Goal: Information Seeking & Learning: Check status

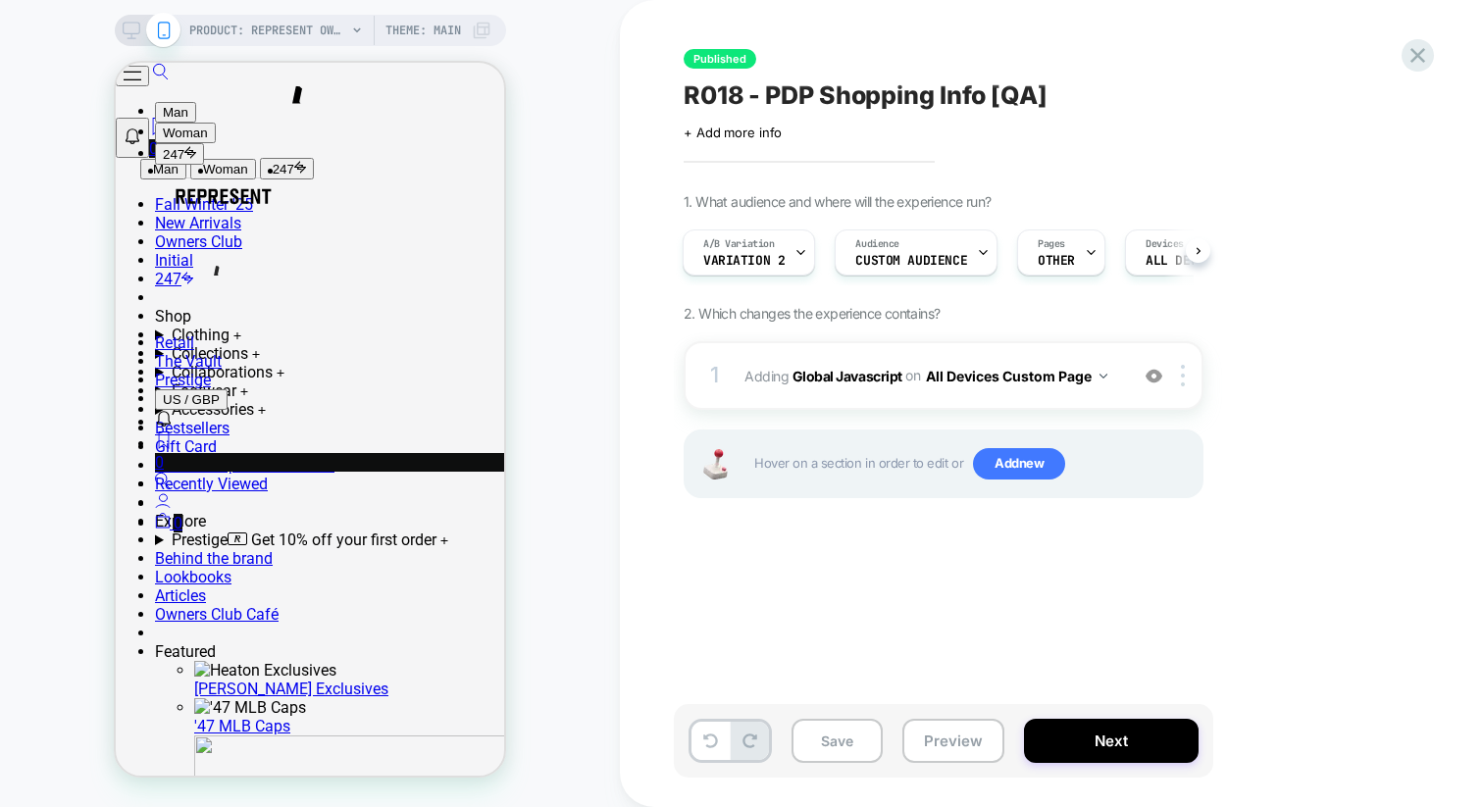
scroll to position [788, 0]
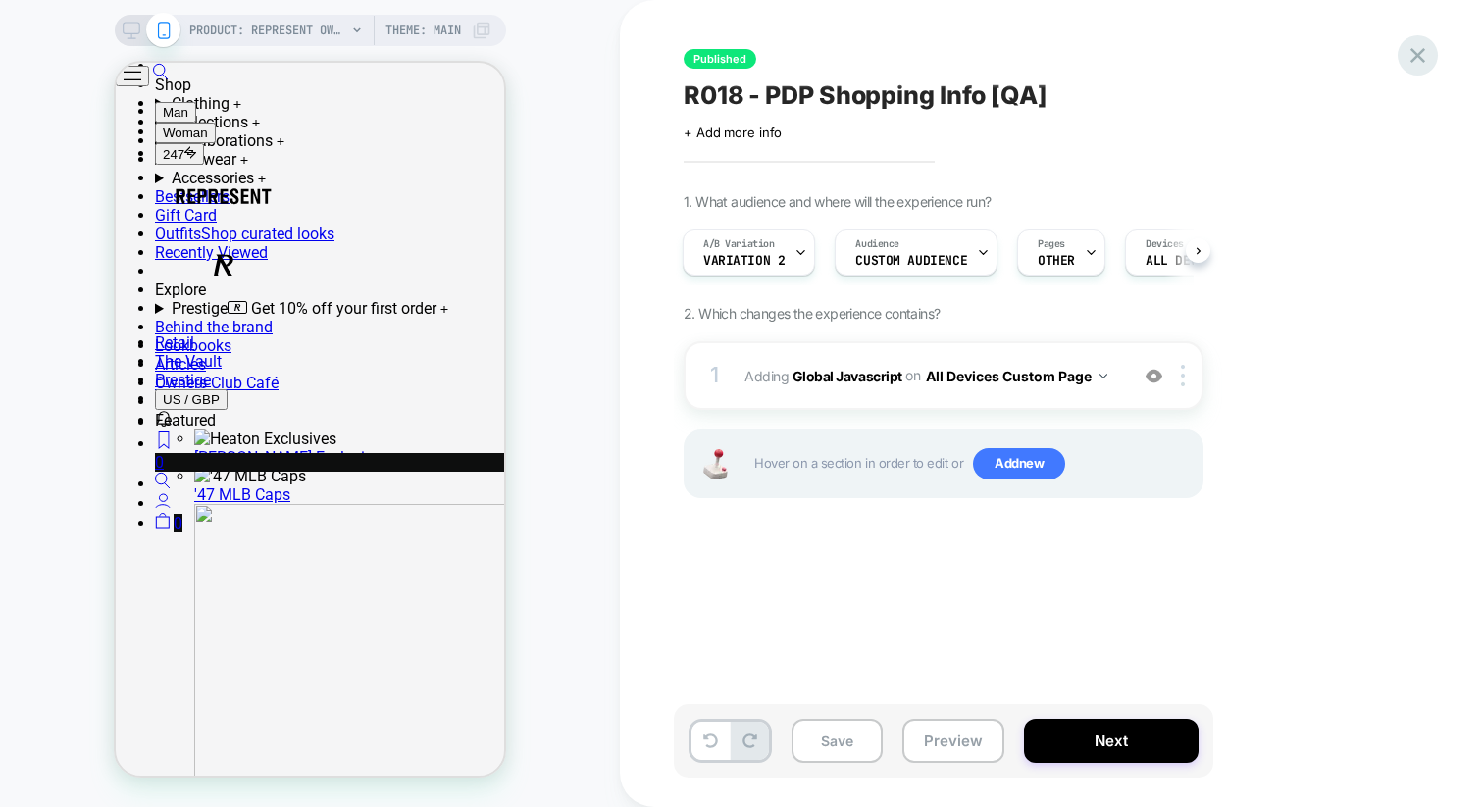
click at [1420, 50] on icon at bounding box center [1417, 55] width 26 height 26
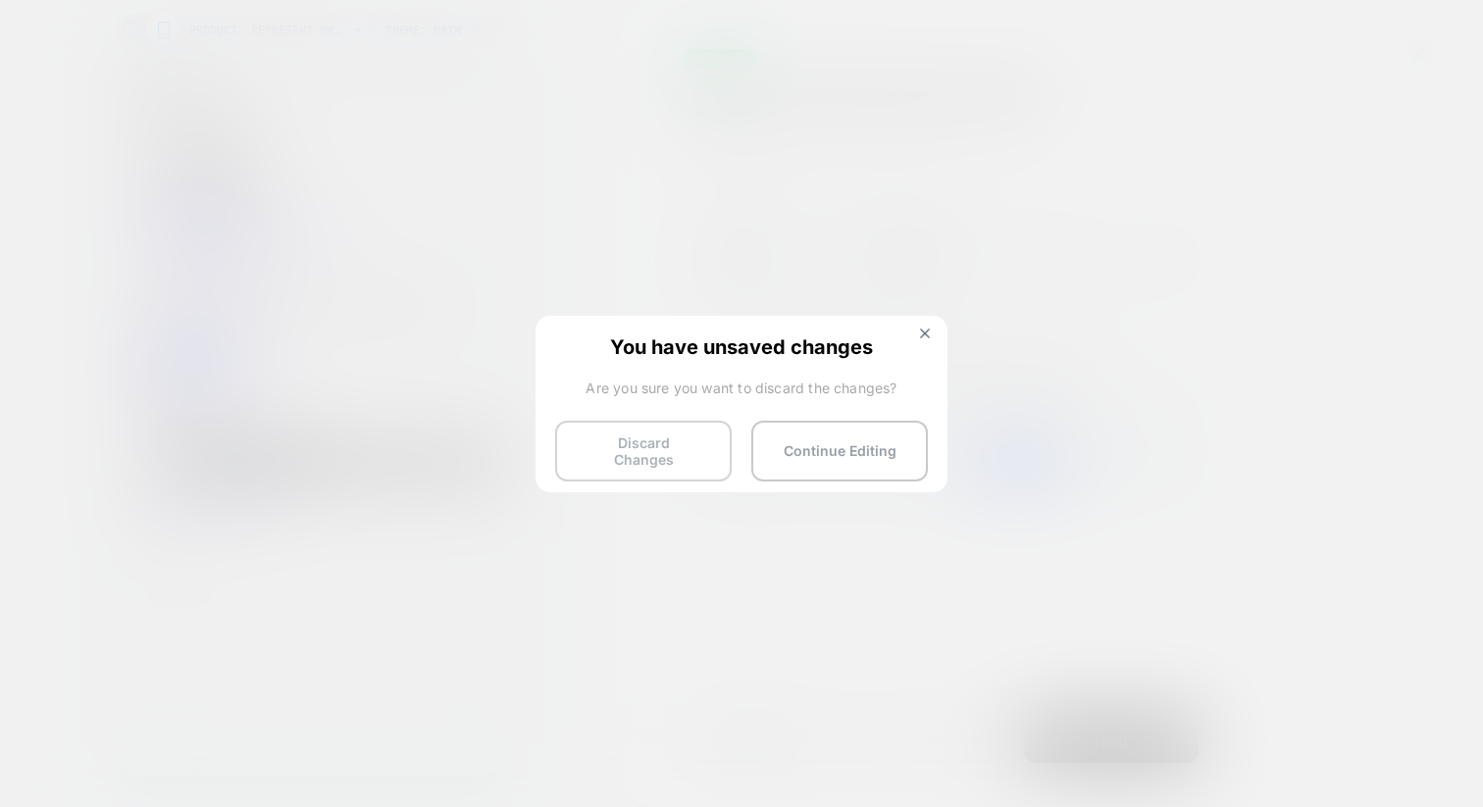
click at [635, 440] on button "Discard Changes" at bounding box center [643, 451] width 177 height 61
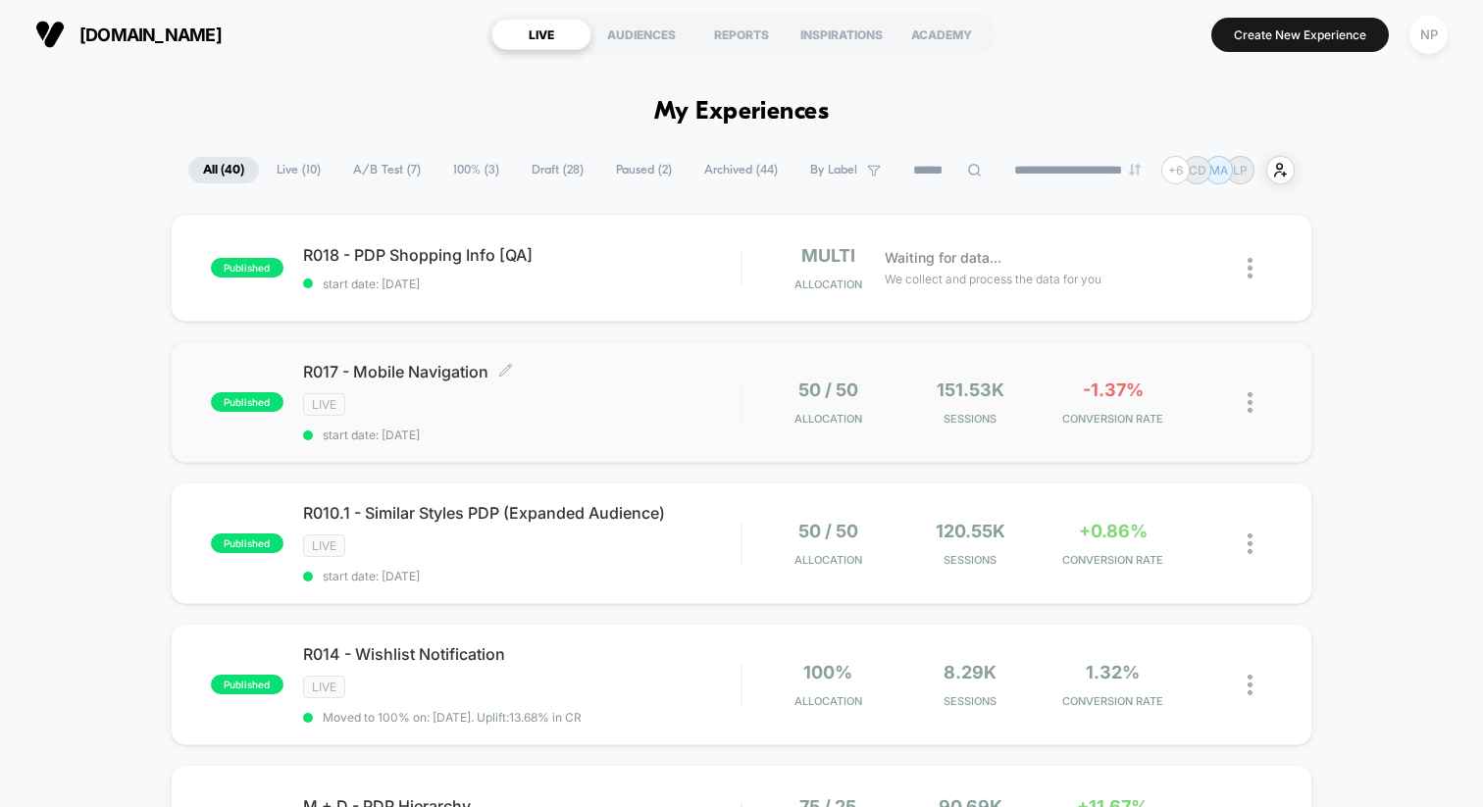
click at [688, 401] on div "LIVE" at bounding box center [521, 404] width 437 height 23
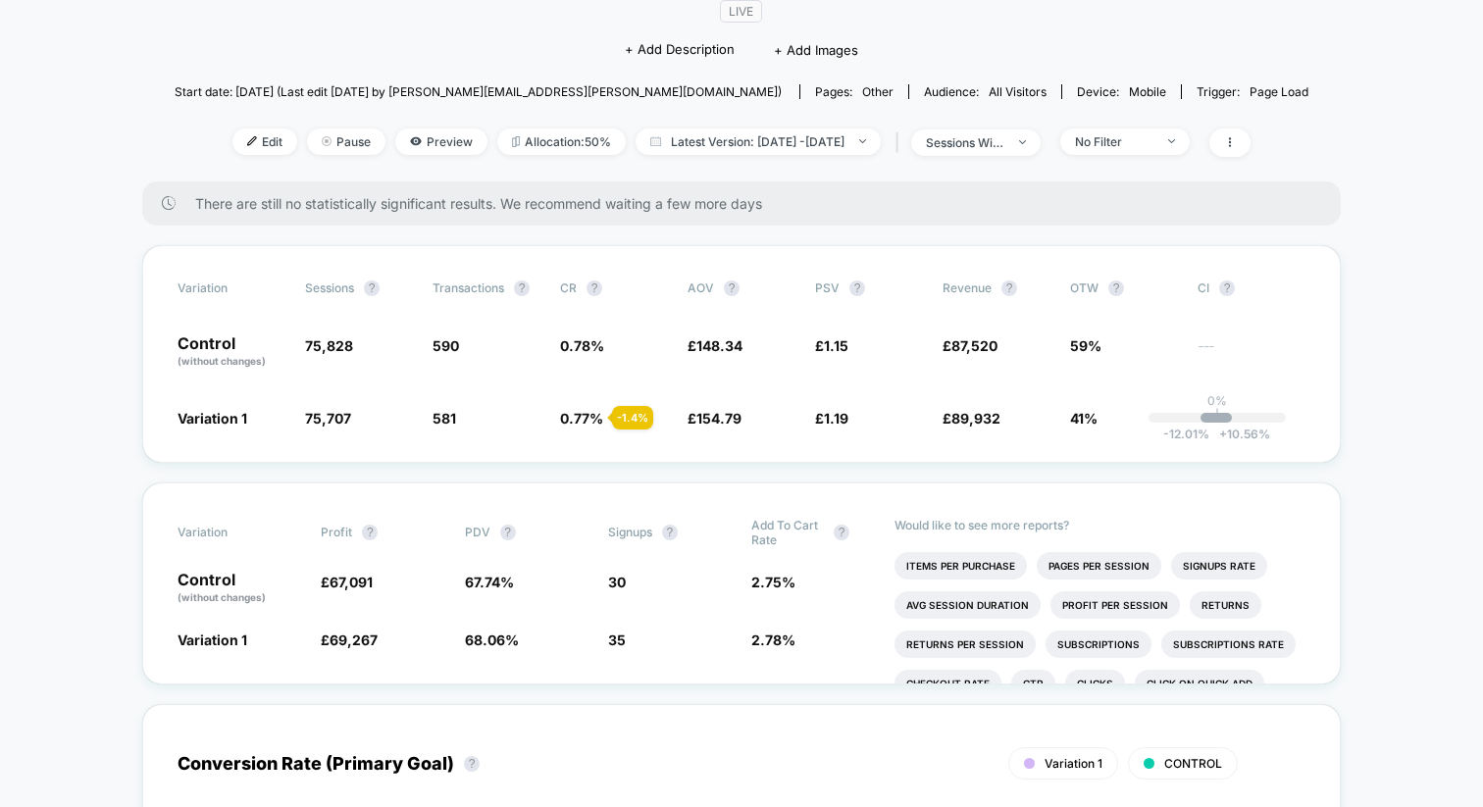
scroll to position [217, 0]
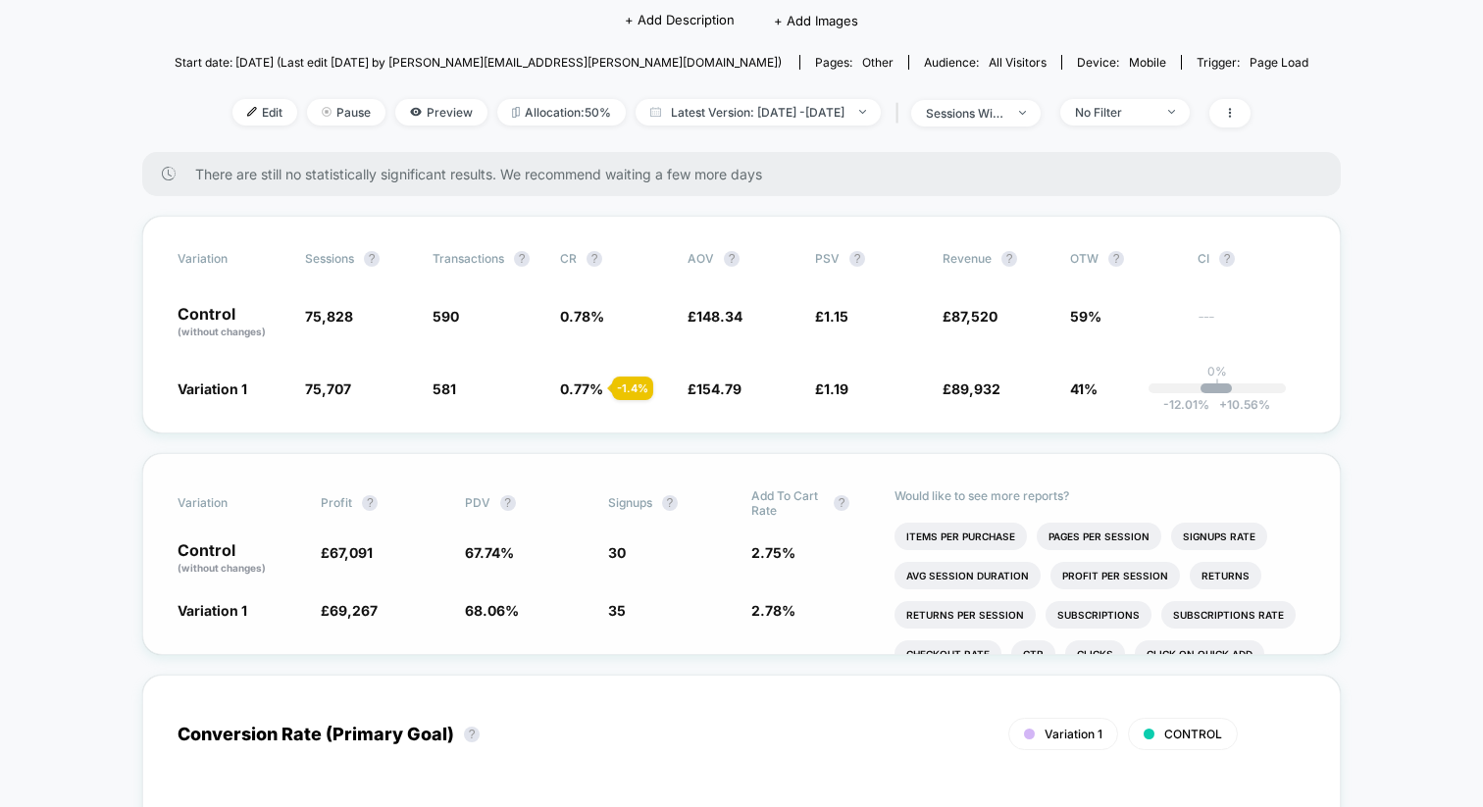
click at [916, 462] on div "Would like to see more reports? Items Per Purchase Pages Per Session Signups Ra…" at bounding box center [1099, 554] width 411 height 200
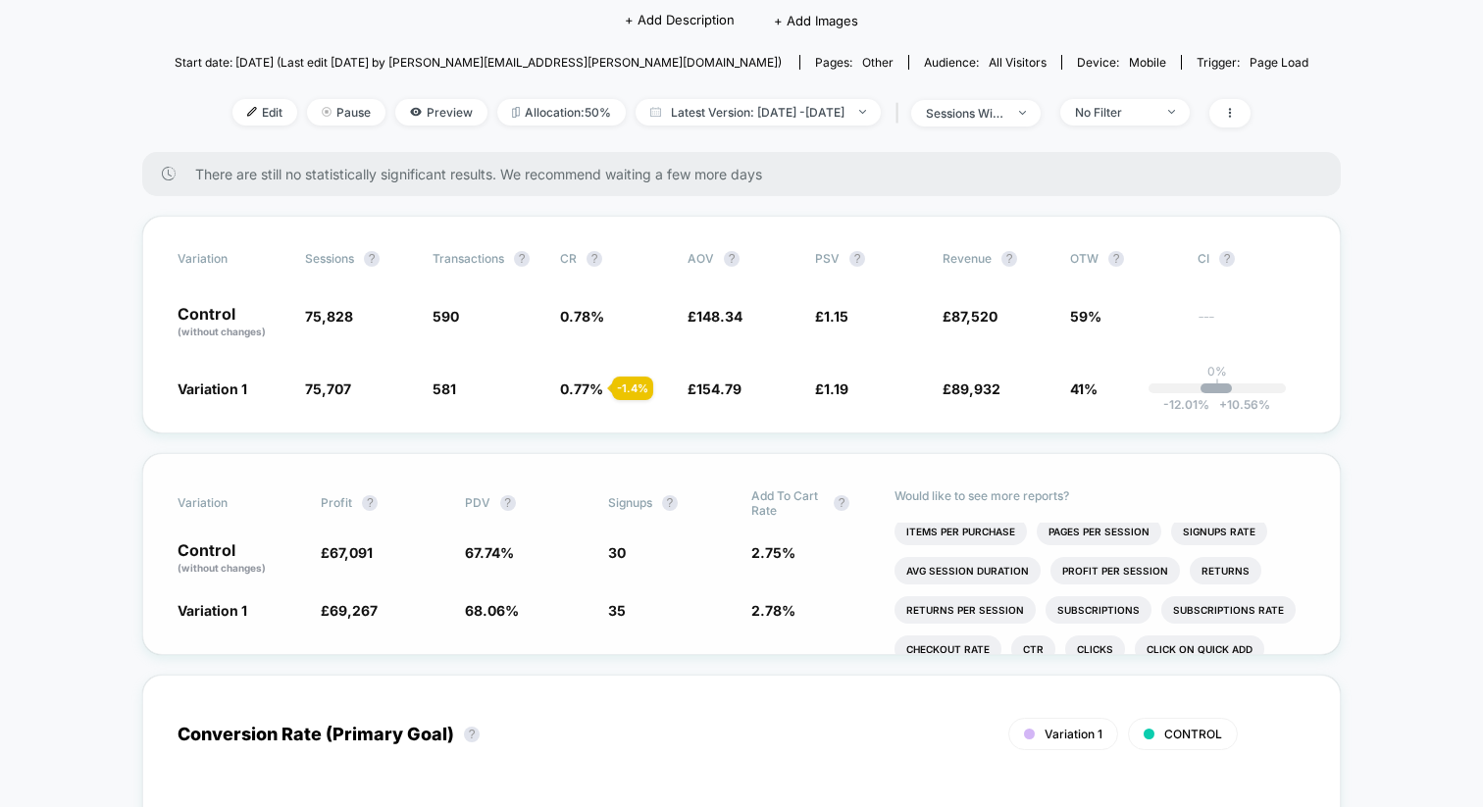
scroll to position [6, 0]
click at [968, 560] on li "Avg Session Duration" at bounding box center [967, 569] width 146 height 27
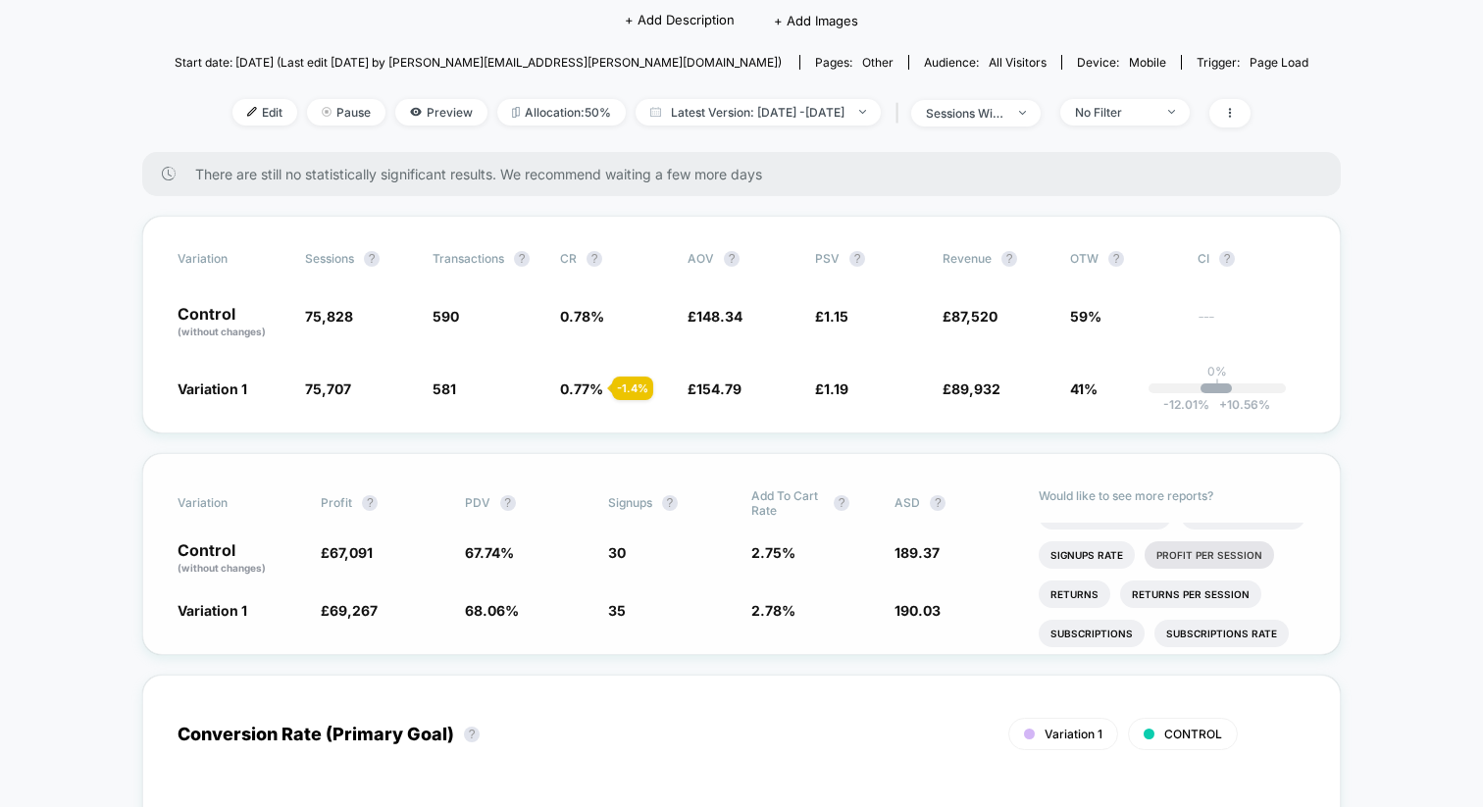
scroll to position [0, 0]
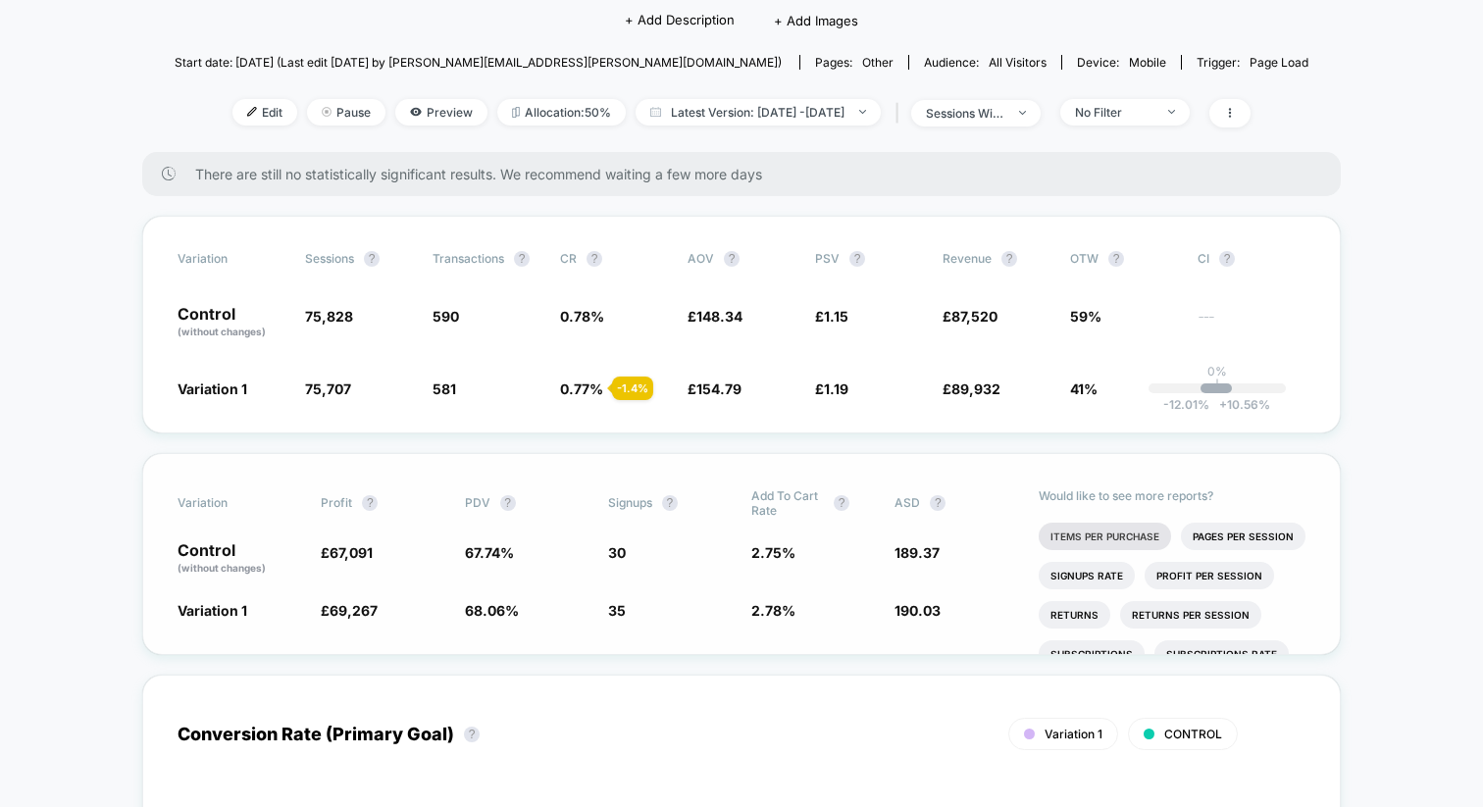
click at [1121, 540] on li "Items Per Purchase" at bounding box center [1105, 536] width 132 height 27
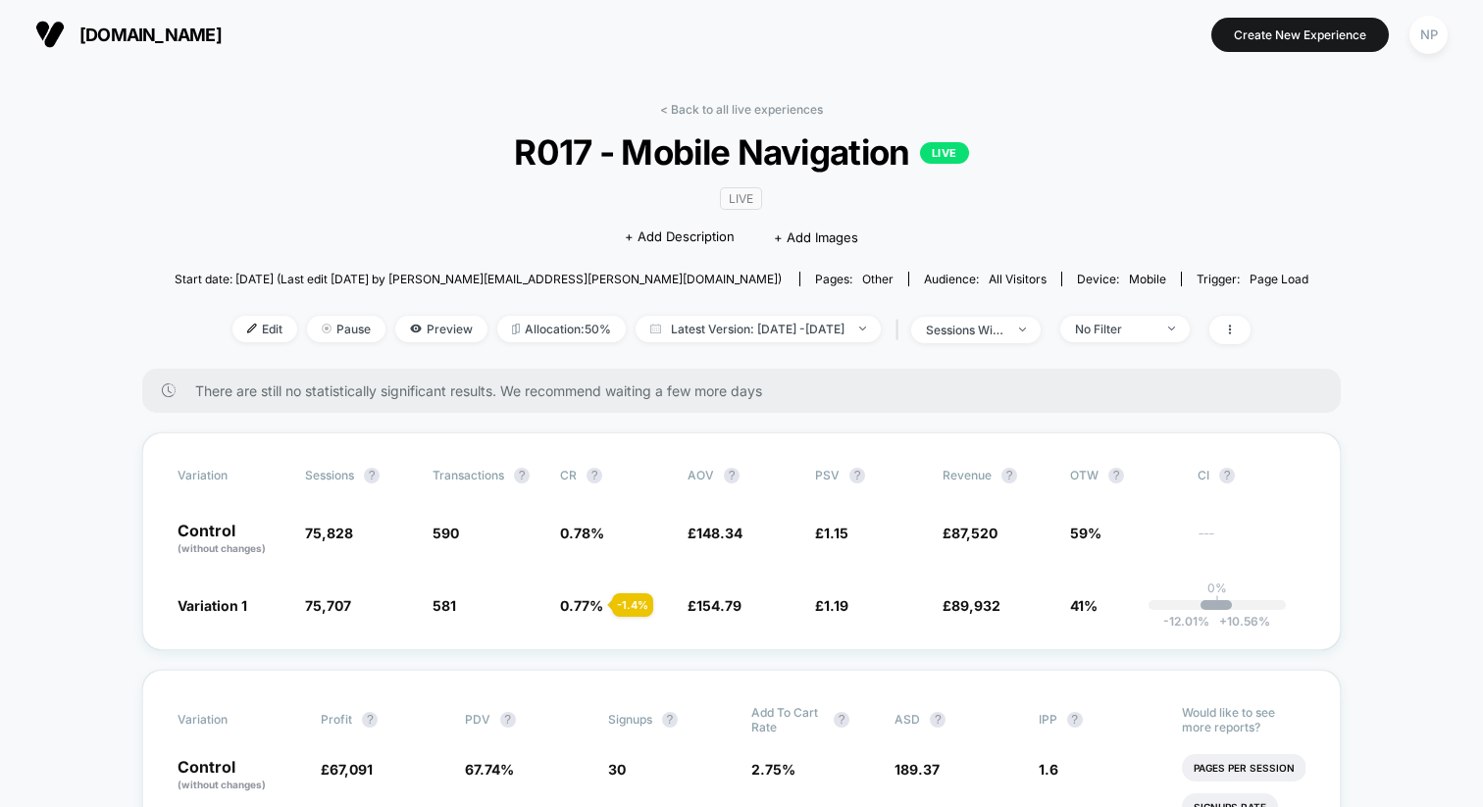
click at [758, 104] on link "< Back to all live experiences" at bounding box center [741, 109] width 163 height 15
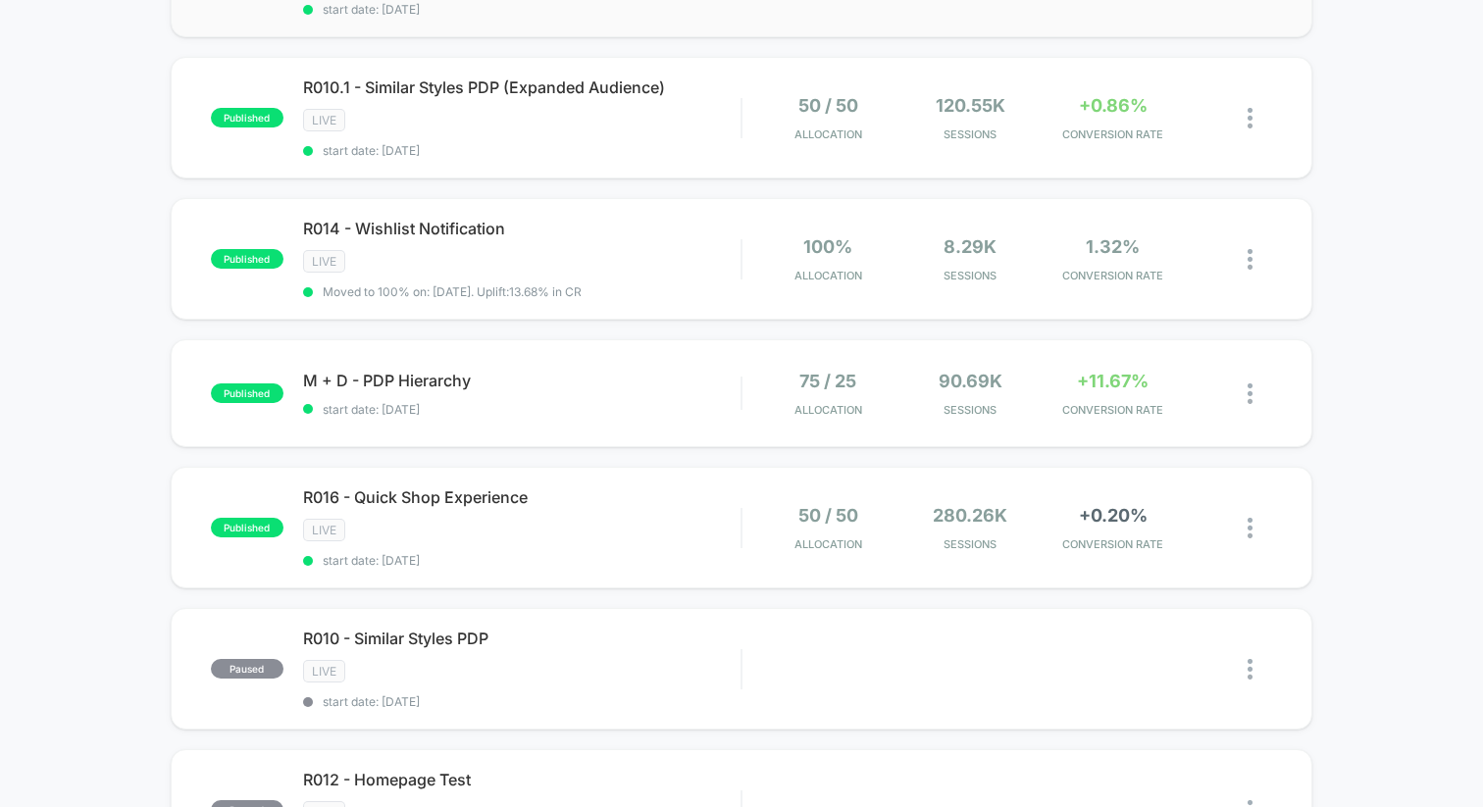
scroll to position [432, 0]
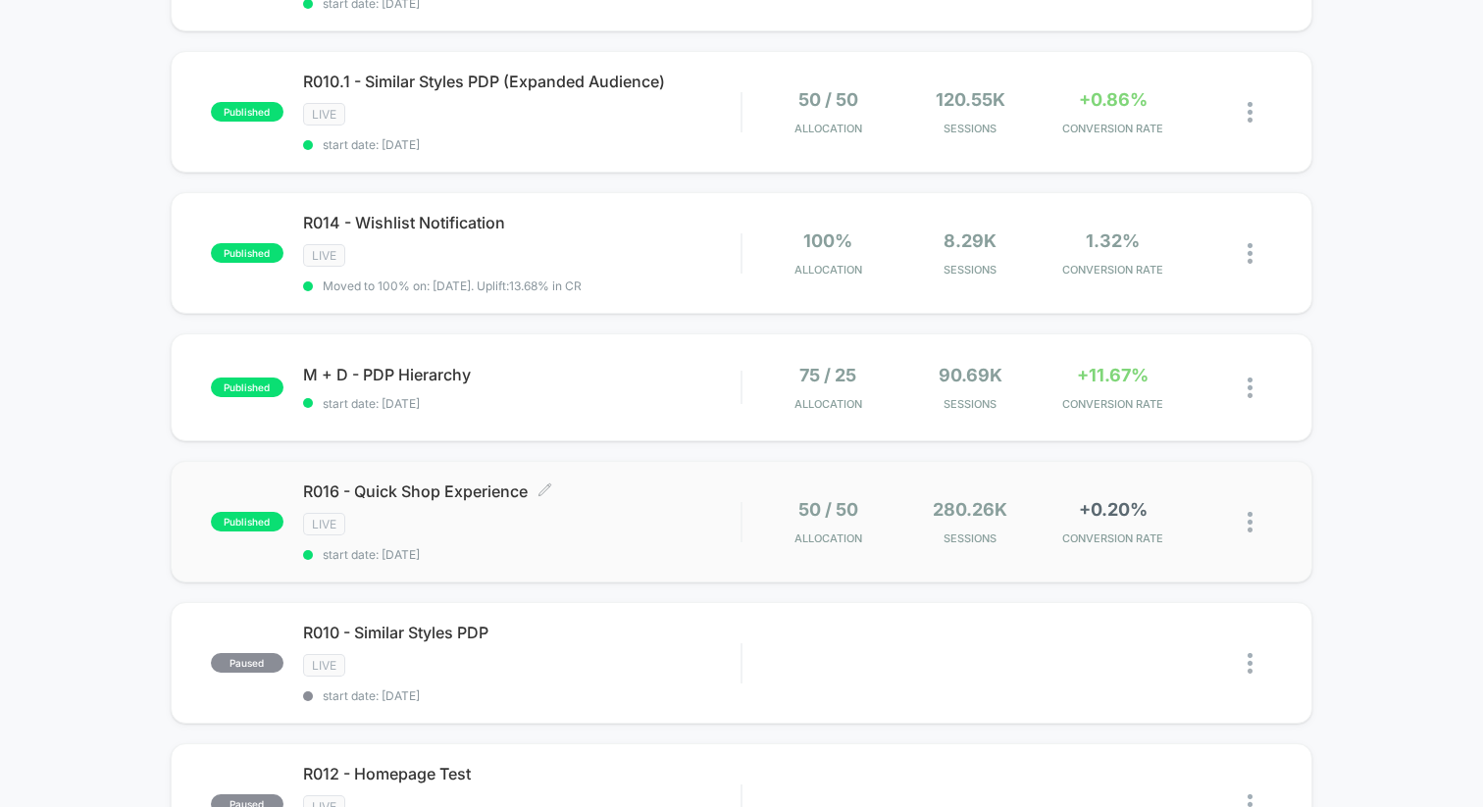
click at [567, 514] on div "LIVE" at bounding box center [521, 524] width 437 height 23
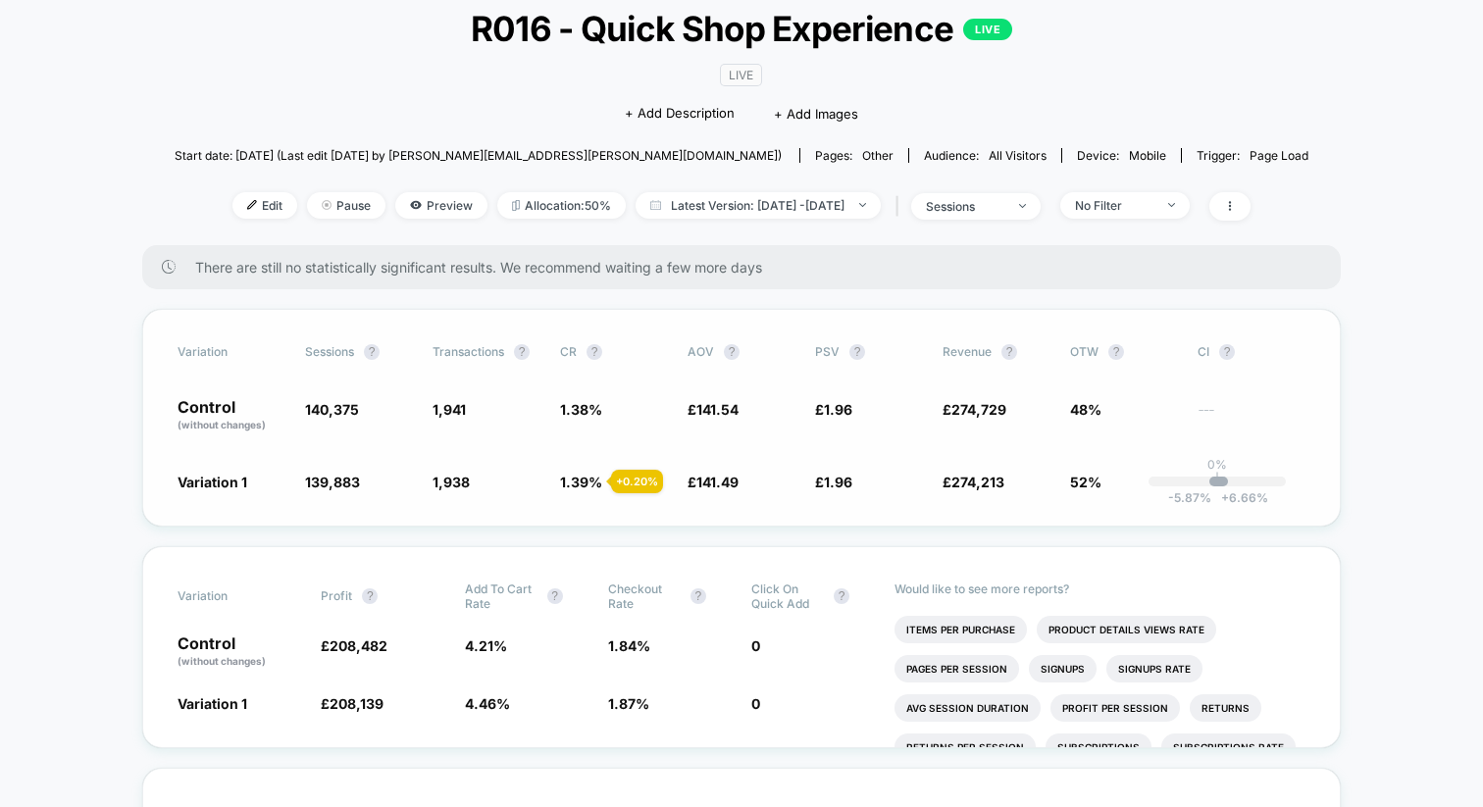
scroll to position [167, 0]
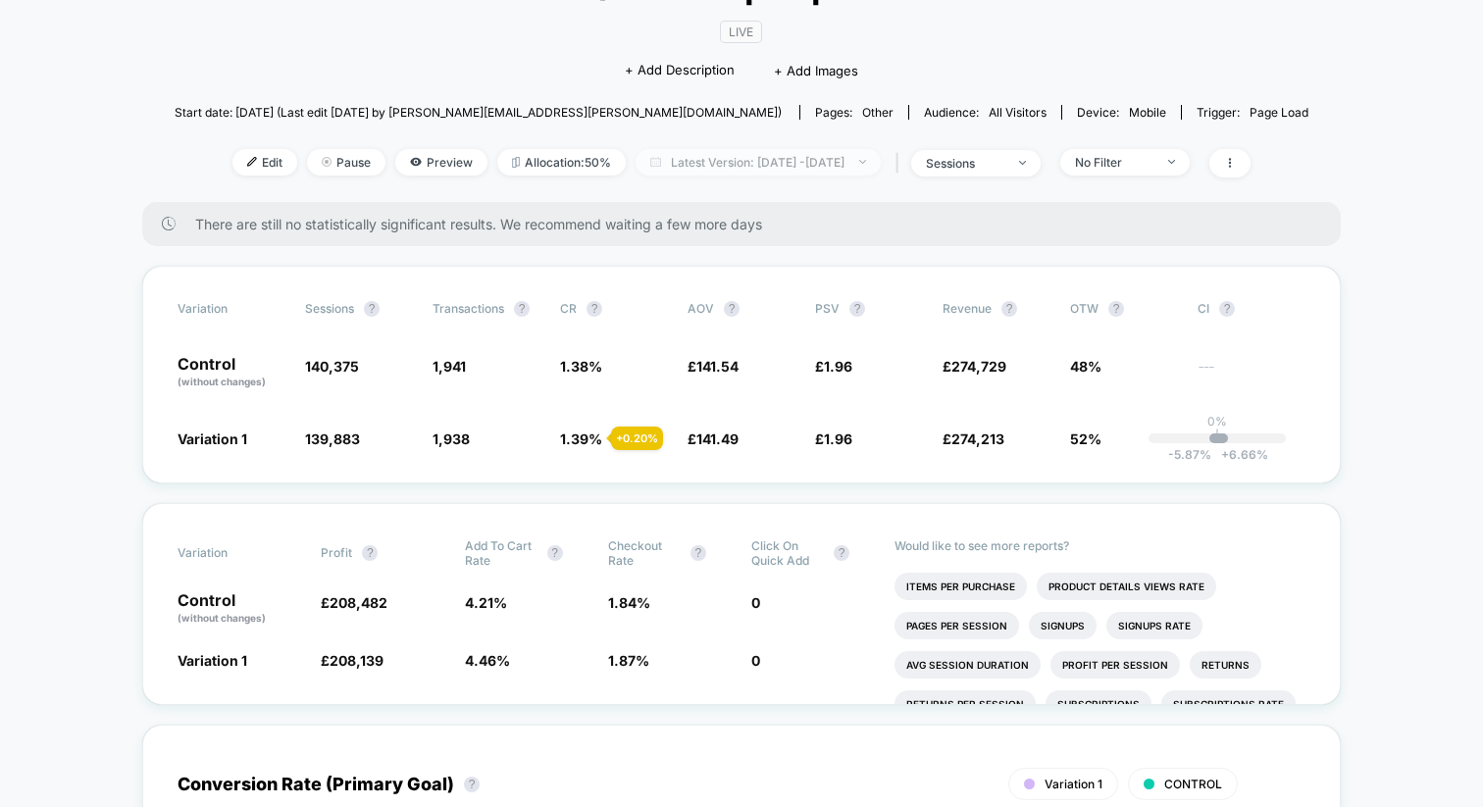
click at [695, 161] on span "Latest Version: [DATE] - [DATE]" at bounding box center [758, 162] width 245 height 26
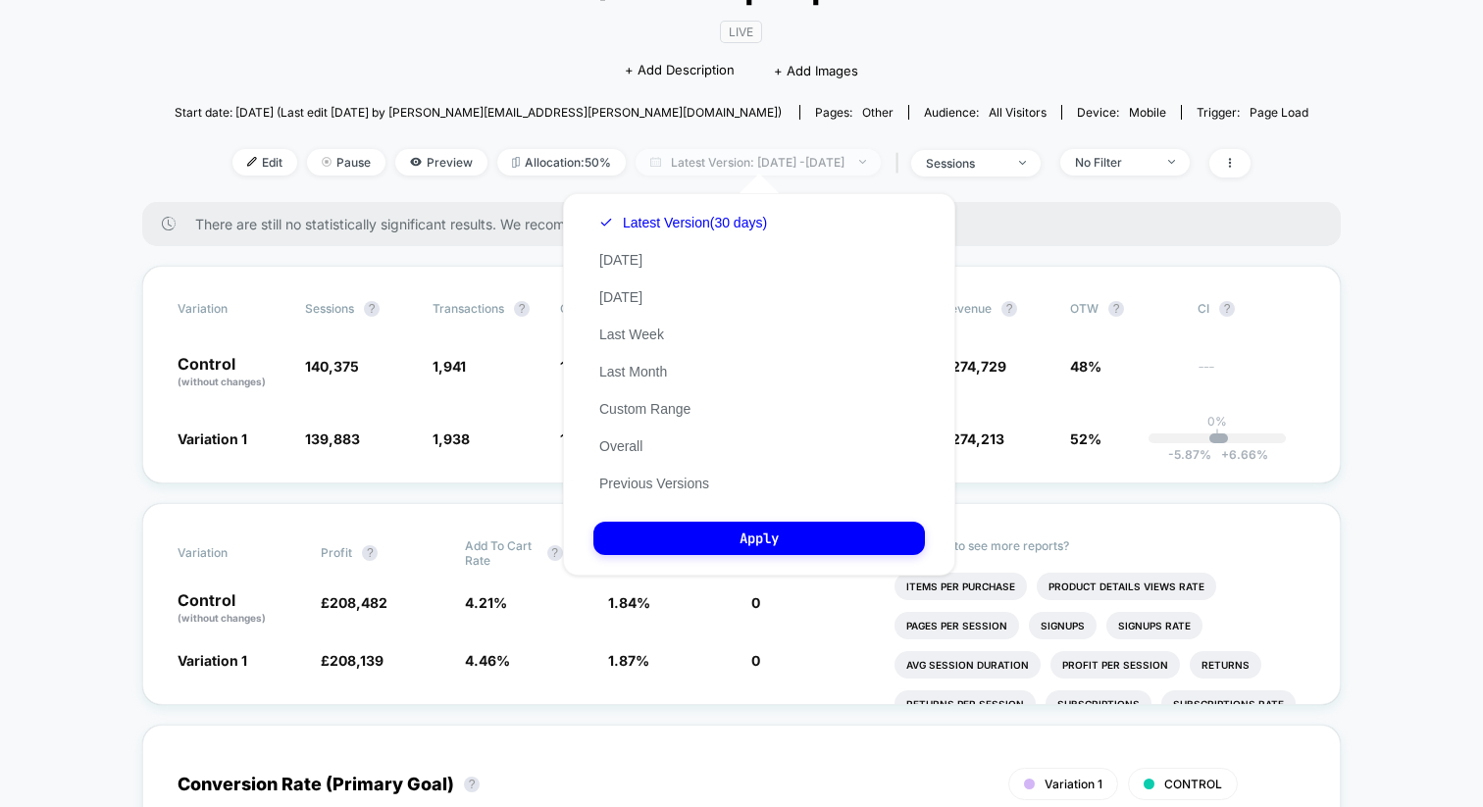
click at [693, 163] on span "Latest Version: [DATE] - [DATE]" at bounding box center [758, 162] width 245 height 26
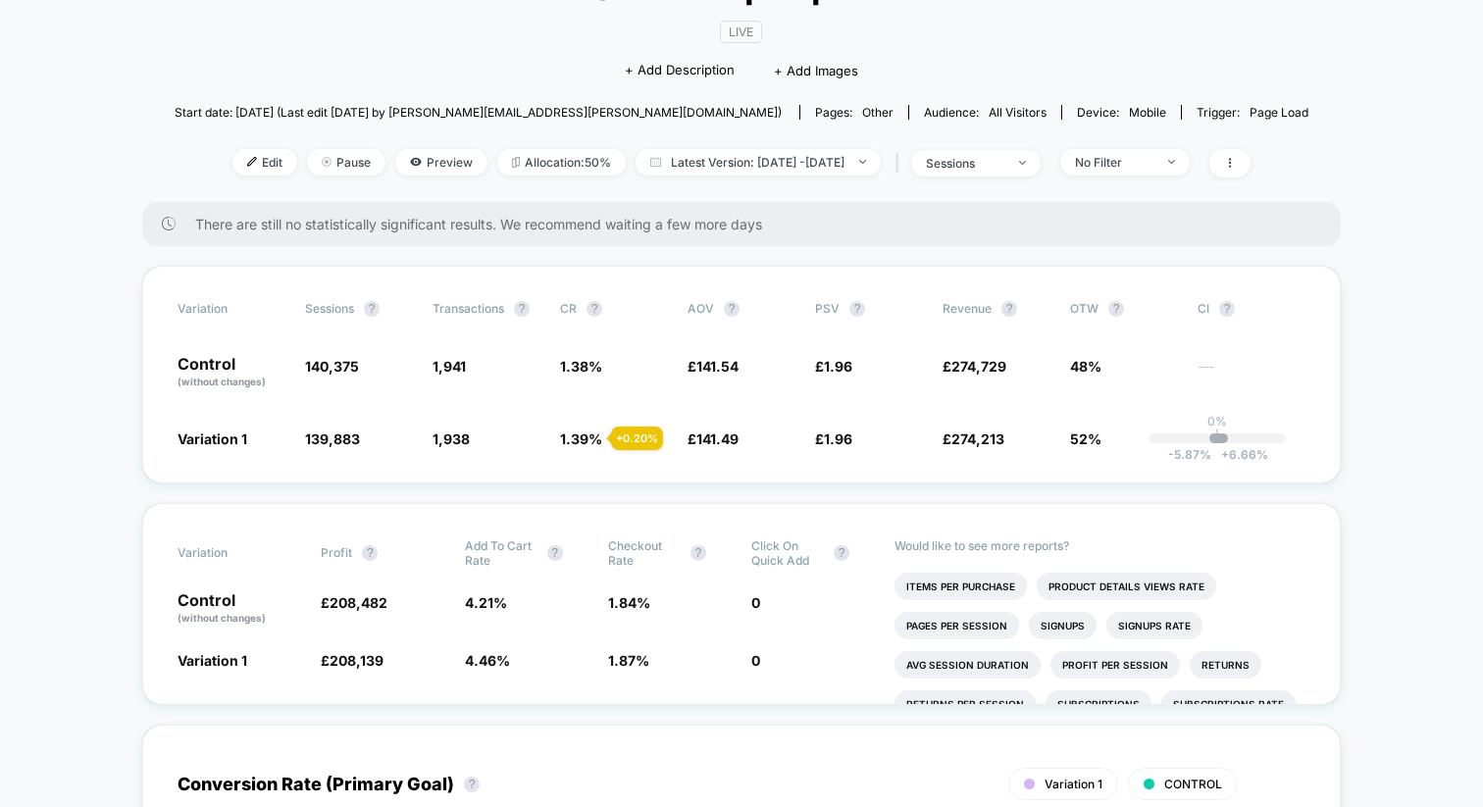
click at [1054, 179] on div "< Back to all live experiences R016 - Quick Shop Experience LIVE LIVE Click to …" at bounding box center [742, 68] width 1134 height 267
click at [1041, 166] on span "sessions" at bounding box center [975, 163] width 129 height 26
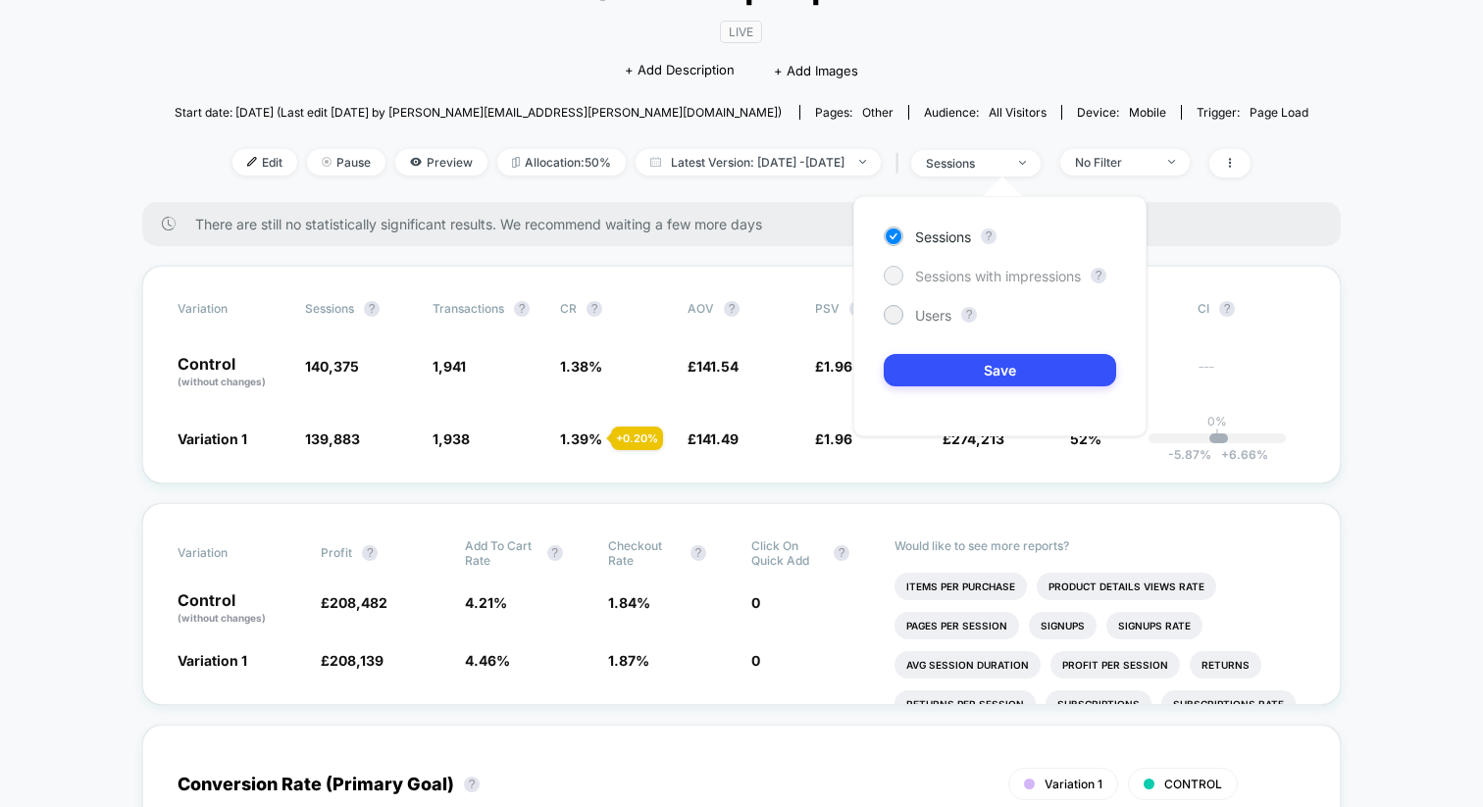
click at [975, 272] on span "Sessions with impressions" at bounding box center [998, 276] width 166 height 17
click at [958, 359] on button "Save" at bounding box center [1000, 370] width 232 height 32
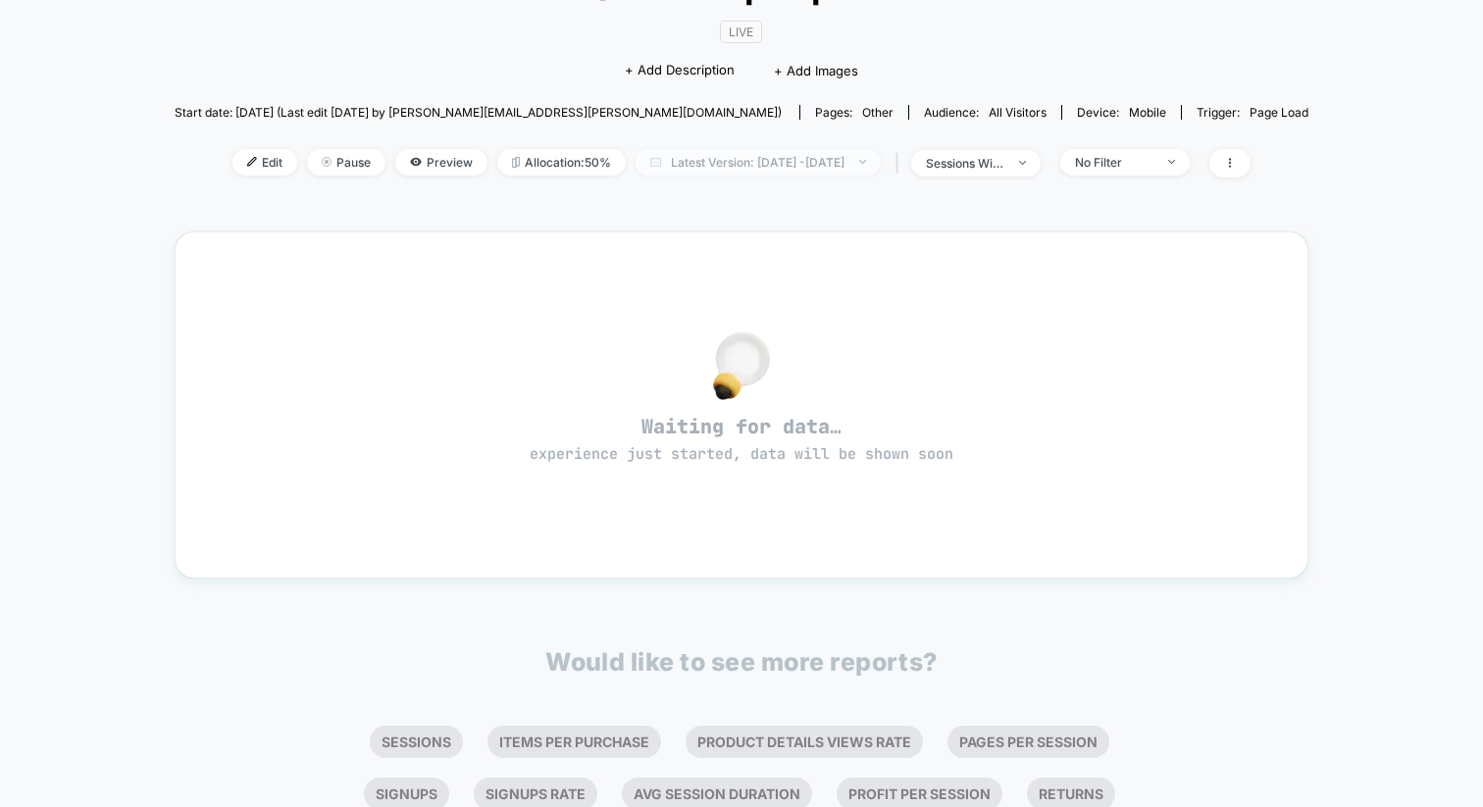
click at [833, 164] on span "Latest Version: [DATE] - [DATE]" at bounding box center [758, 162] width 245 height 26
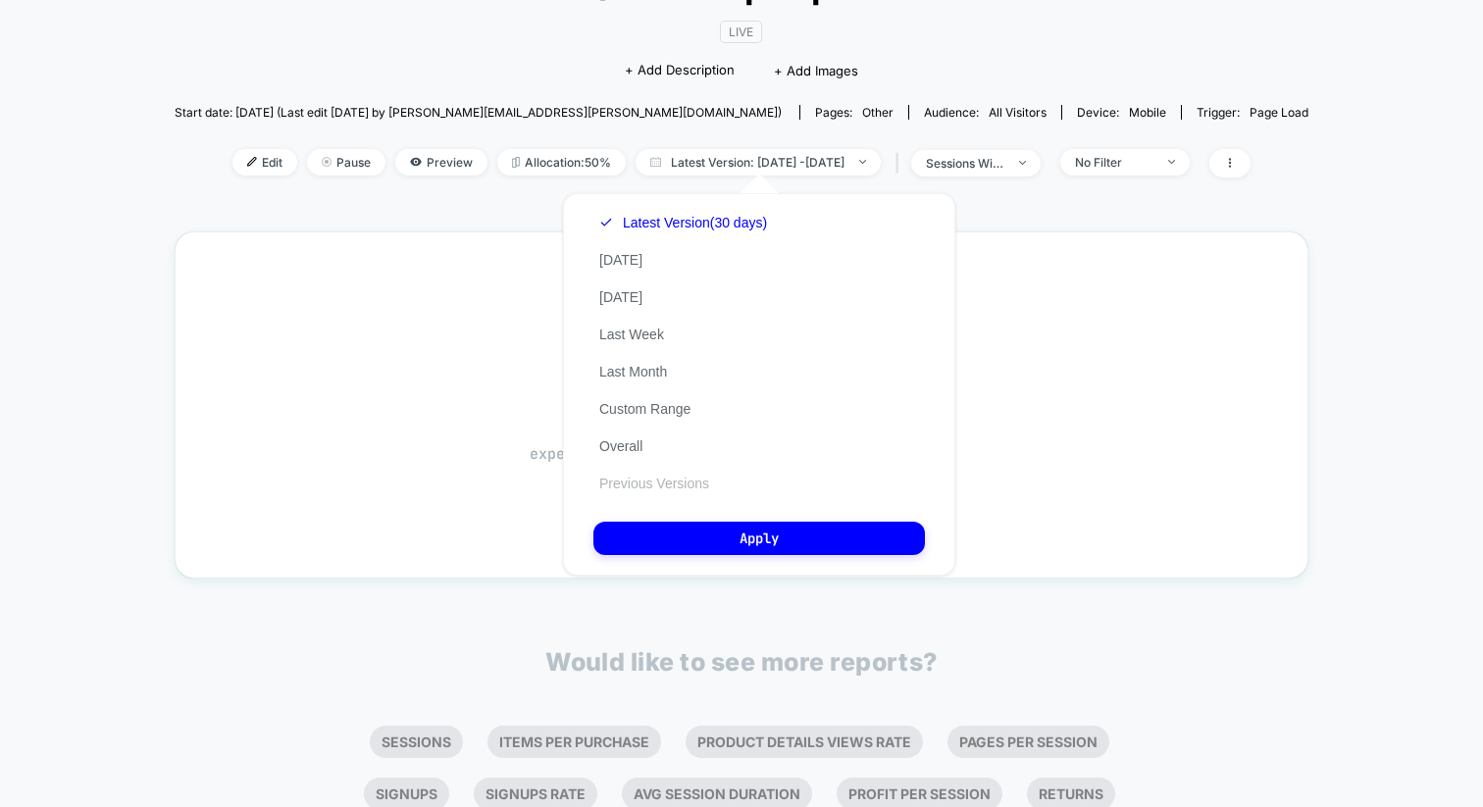
click at [622, 483] on button "Previous Versions" at bounding box center [654, 484] width 122 height 18
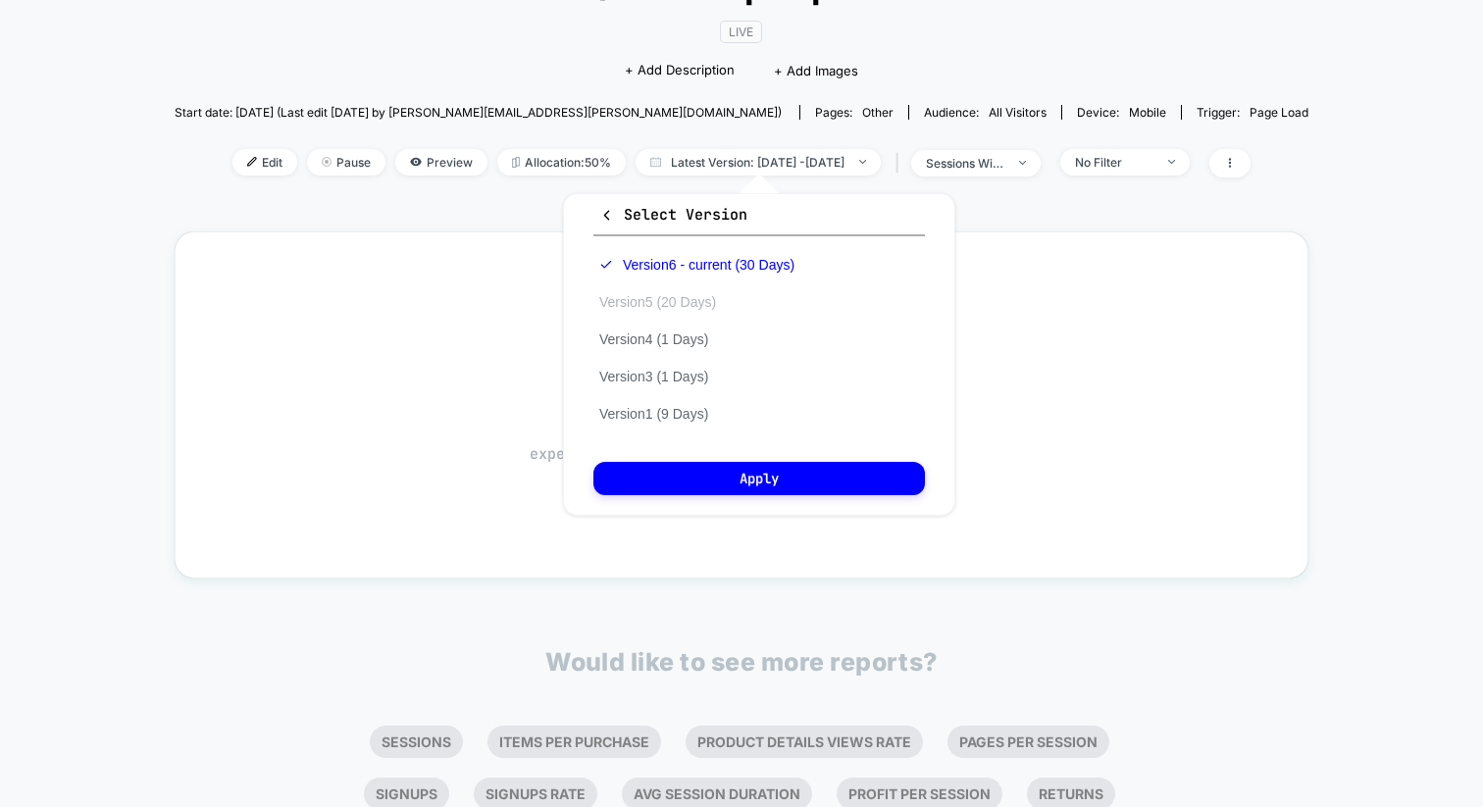
click at [682, 305] on button "Version 5 (20 Days)" at bounding box center [657, 302] width 128 height 18
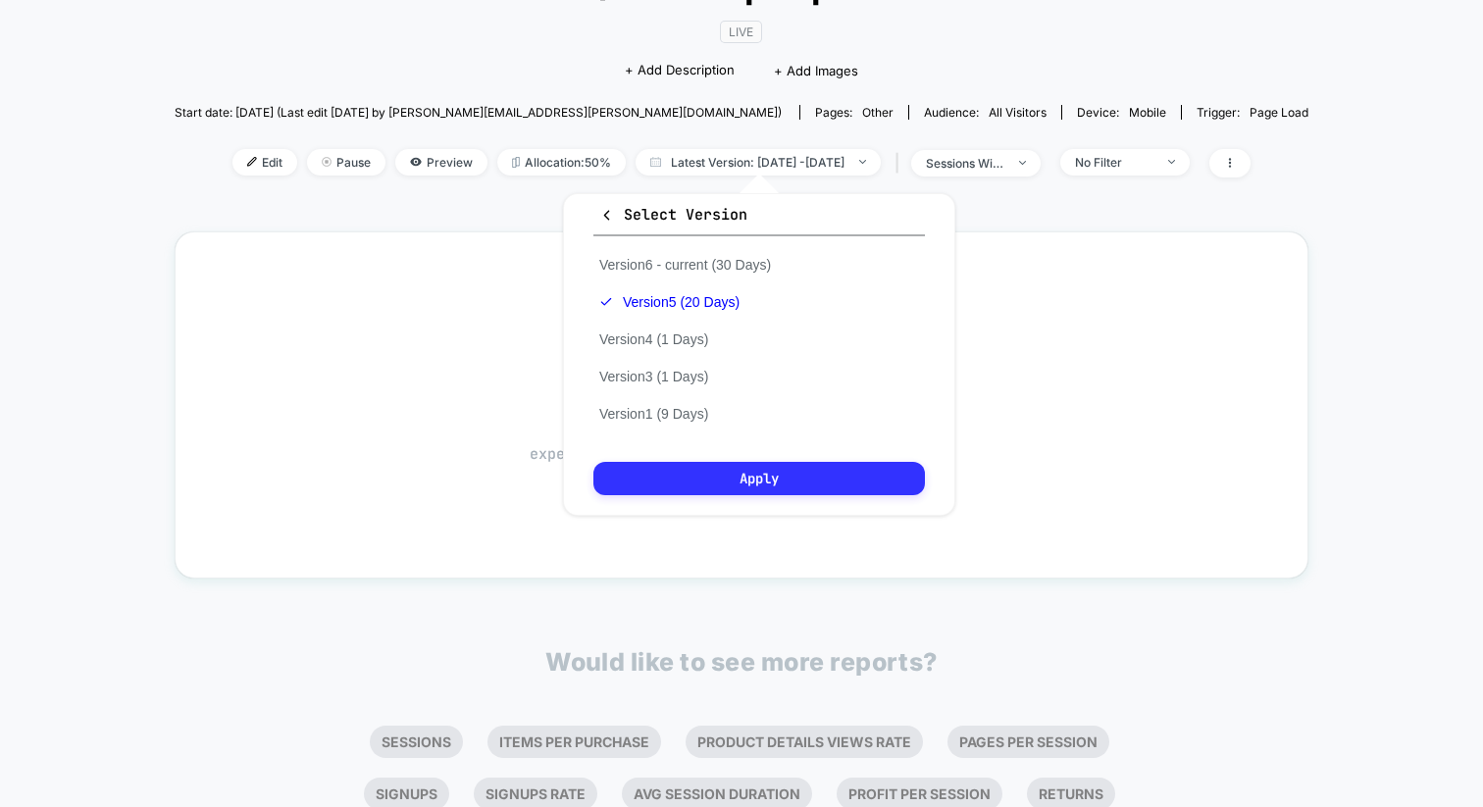
click at [690, 479] on button "Apply" at bounding box center [758, 478] width 331 height 33
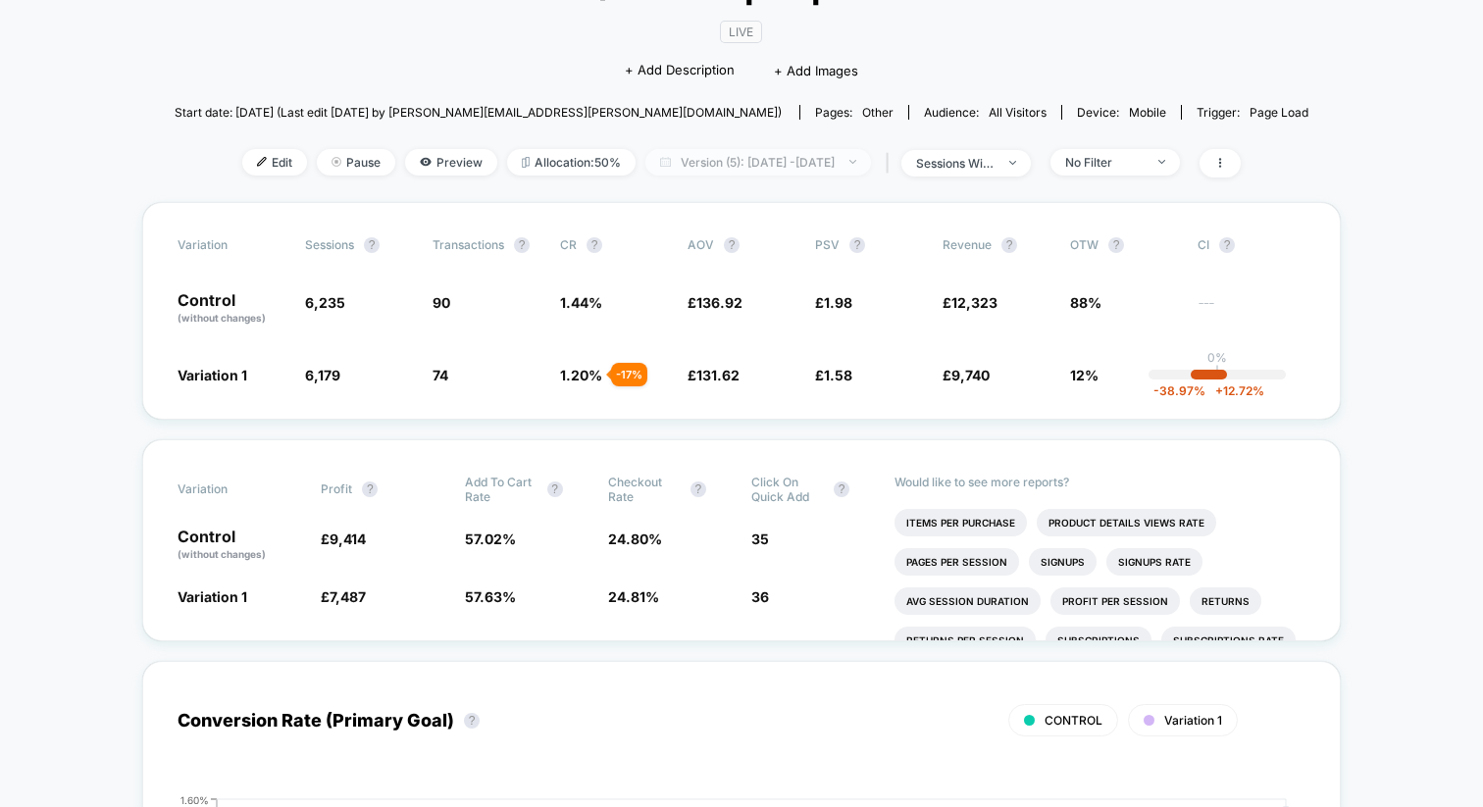
click at [750, 169] on span "Version (5): [DATE] - [DATE]" at bounding box center [758, 162] width 226 height 26
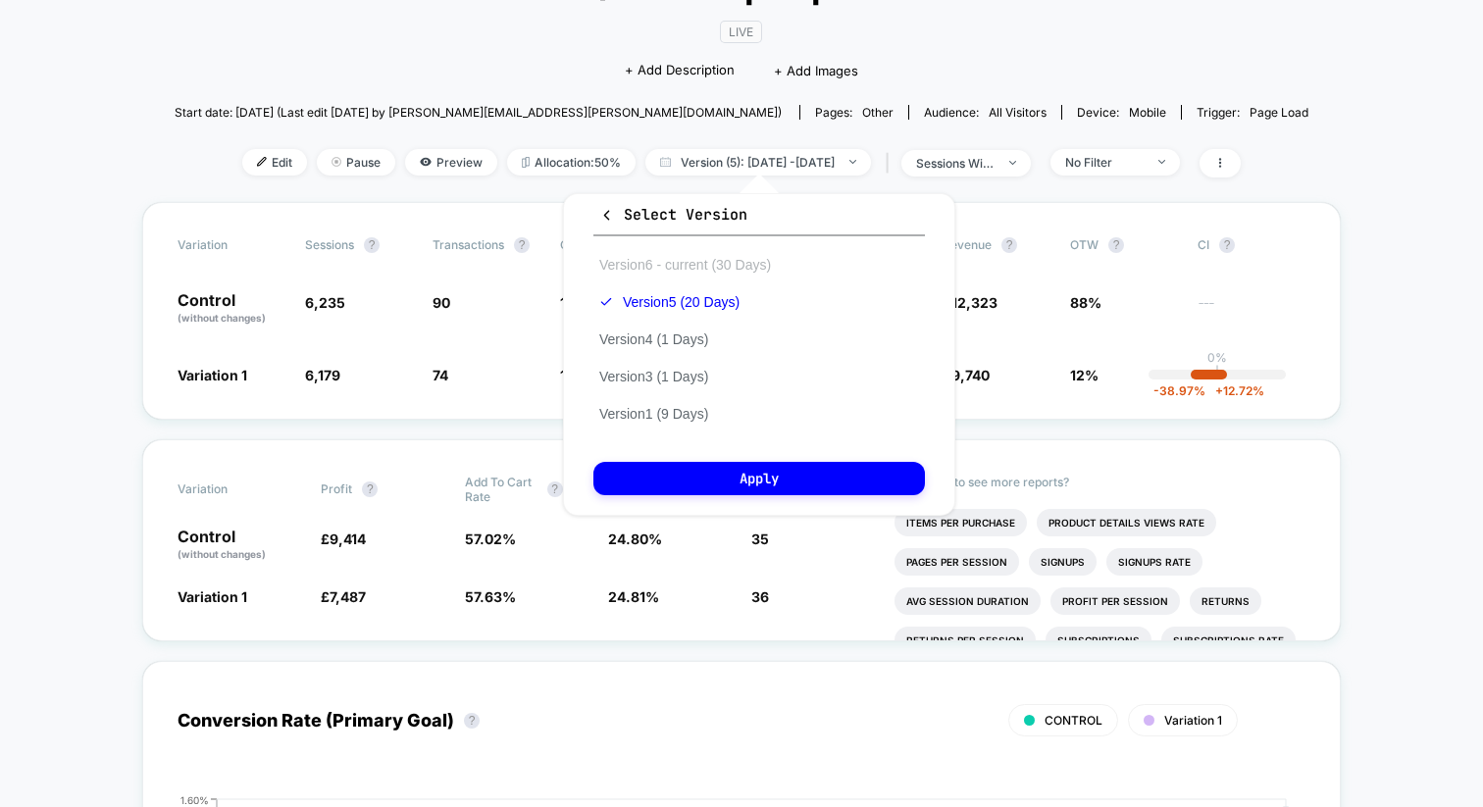
click at [697, 268] on button "Version 6 - current (30 Days)" at bounding box center [684, 265] width 183 height 18
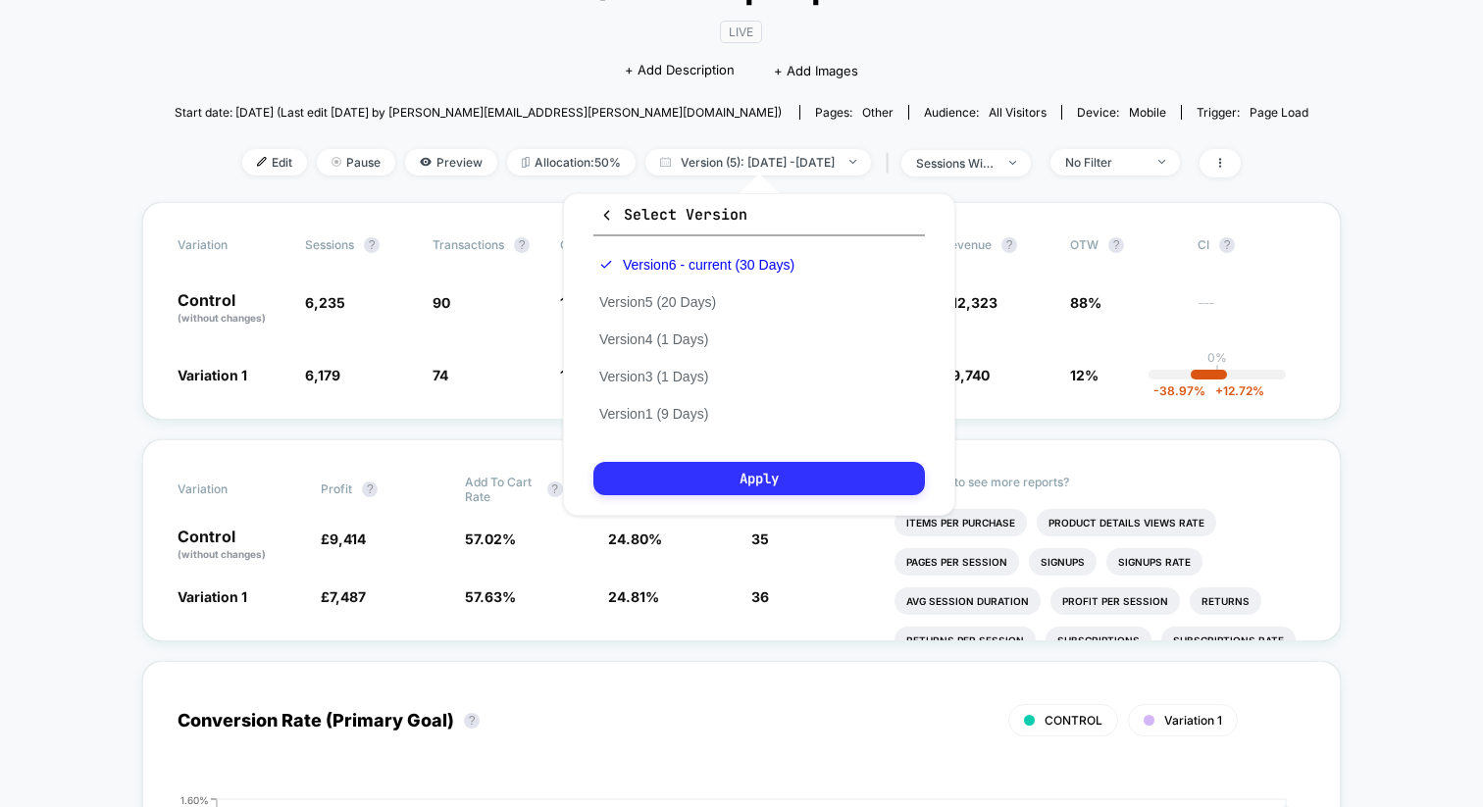
click at [694, 485] on button "Apply" at bounding box center [758, 478] width 331 height 33
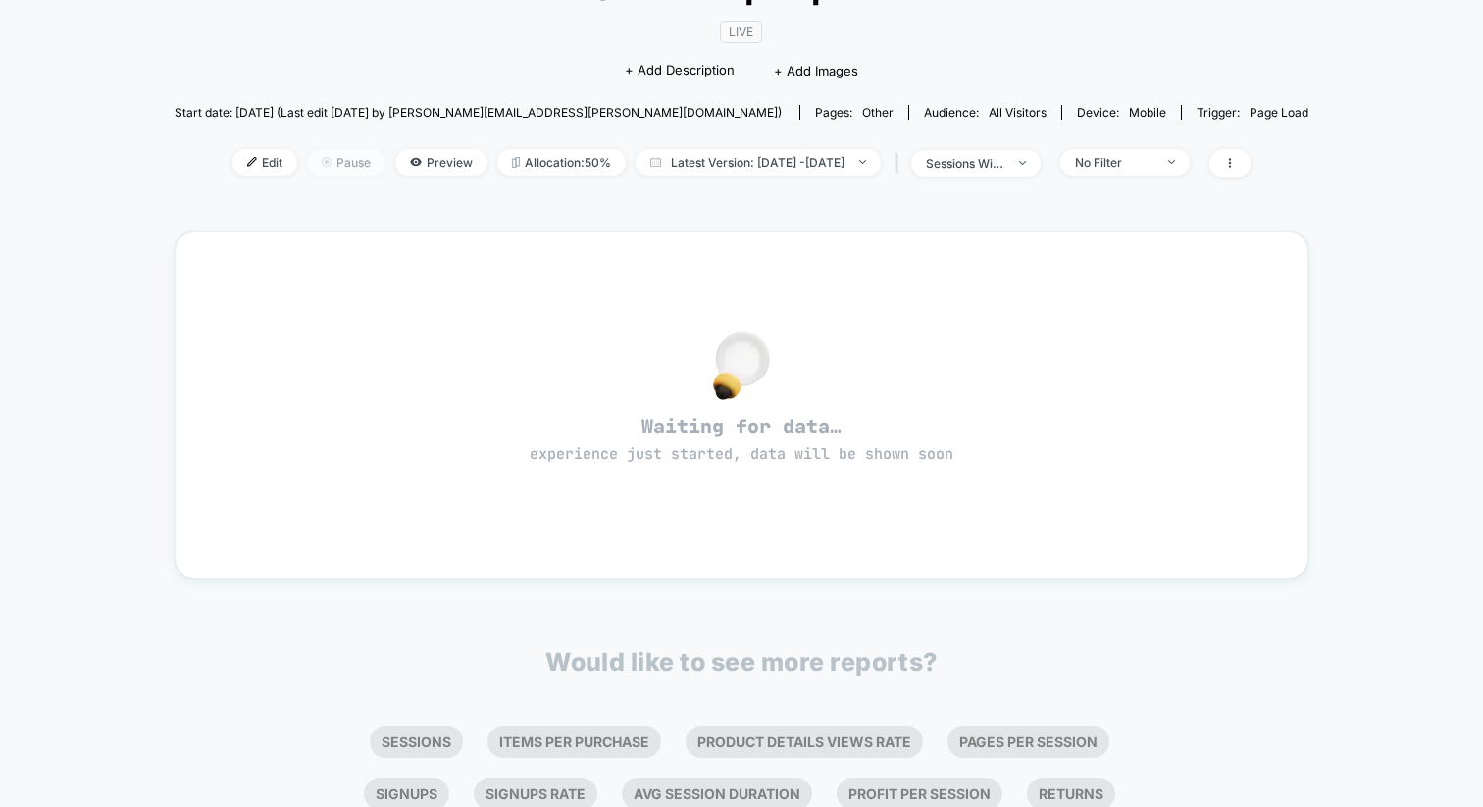
click at [307, 156] on span "Pause" at bounding box center [346, 162] width 78 height 26
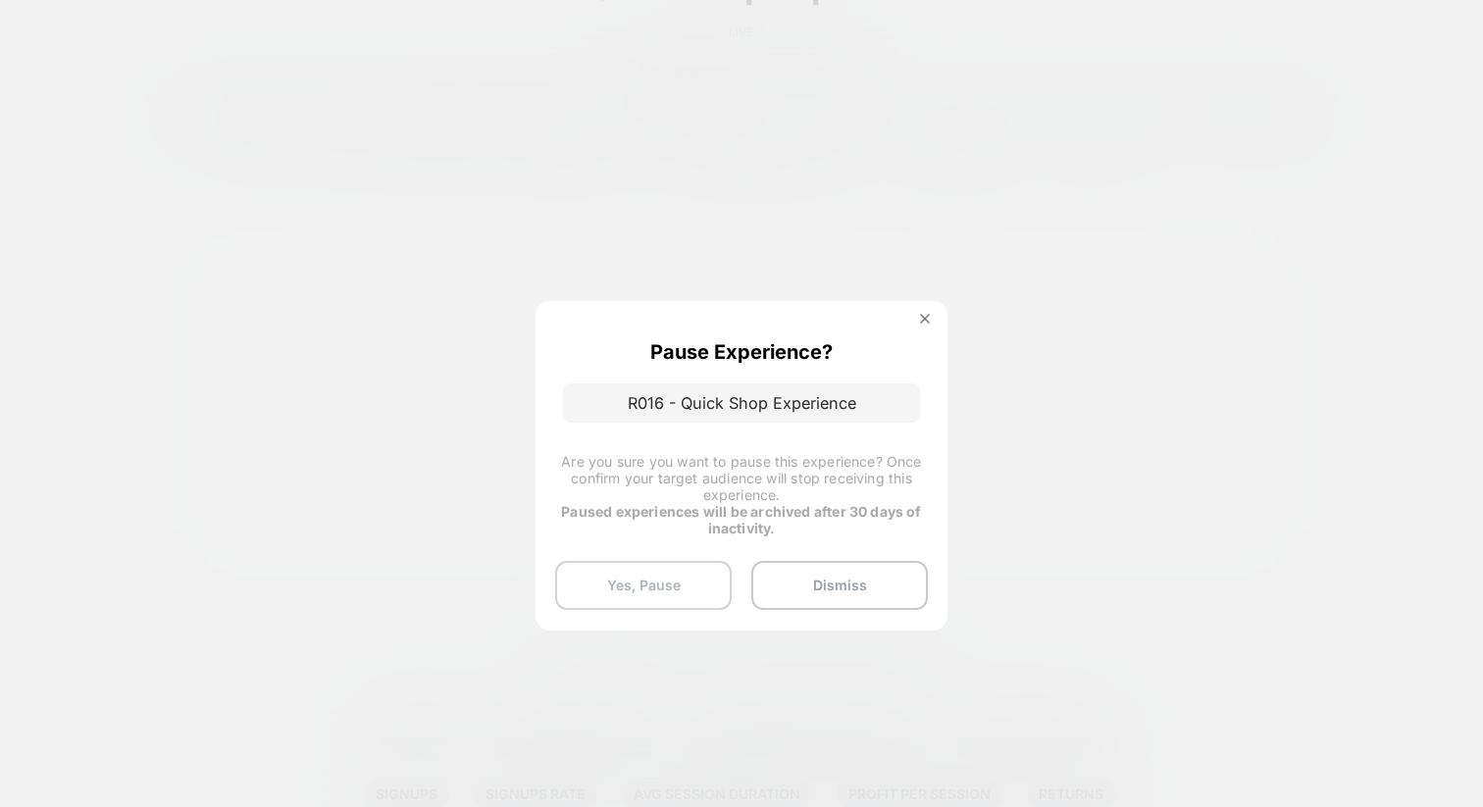
click at [647, 585] on button "Yes, Pause" at bounding box center [643, 585] width 177 height 49
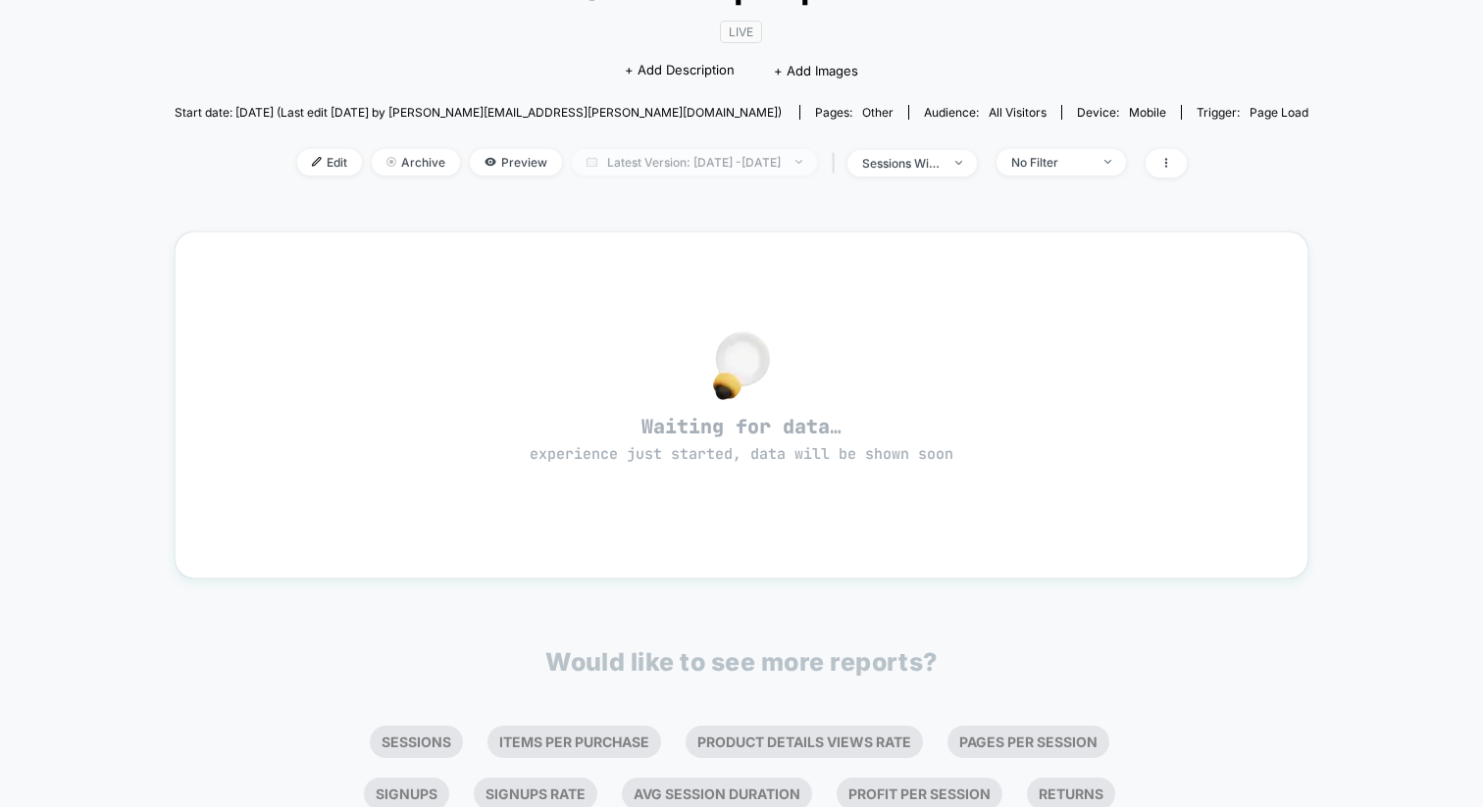
click at [756, 160] on span "Latest Version: [DATE] - [DATE]" at bounding box center [694, 162] width 245 height 26
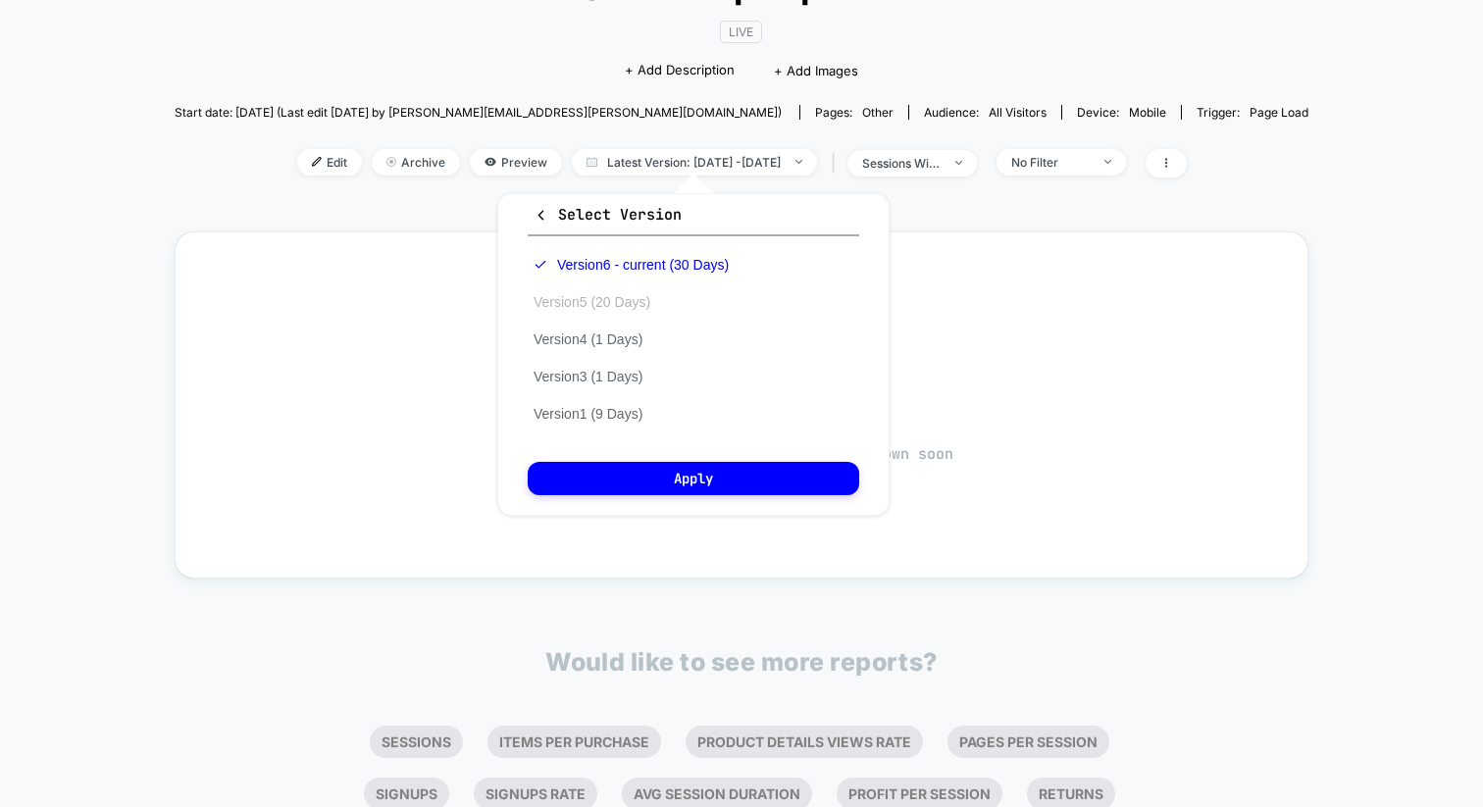
click at [606, 297] on button "Version 5 (20 Days)" at bounding box center [592, 302] width 128 height 18
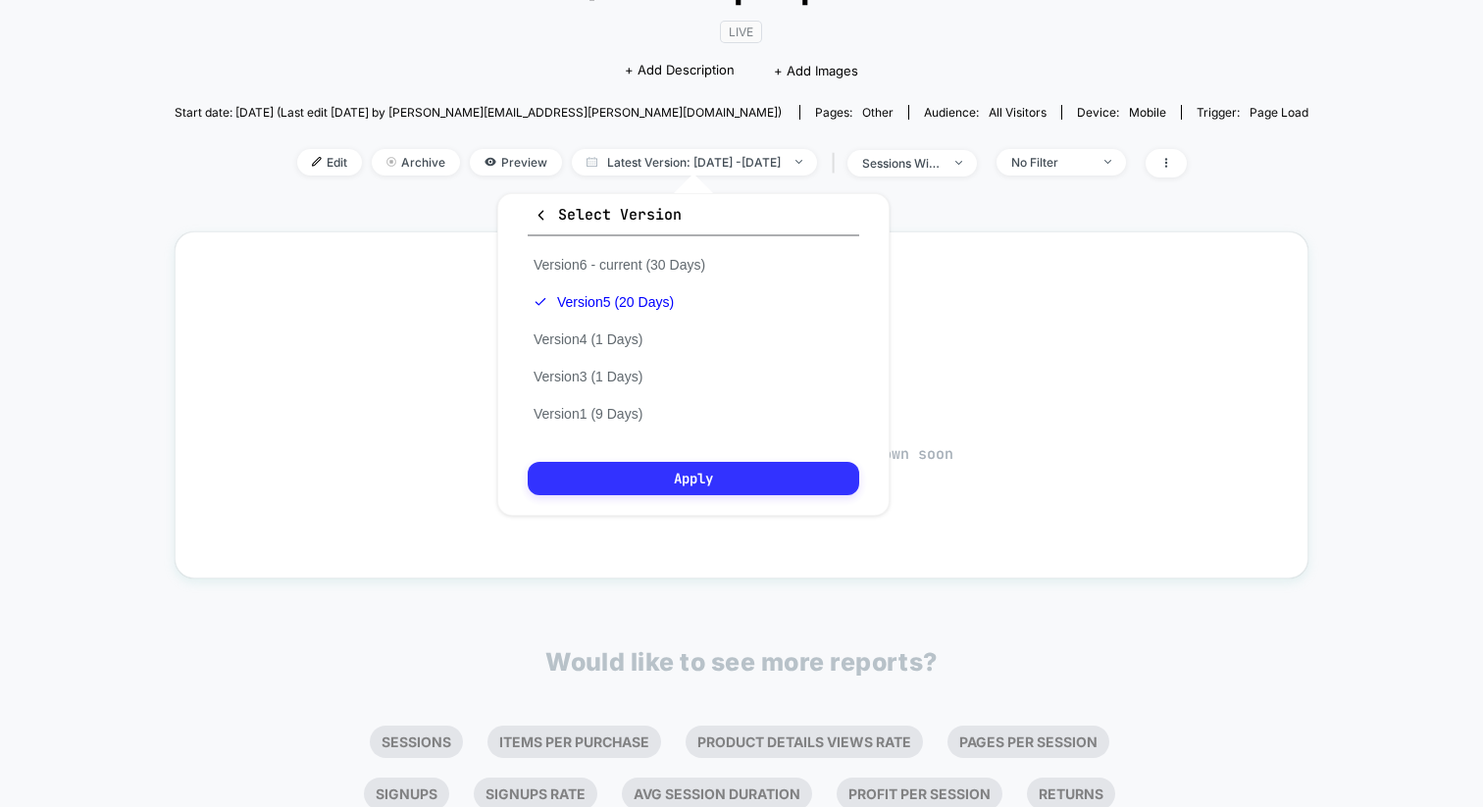
click at [653, 470] on button "Apply" at bounding box center [693, 478] width 331 height 33
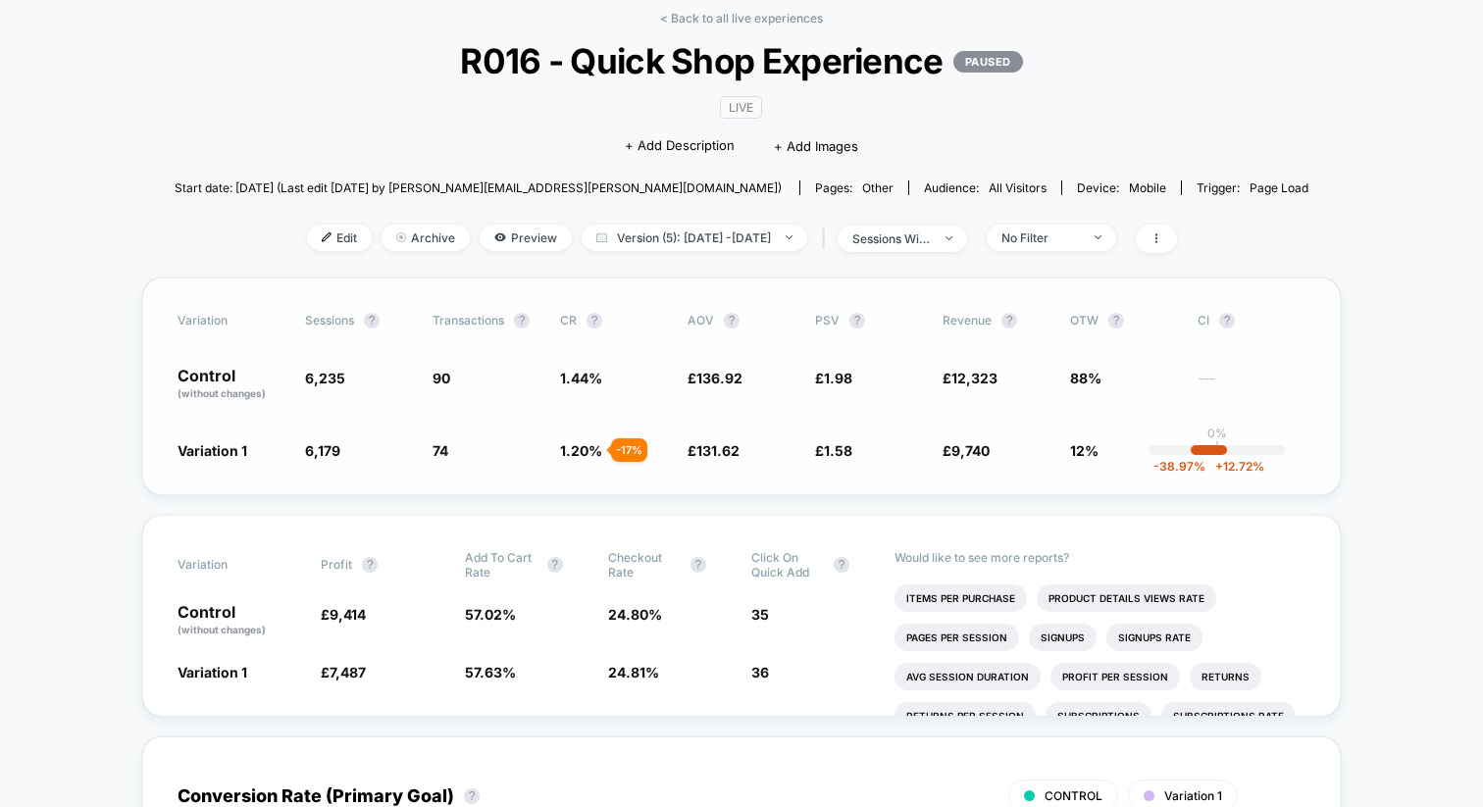
scroll to position [79, 0]
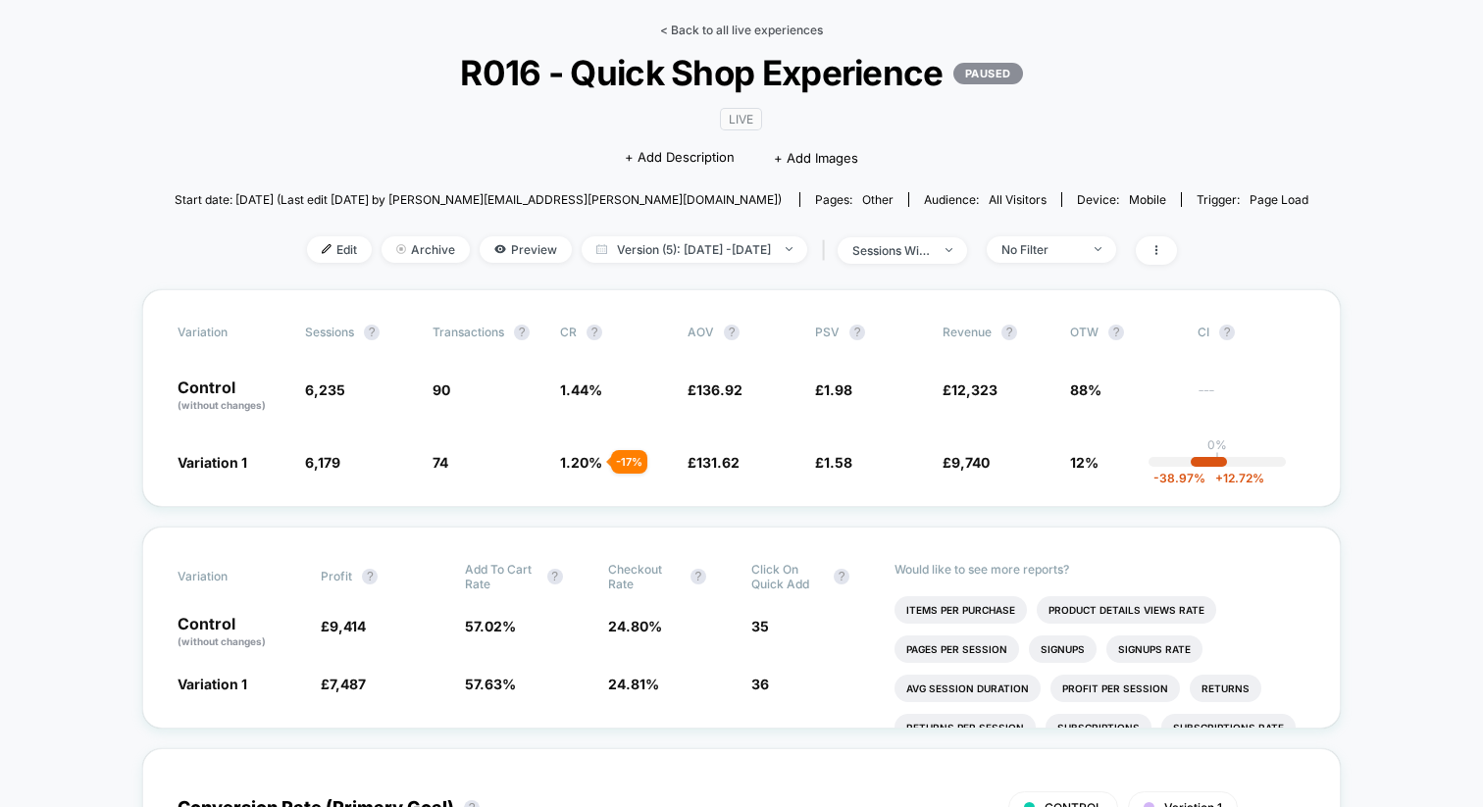
click at [721, 32] on link "< Back to all live experiences" at bounding box center [741, 30] width 163 height 15
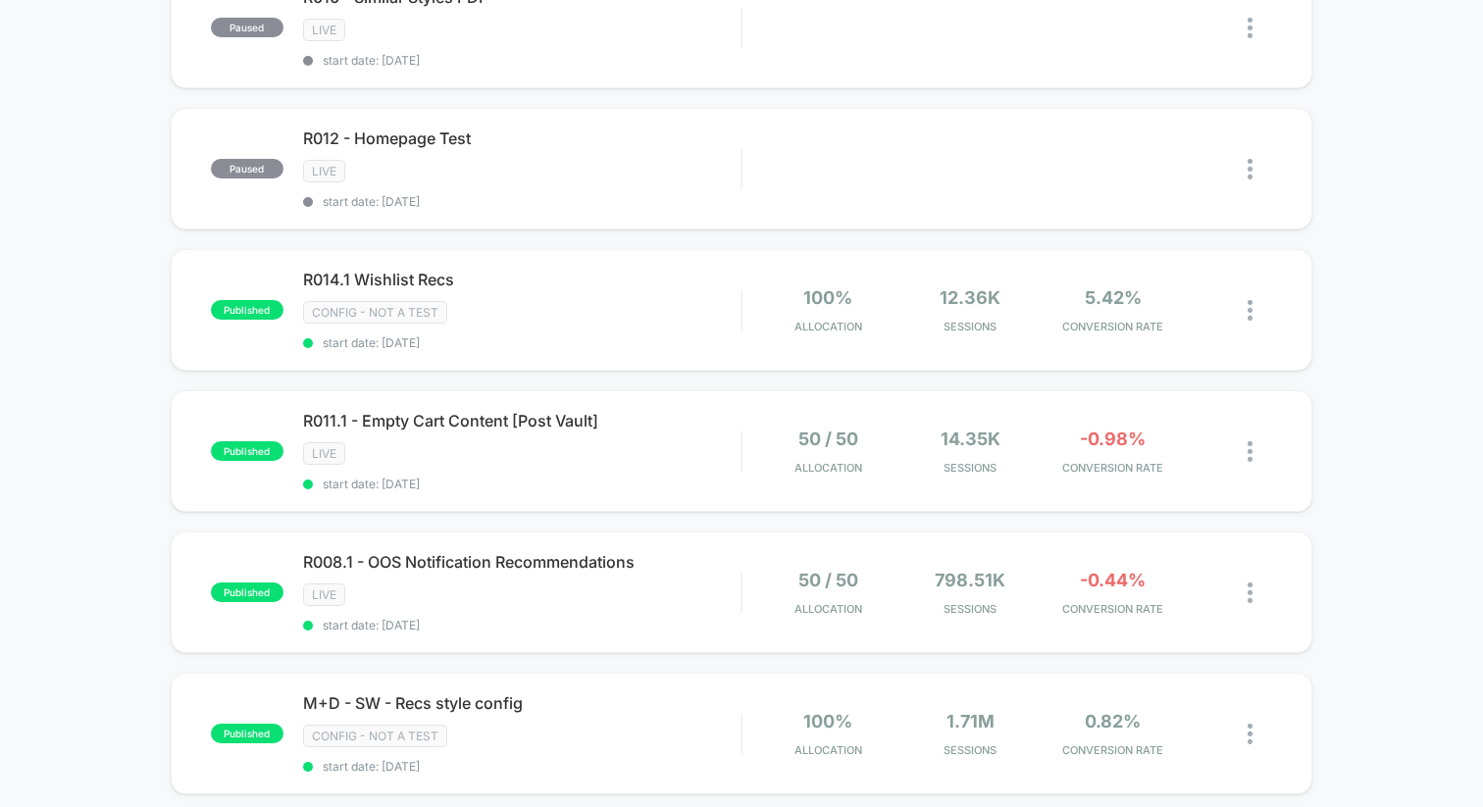
scroll to position [1090, 0]
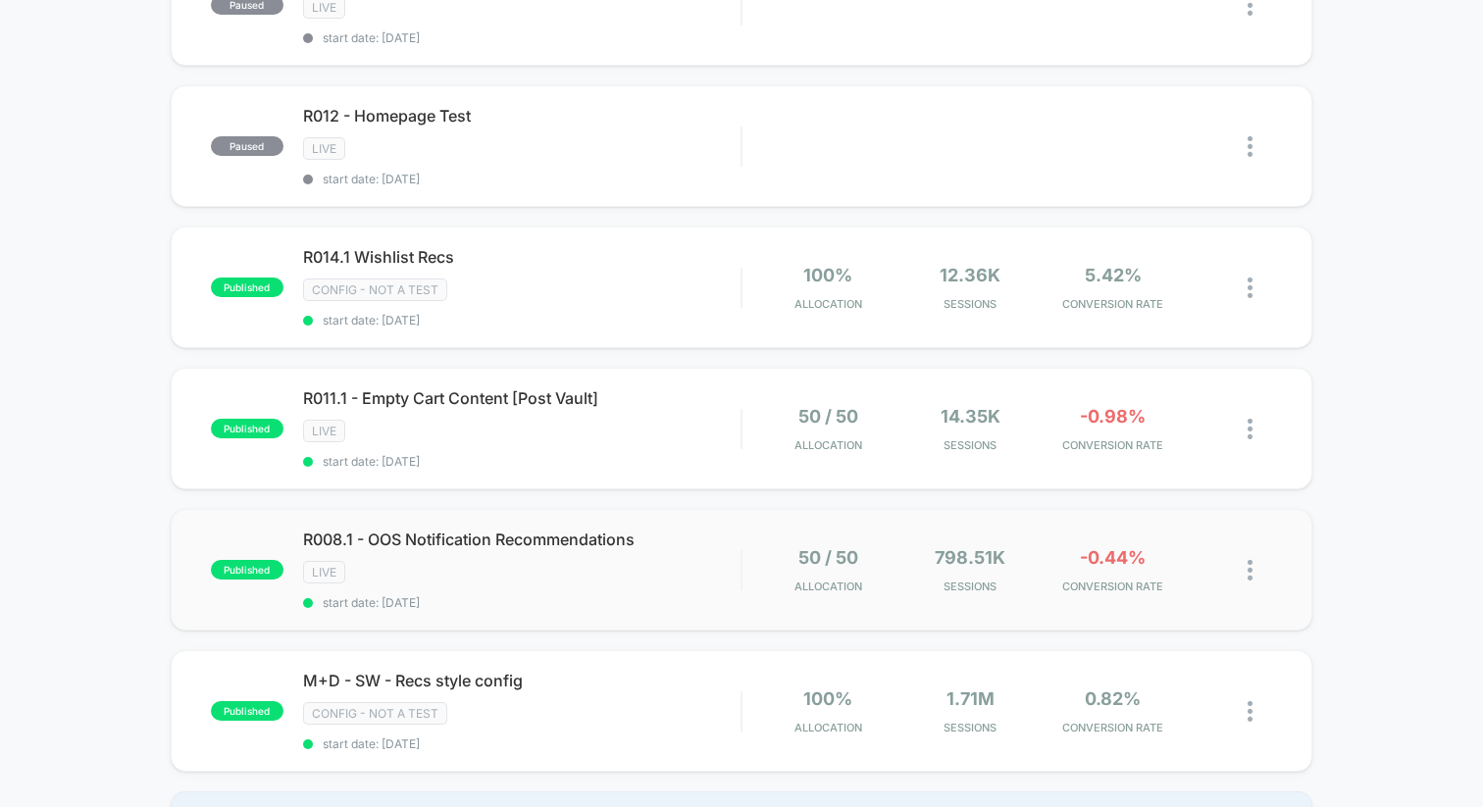
click at [569, 536] on span "R008.1 - OOS Notification Recommendations" at bounding box center [521, 540] width 437 height 20
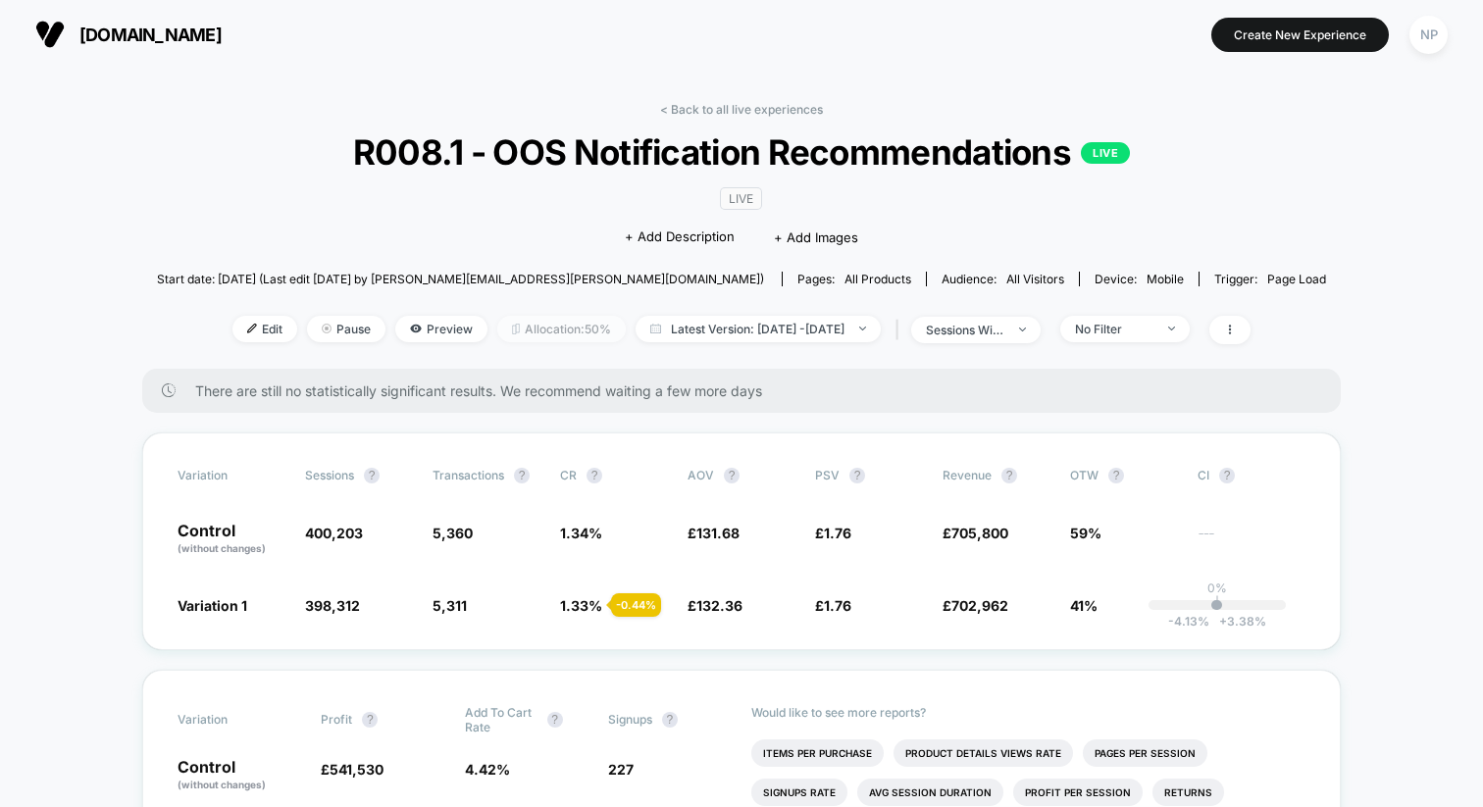
click at [540, 320] on span "Allocation: 50%" at bounding box center [561, 329] width 128 height 26
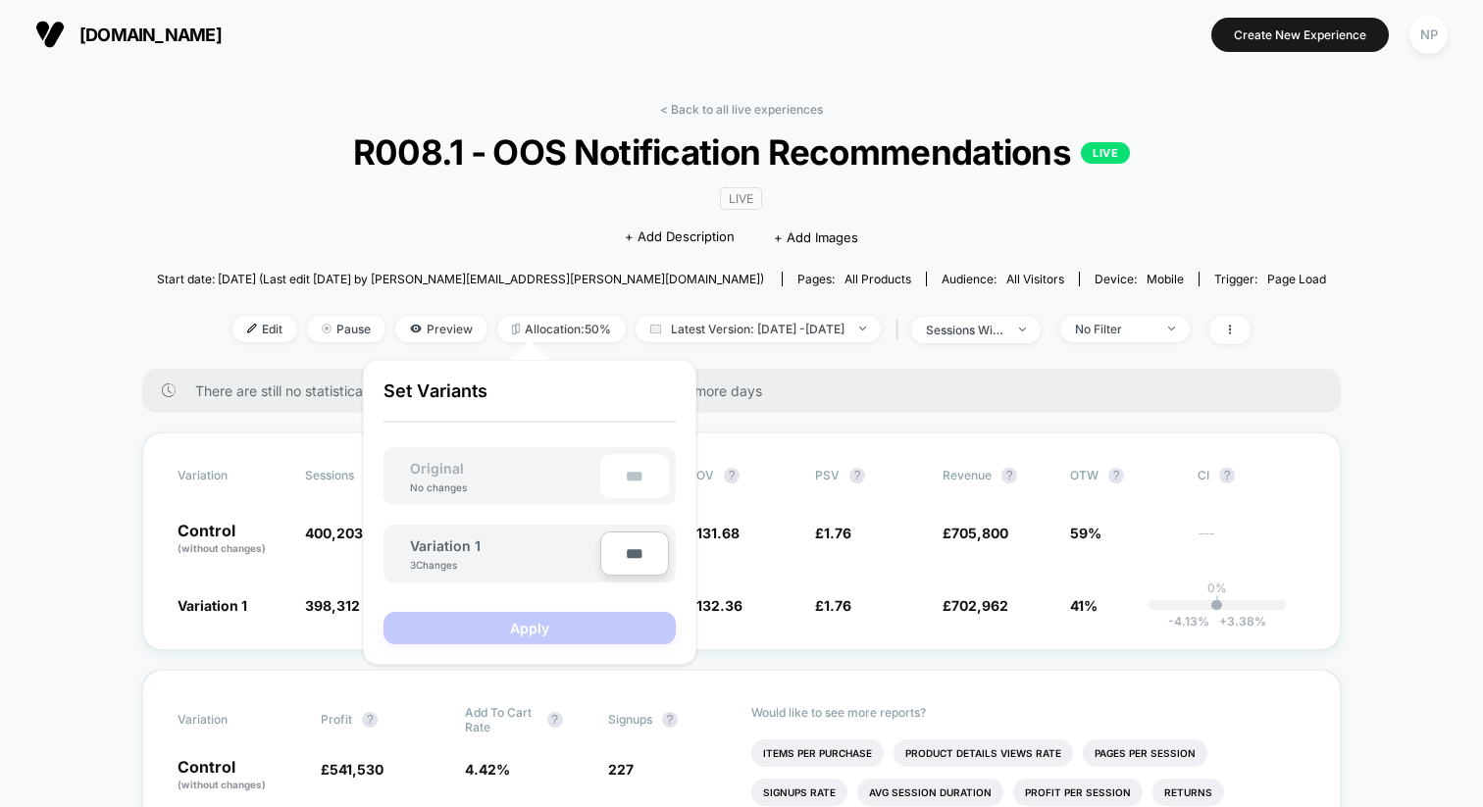
drag, startPoint x: 636, startPoint y: 561, endPoint x: 603, endPoint y: 561, distance: 33.3
click at [607, 561] on input "***" at bounding box center [634, 554] width 69 height 44
type input "****"
type input "**"
type input "***"
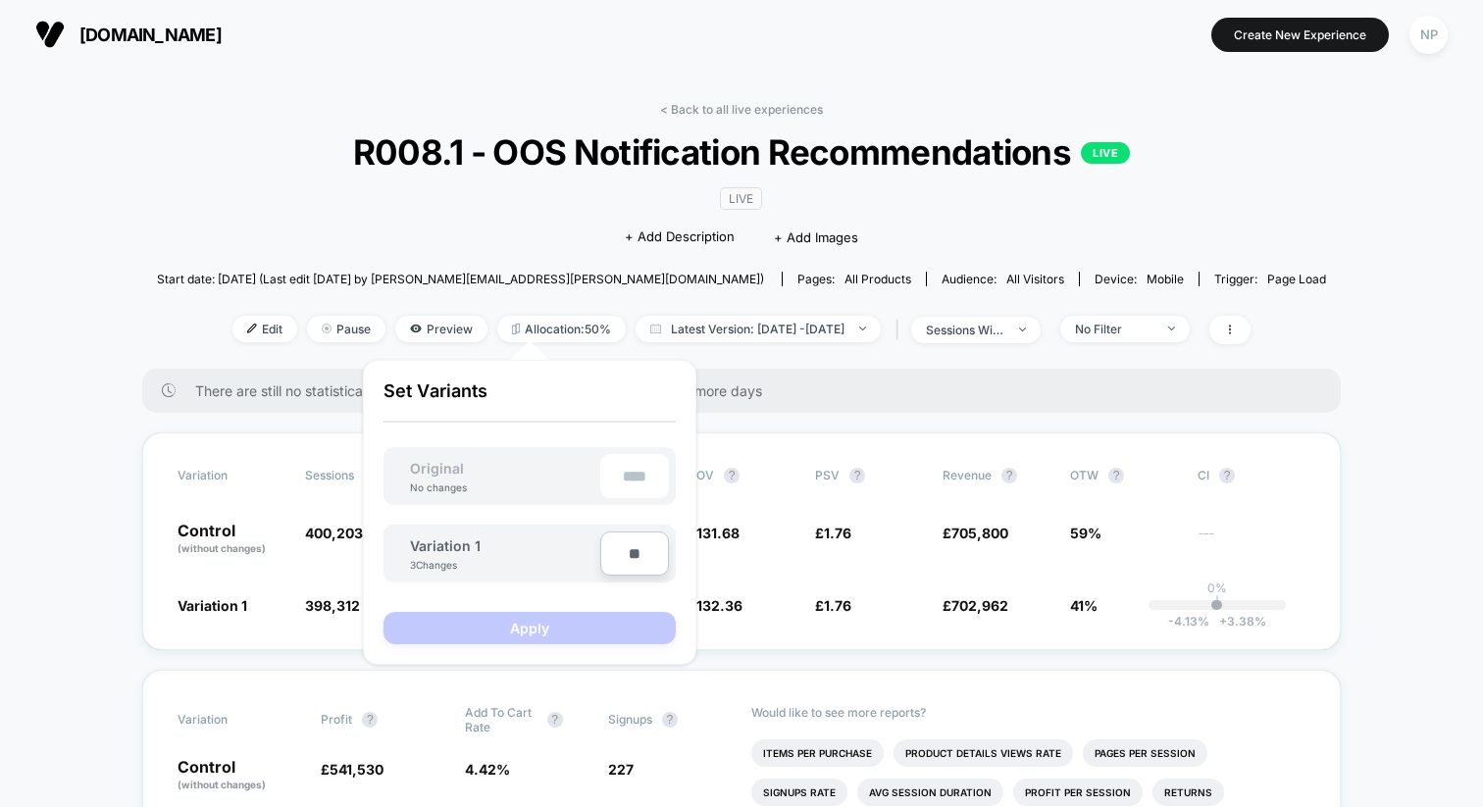
type input "***"
type input "**"
type input "****"
click at [559, 633] on button "Apply" at bounding box center [529, 628] width 292 height 32
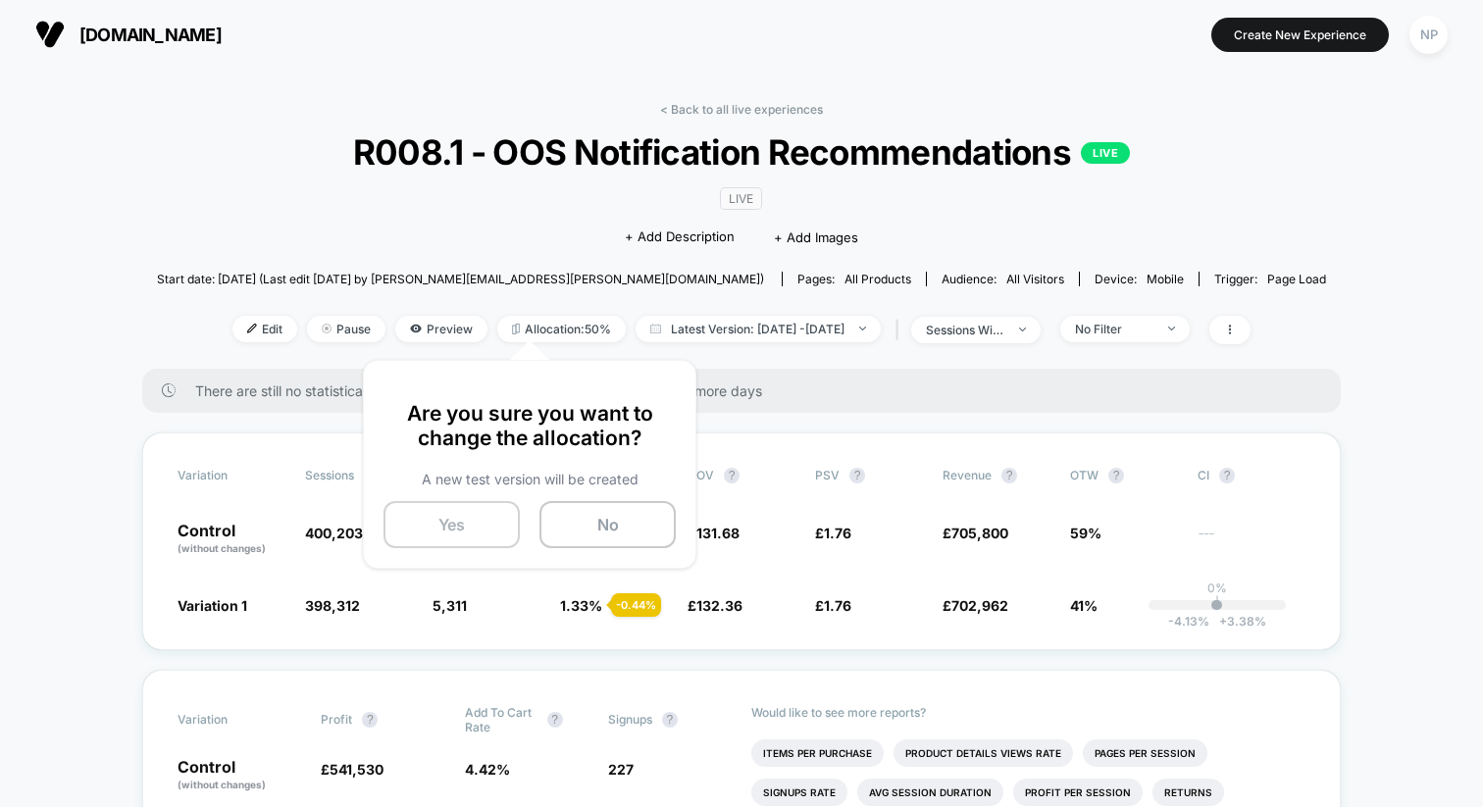
click at [469, 519] on button "Yes" at bounding box center [451, 524] width 136 height 47
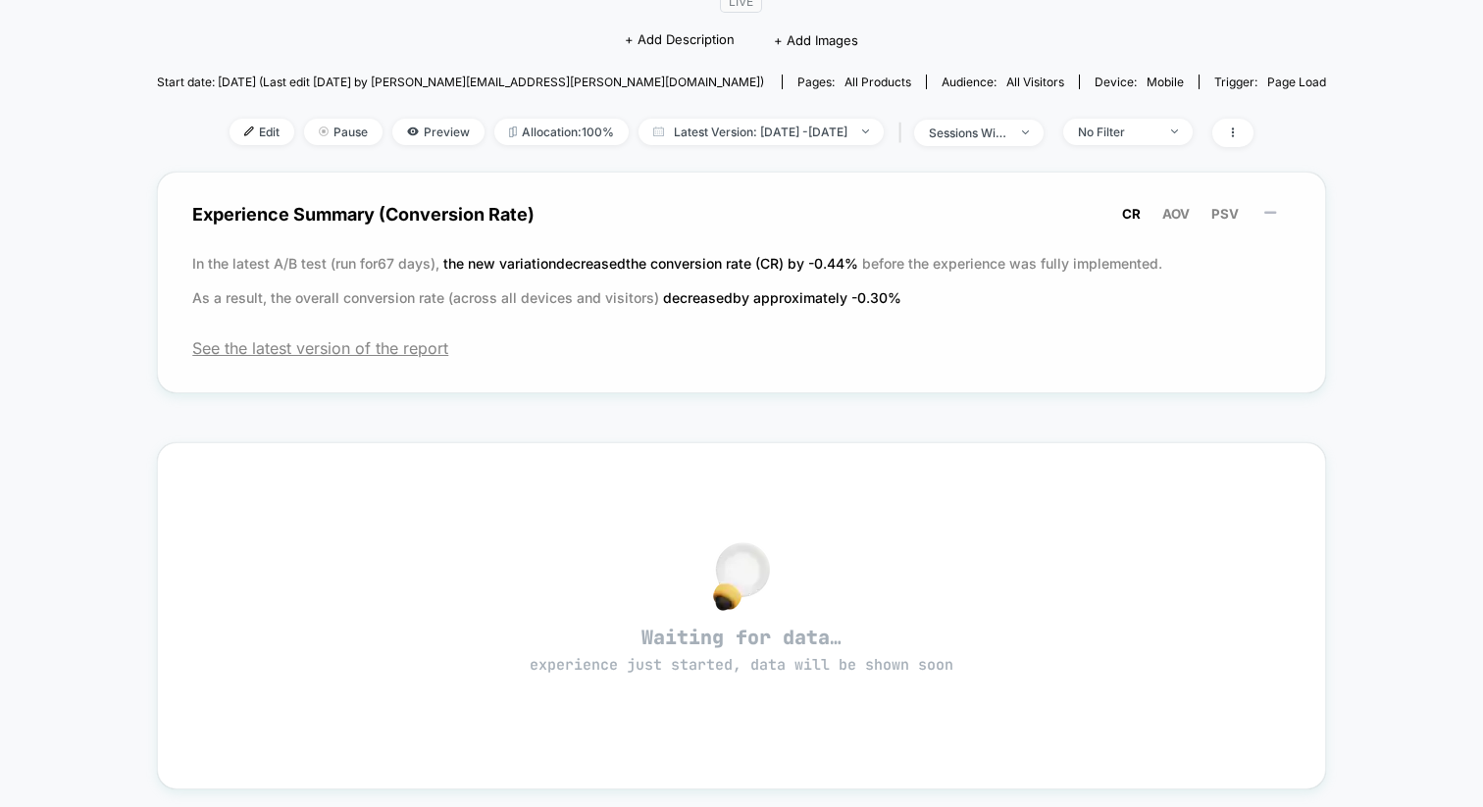
scroll to position [8, 0]
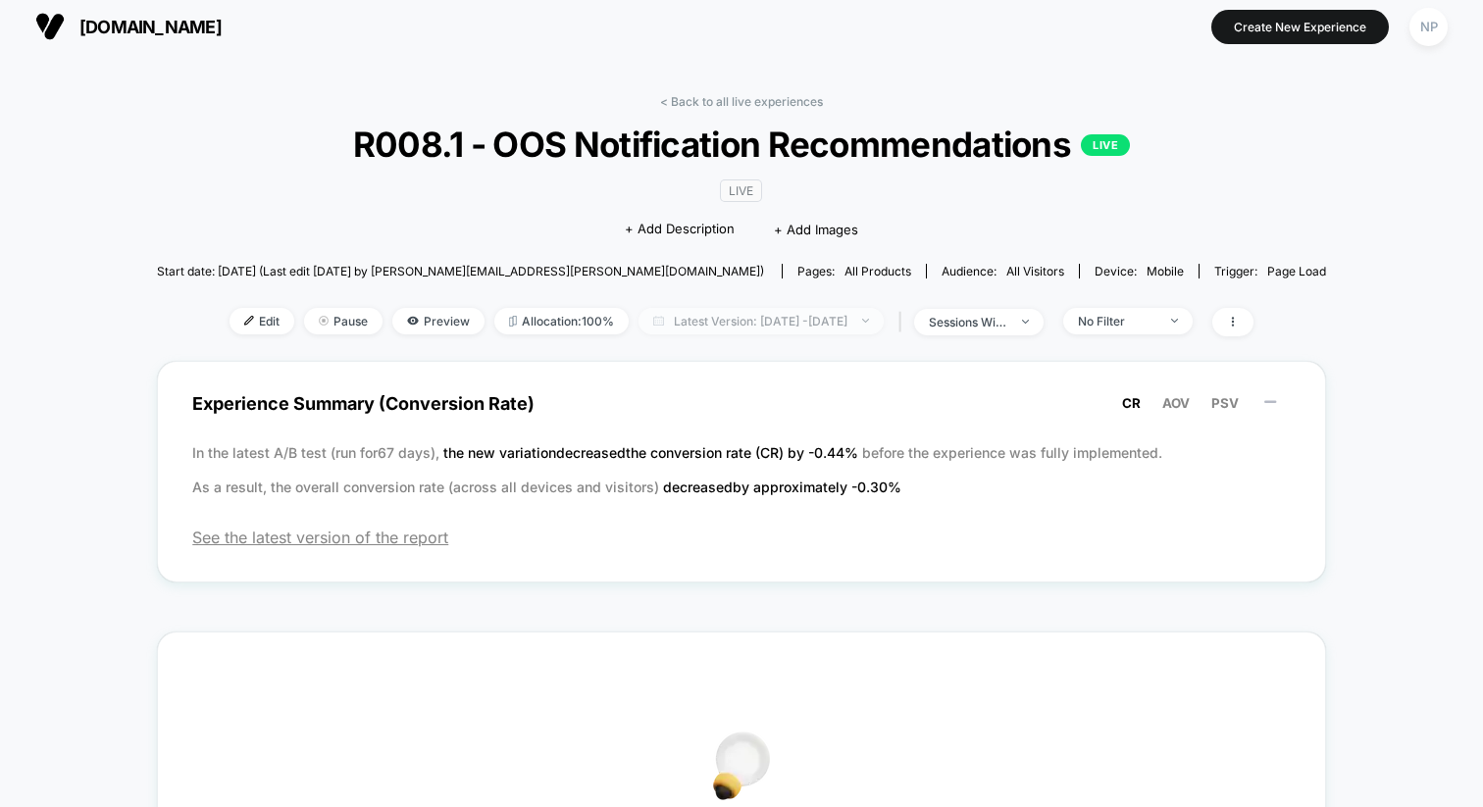
click at [717, 319] on span "Latest Version: [DATE] - [DATE]" at bounding box center [760, 321] width 245 height 26
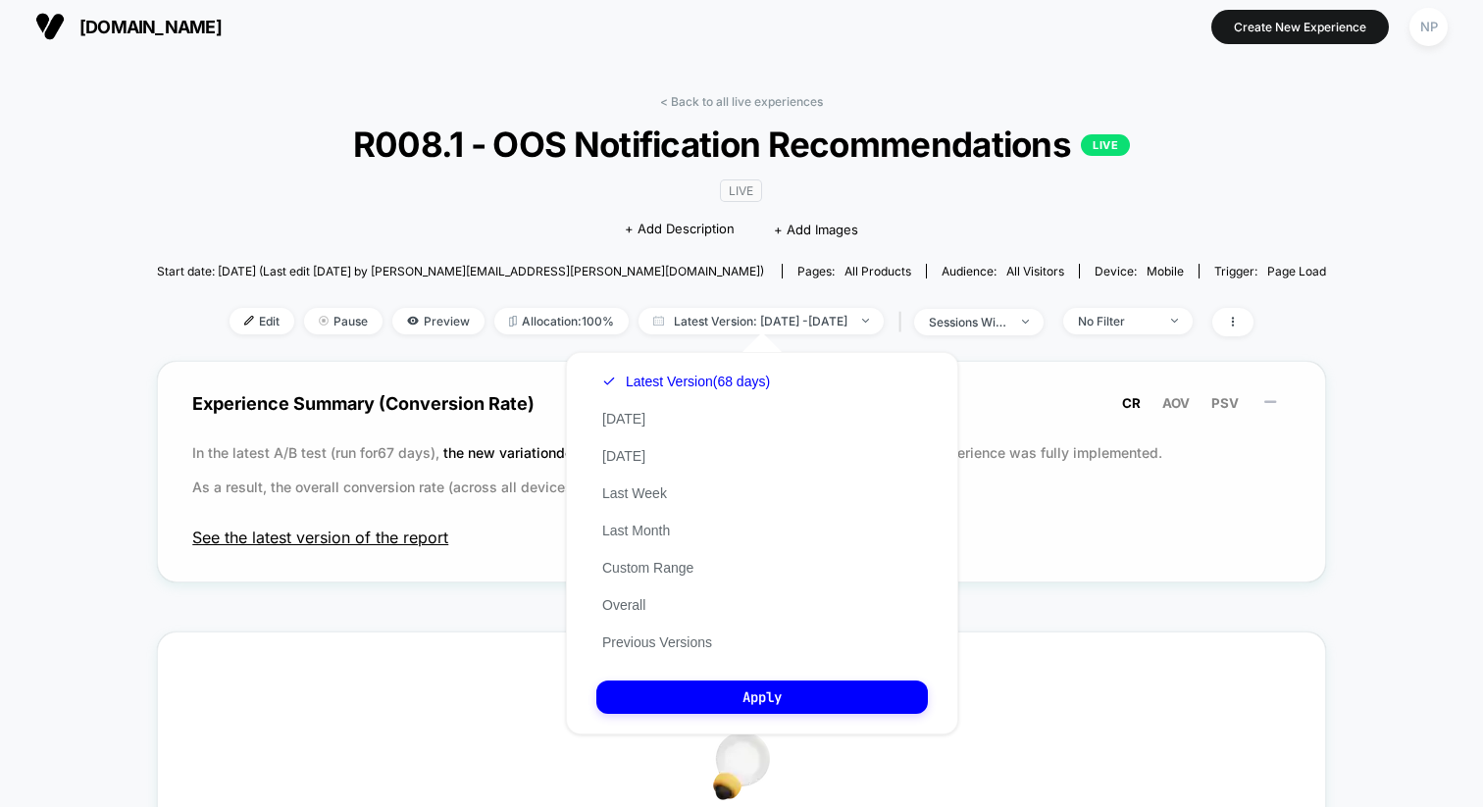
click at [414, 537] on span "See the latest version of the report" at bounding box center [741, 538] width 1098 height 20
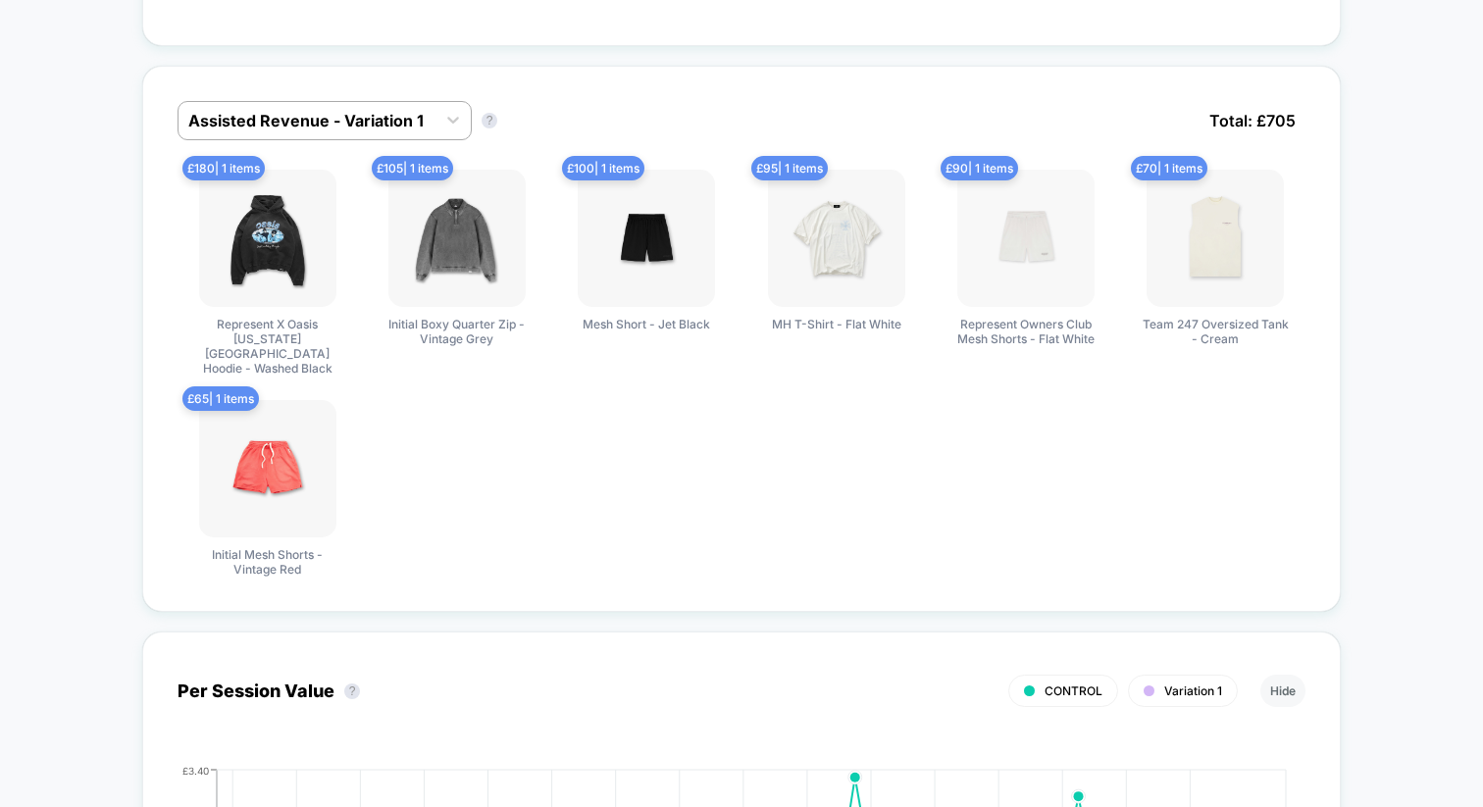
scroll to position [1237, 0]
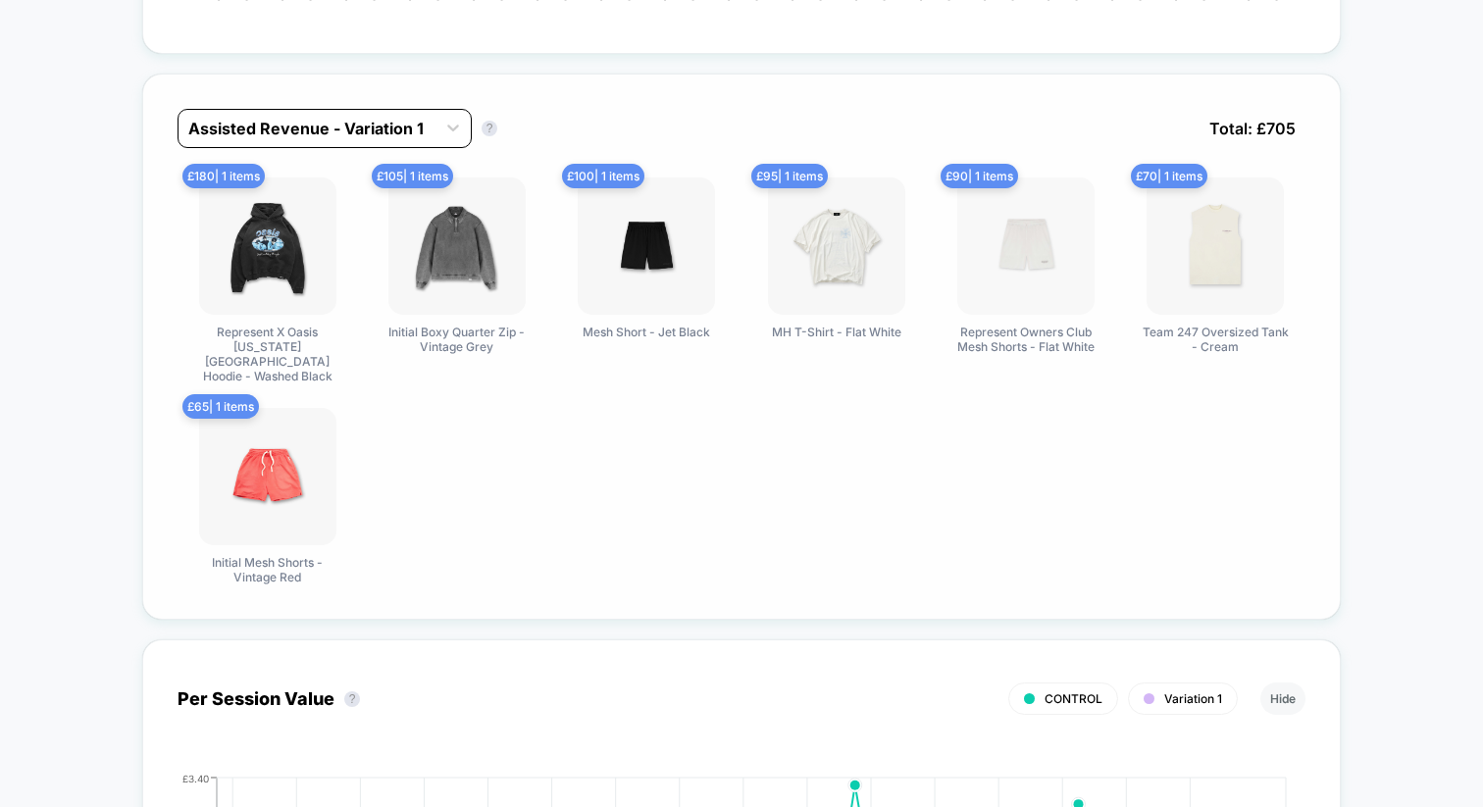
click at [402, 136] on div "Assisted Revenue - Variation 1" at bounding box center [306, 128] width 257 height 31
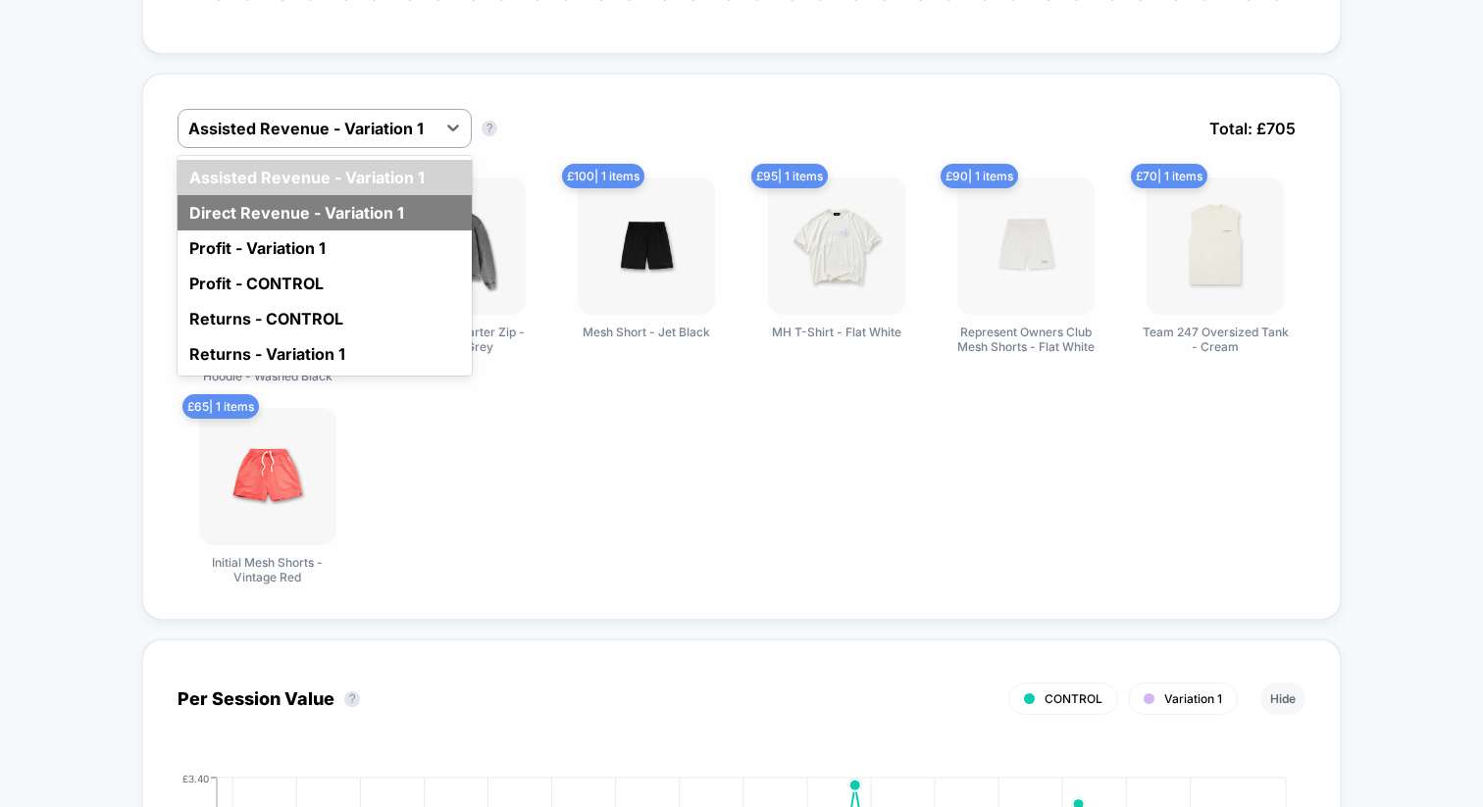
click at [389, 207] on div "Direct Revenue - Variation 1" at bounding box center [325, 212] width 294 height 35
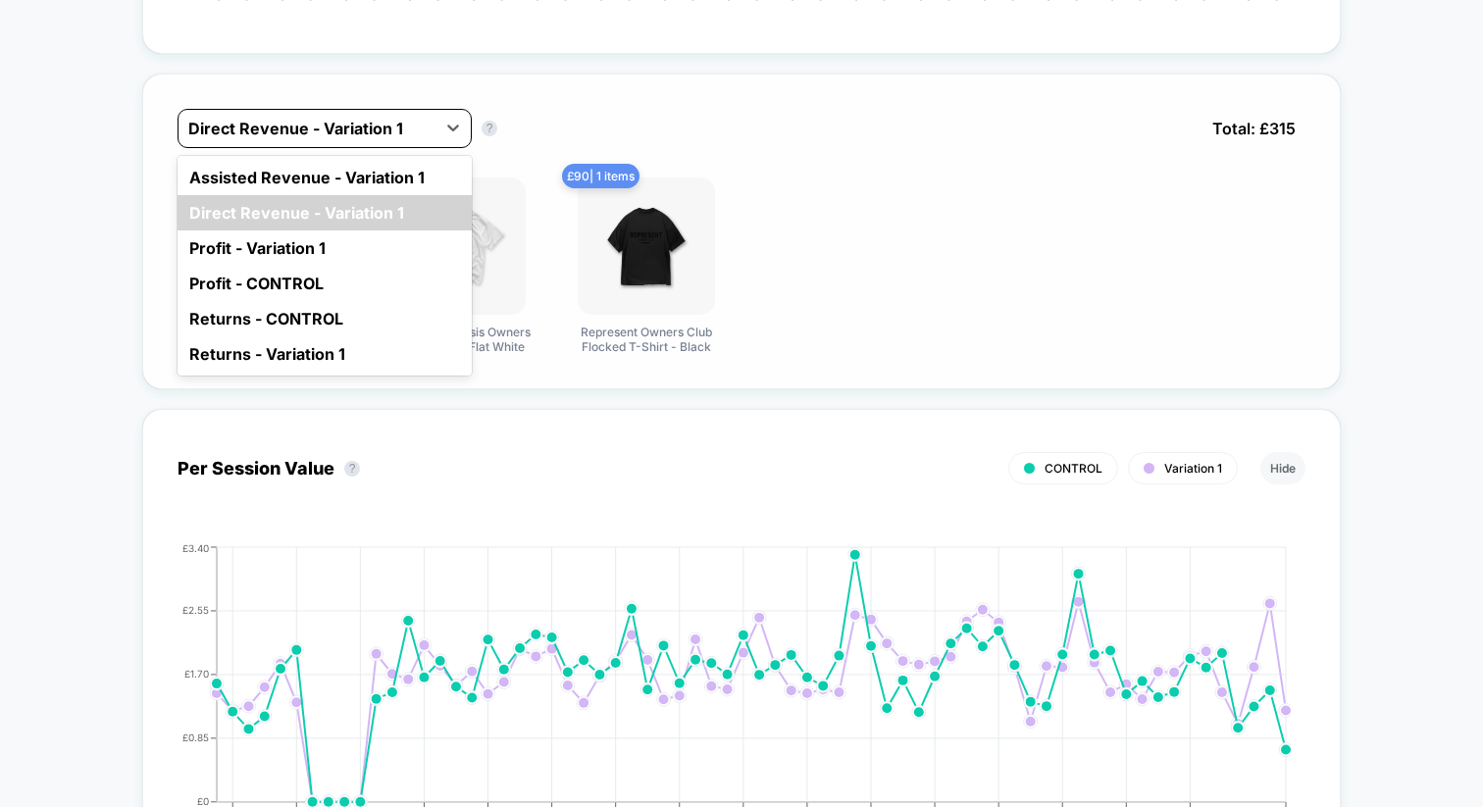
click at [398, 117] on div at bounding box center [306, 129] width 237 height 24
click at [367, 184] on div "Assisted Revenue - Variation 1" at bounding box center [325, 177] width 294 height 35
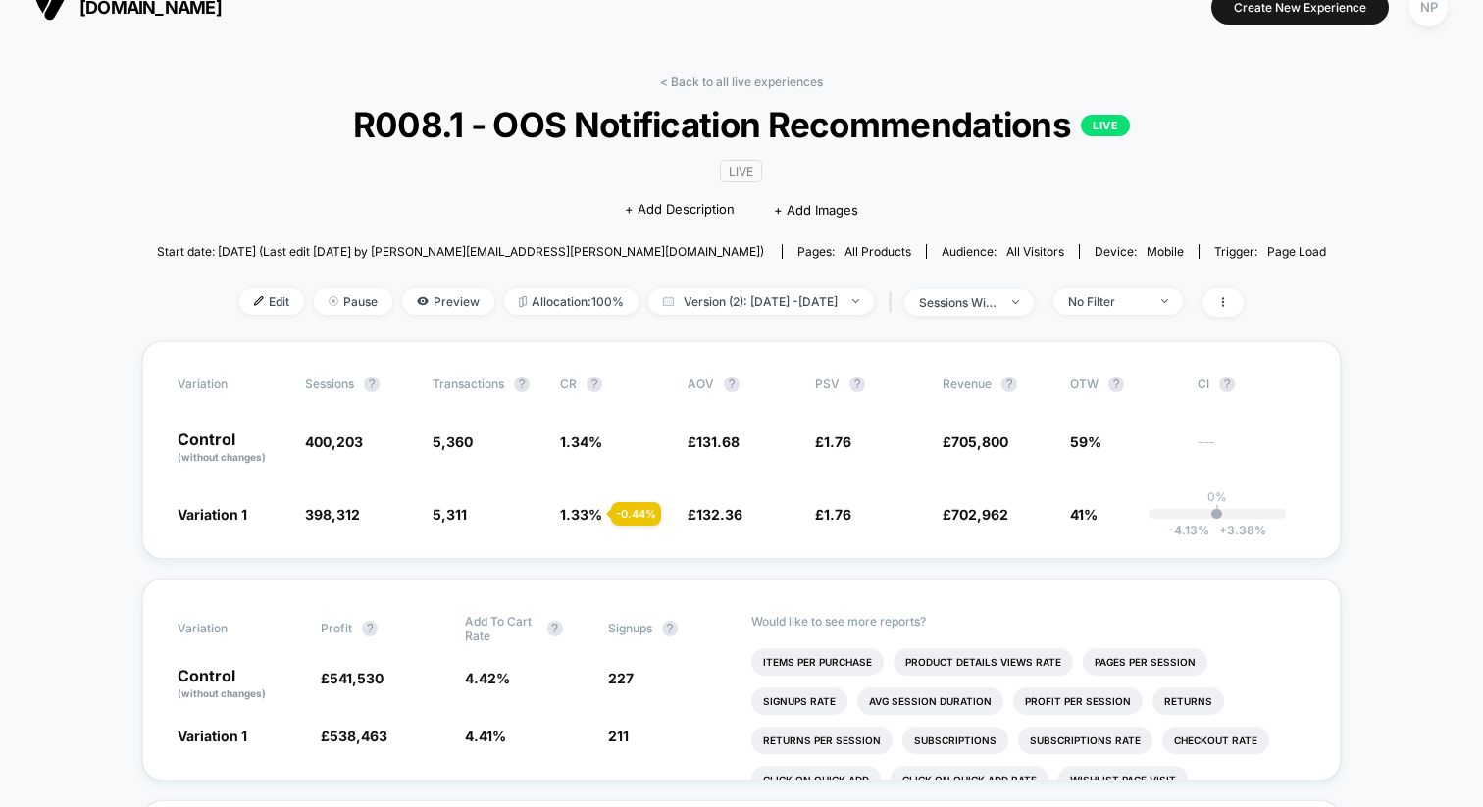
scroll to position [0, 0]
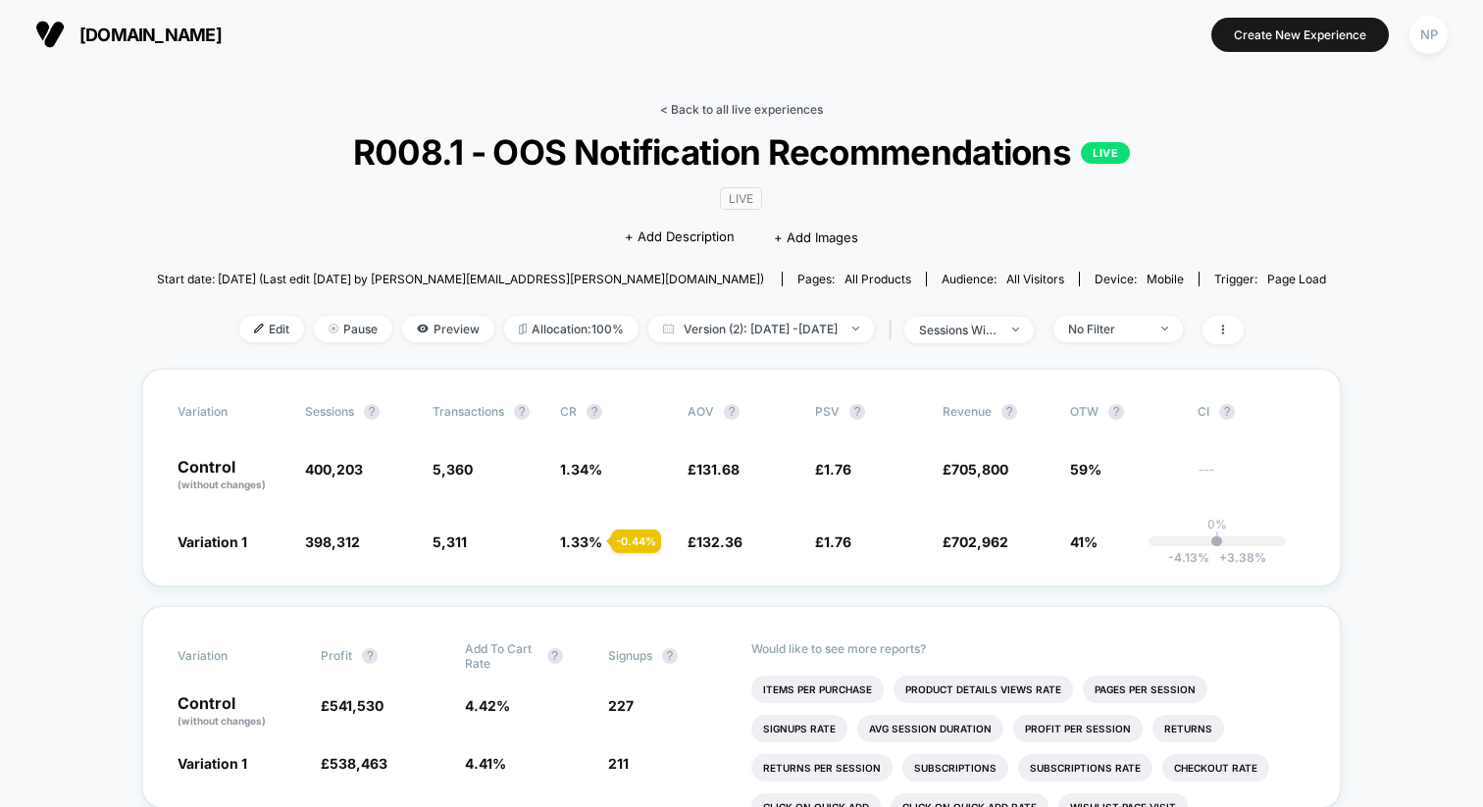
click at [708, 104] on link "< Back to all live experiences" at bounding box center [741, 109] width 163 height 15
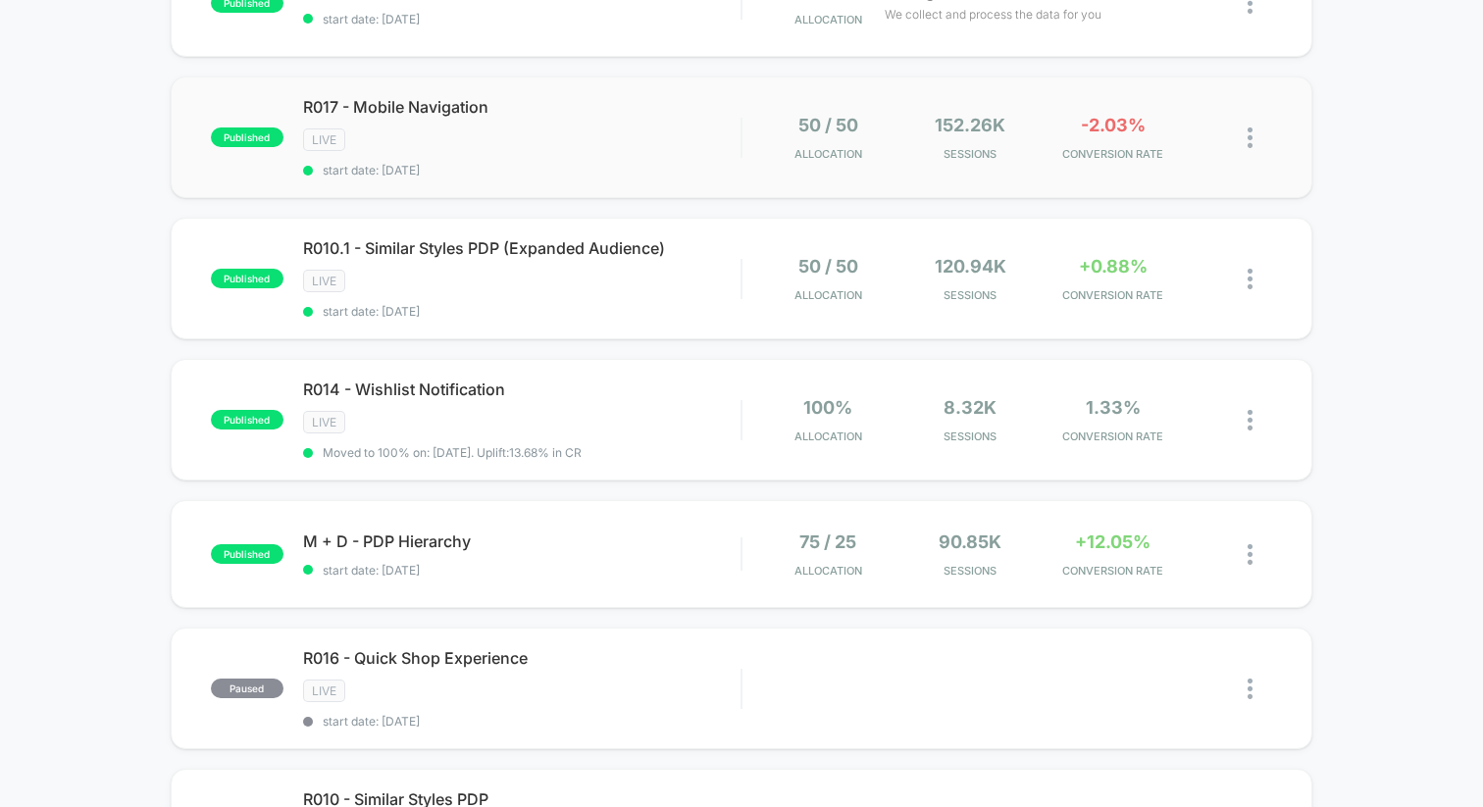
scroll to position [416, 0]
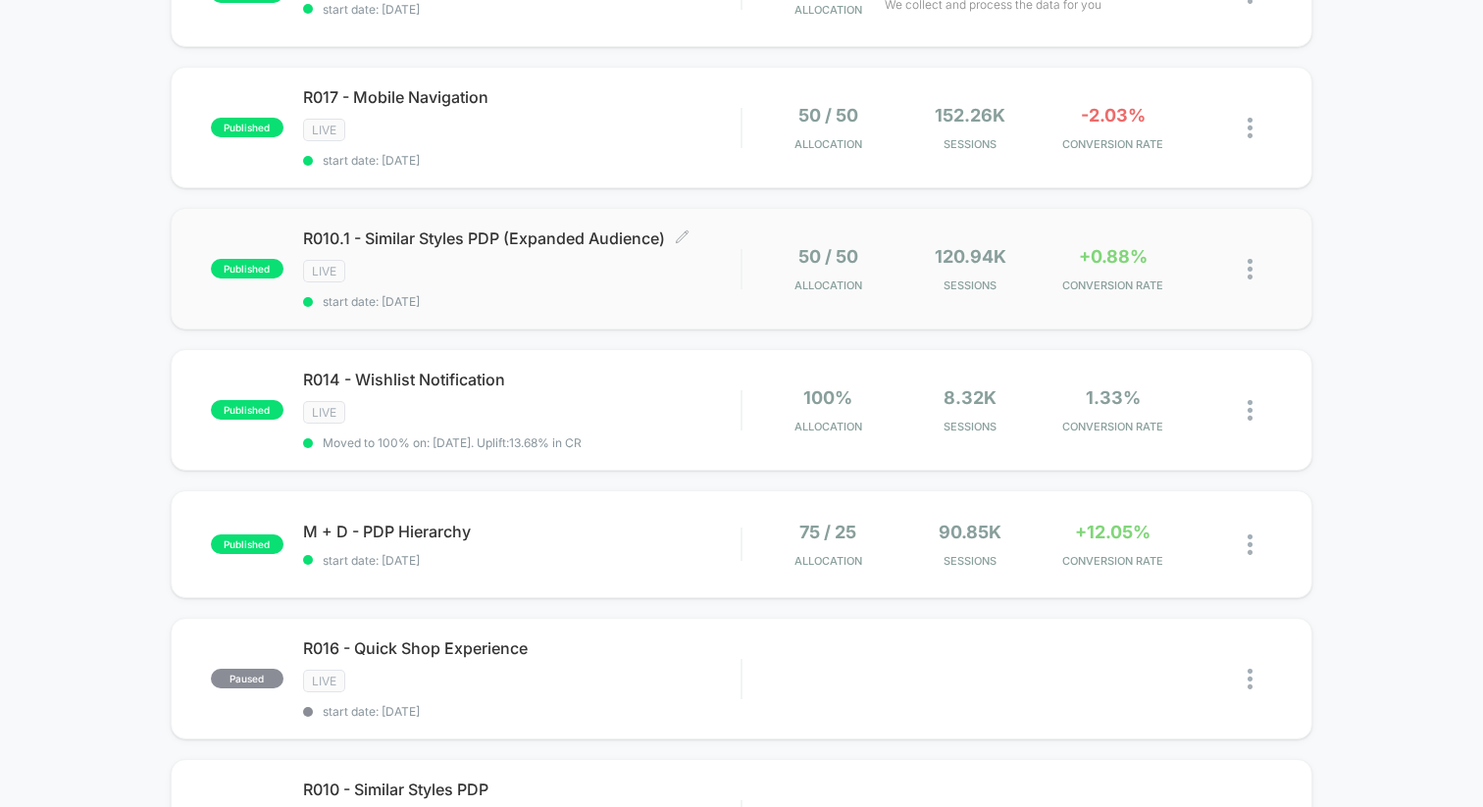
click at [682, 294] on span "start date: [DATE]" at bounding box center [521, 301] width 437 height 15
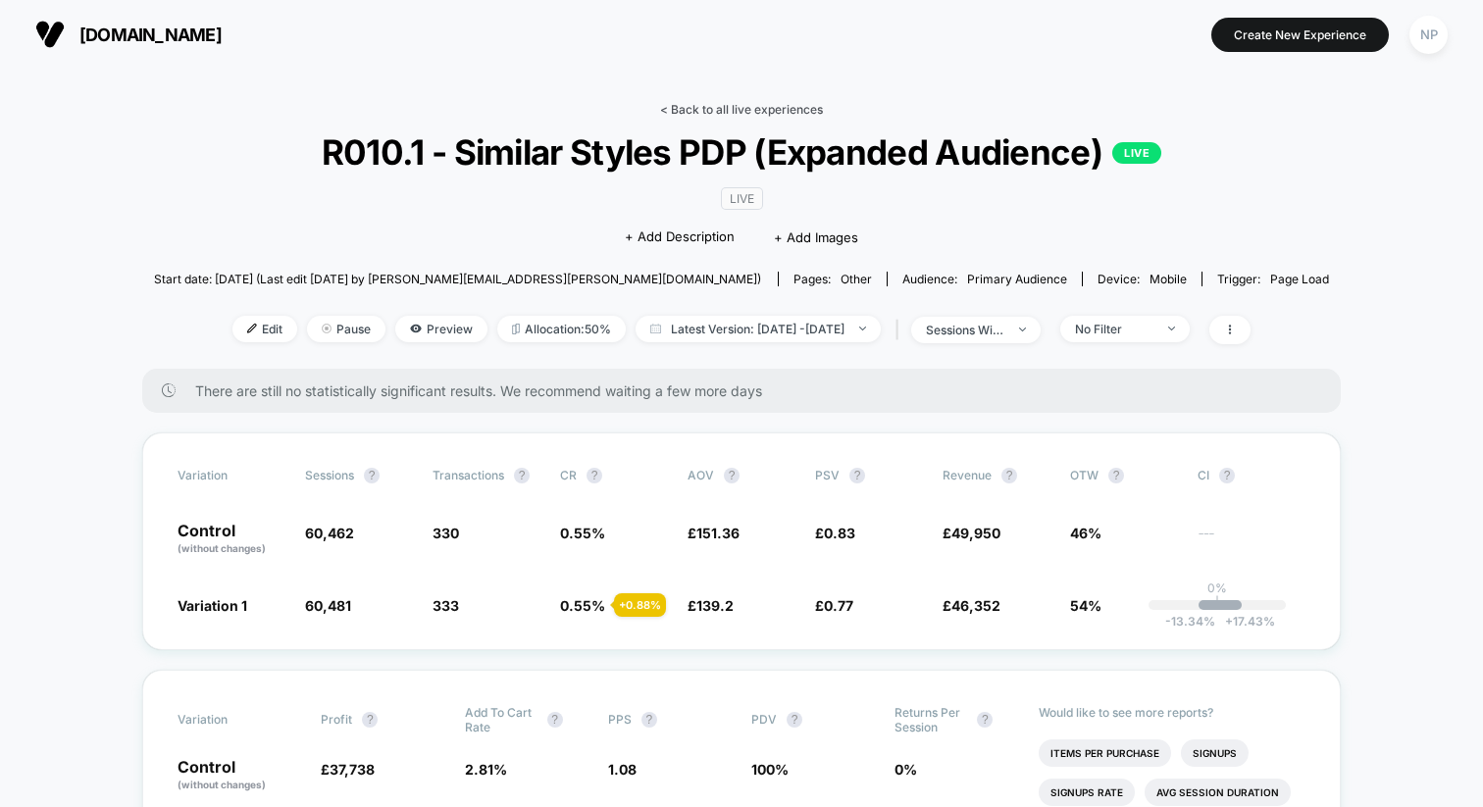
click at [735, 114] on link "< Back to all live experiences" at bounding box center [741, 109] width 163 height 15
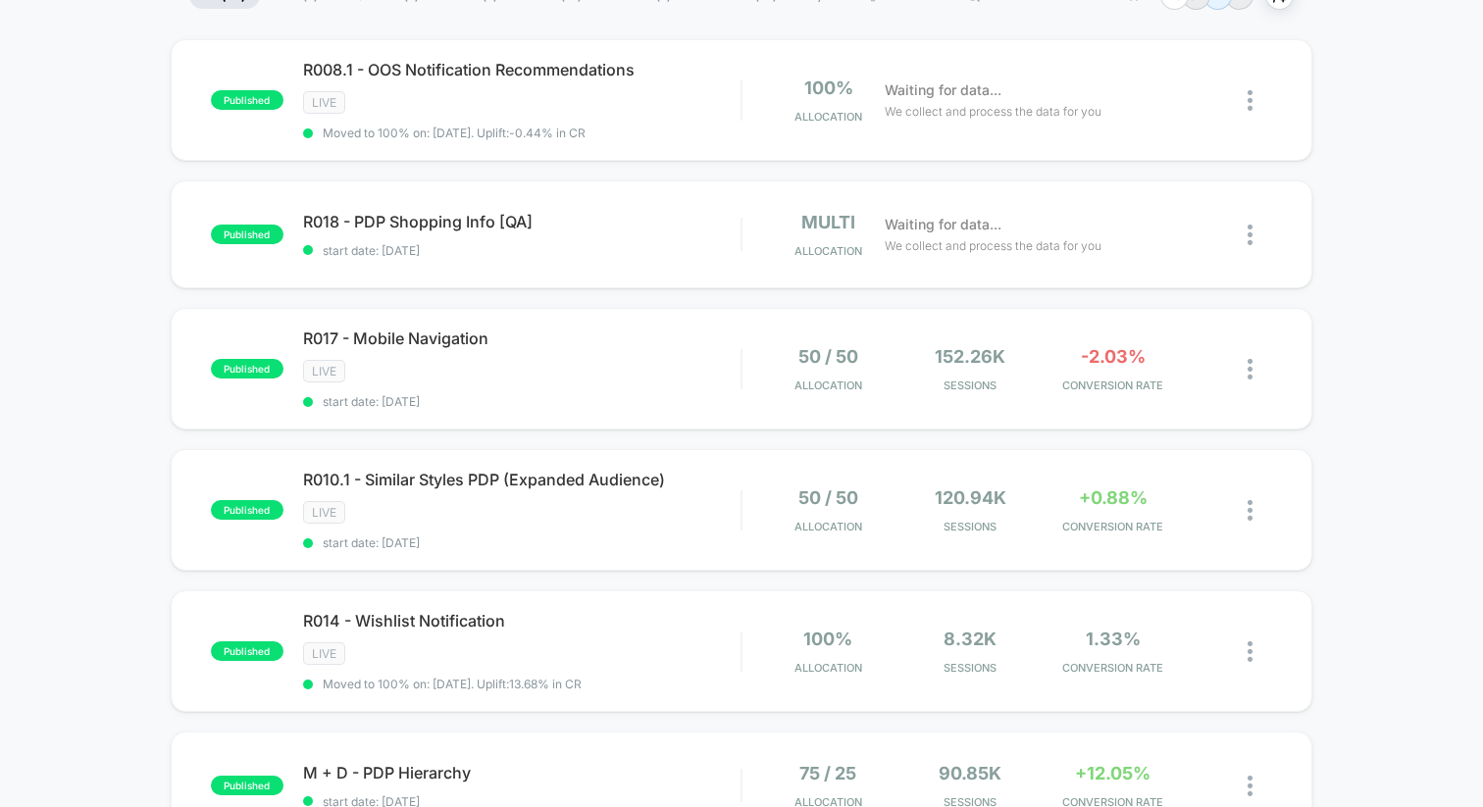
scroll to position [177, 0]
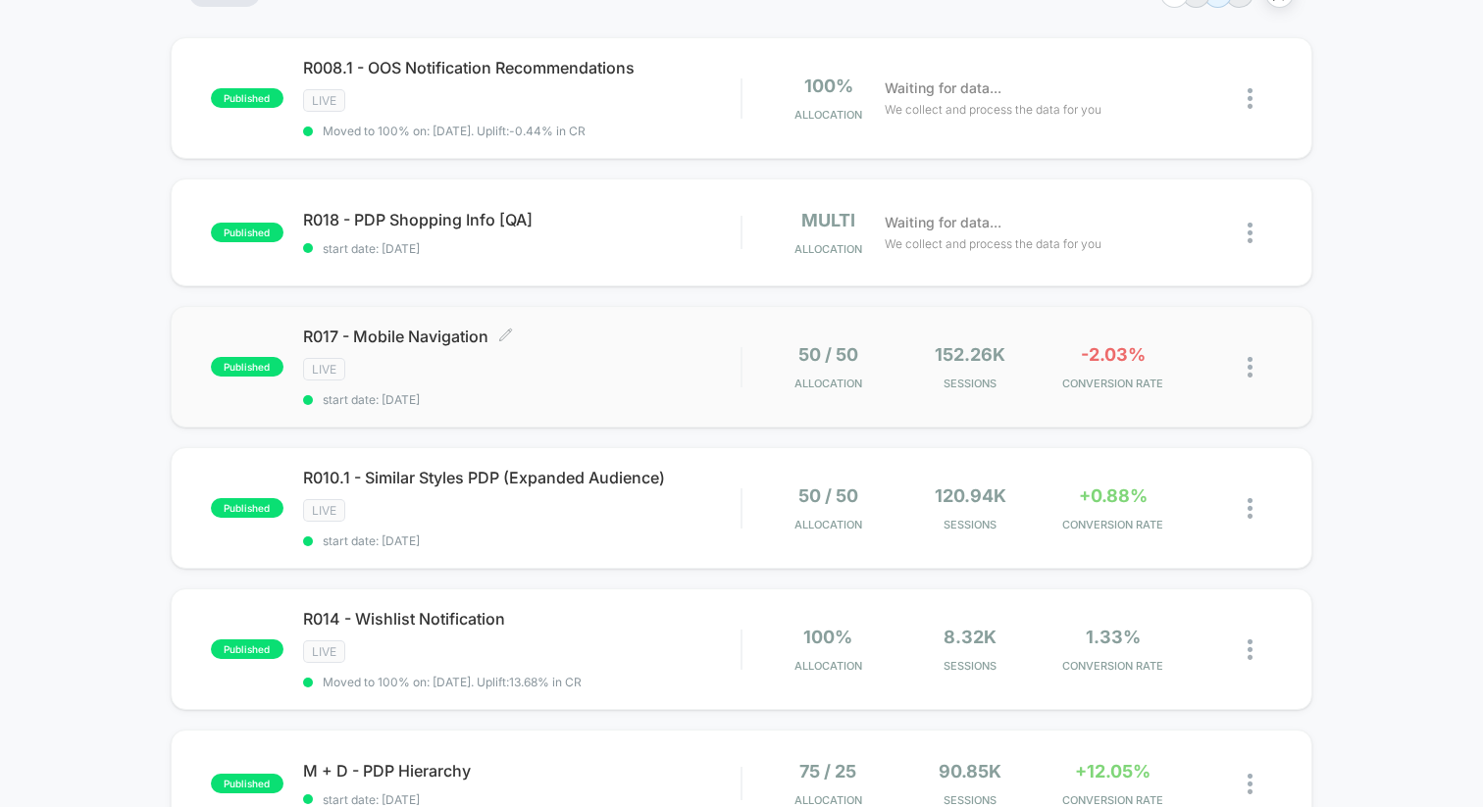
click at [627, 381] on div "R017 - Mobile Navigation Click to edit experience details Click to edit experie…" at bounding box center [521, 367] width 437 height 80
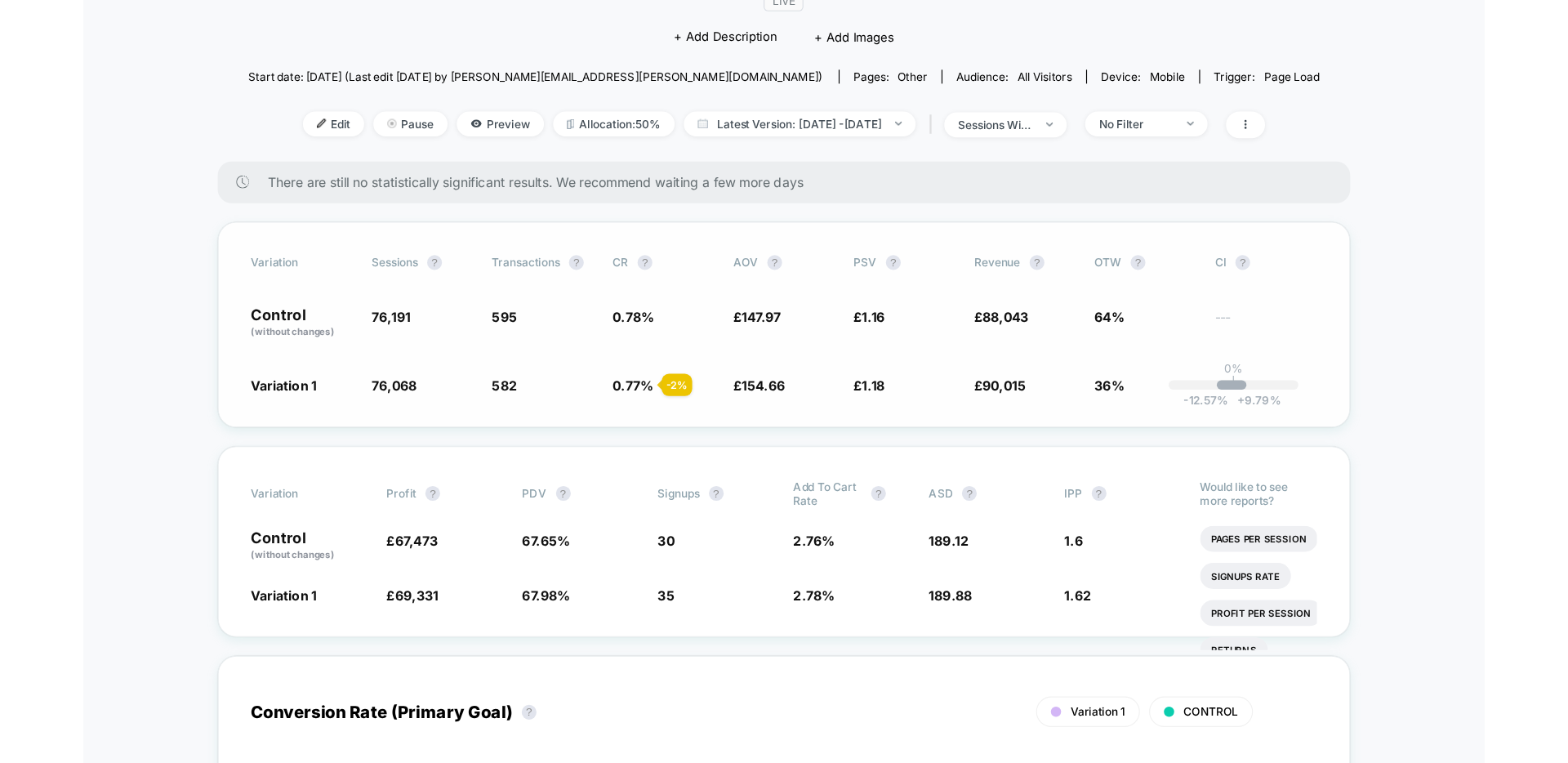
scroll to position [198, 0]
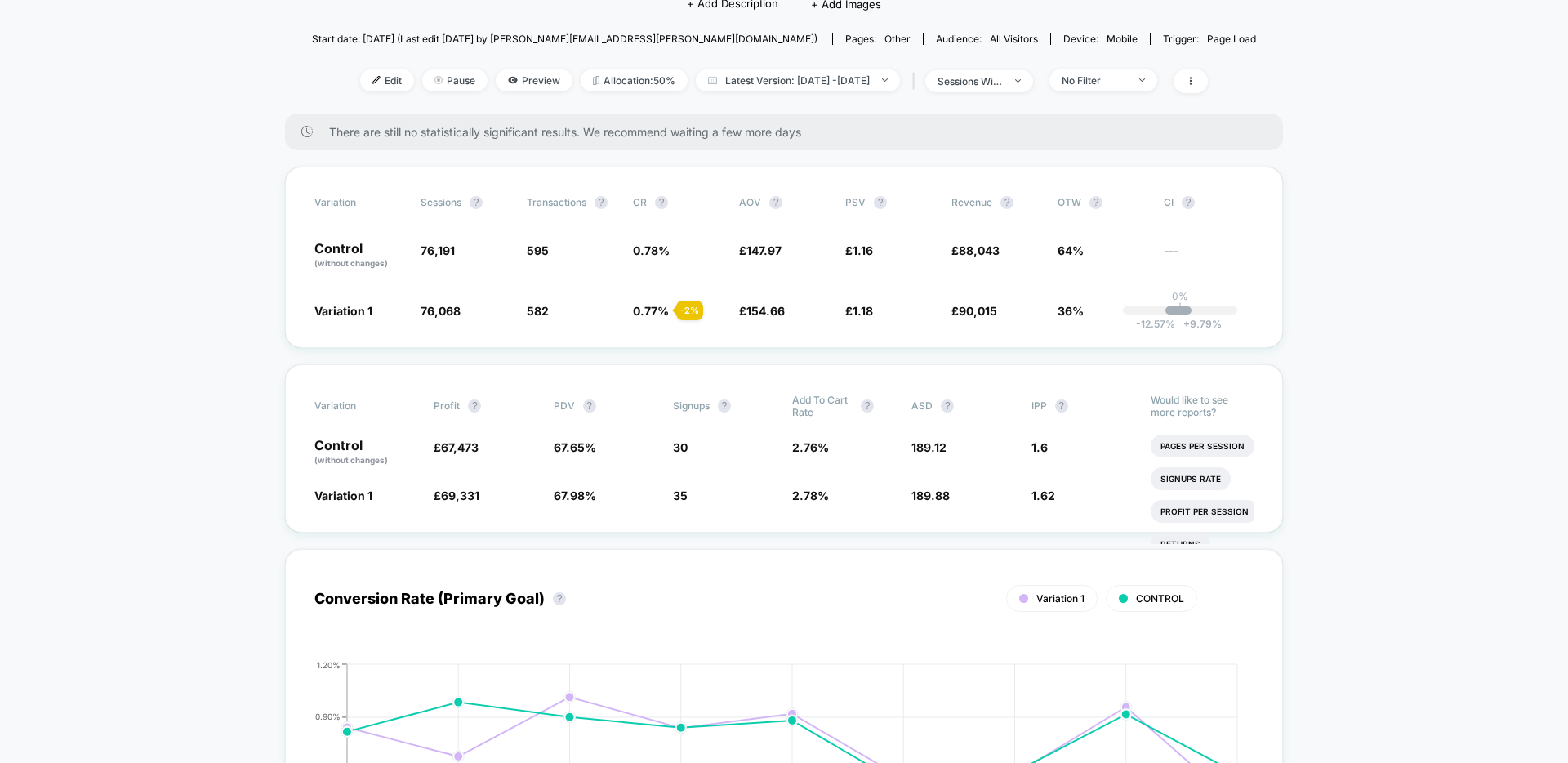
scroll to position [0, 0]
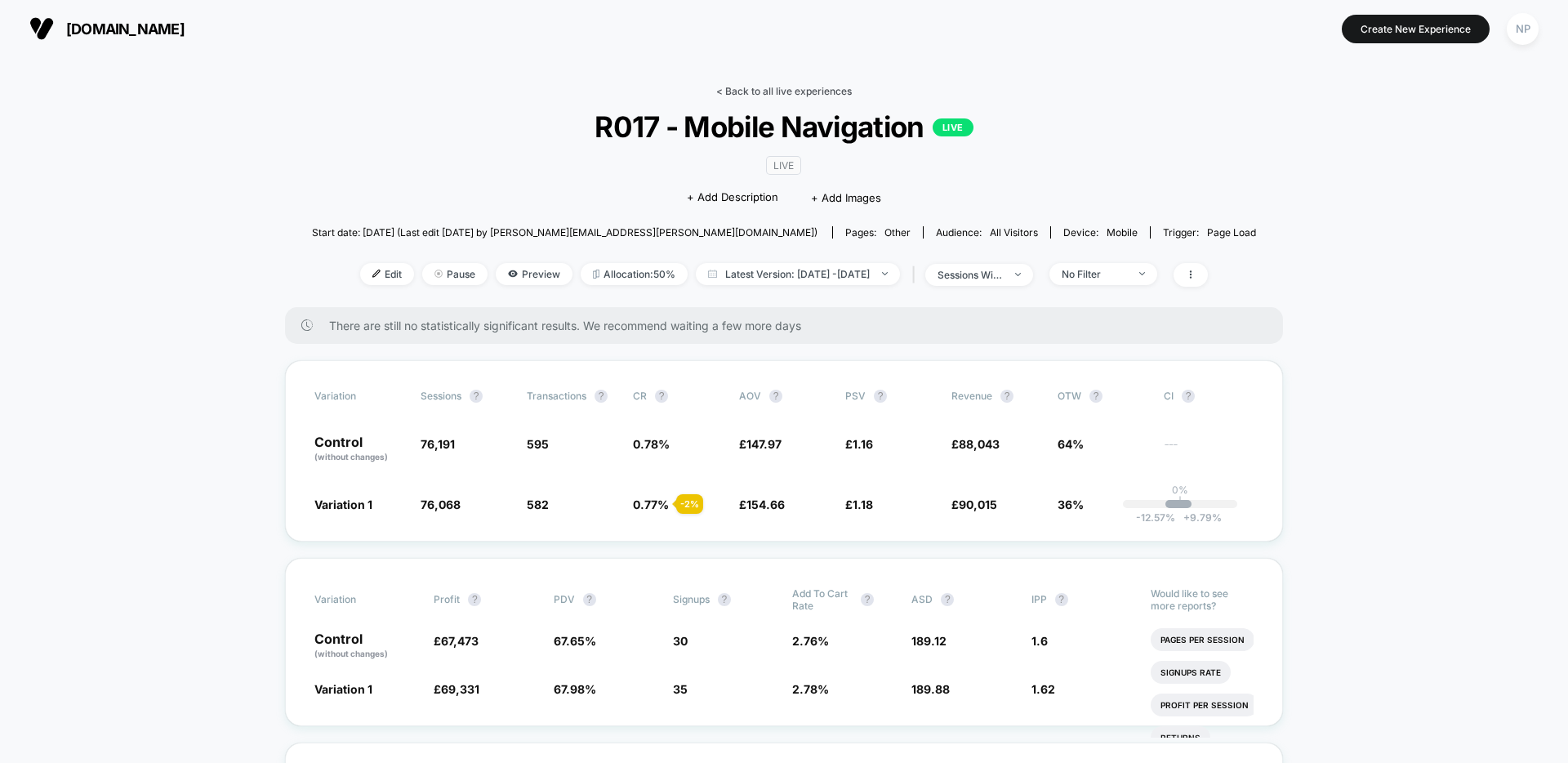
click at [773, 86] on link "< Back to all live experiences" at bounding box center [784, 91] width 136 height 12
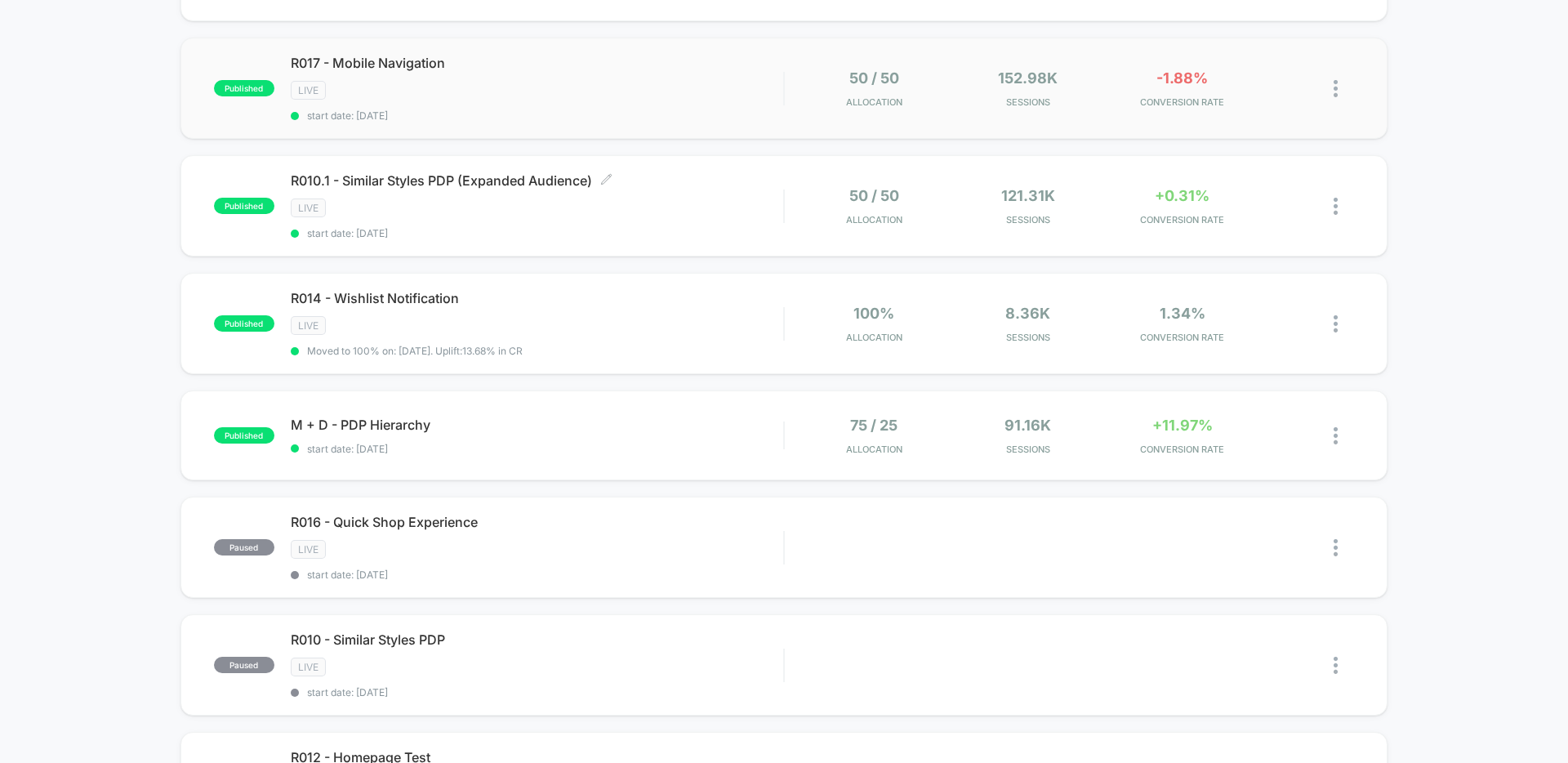
scroll to position [369, 0]
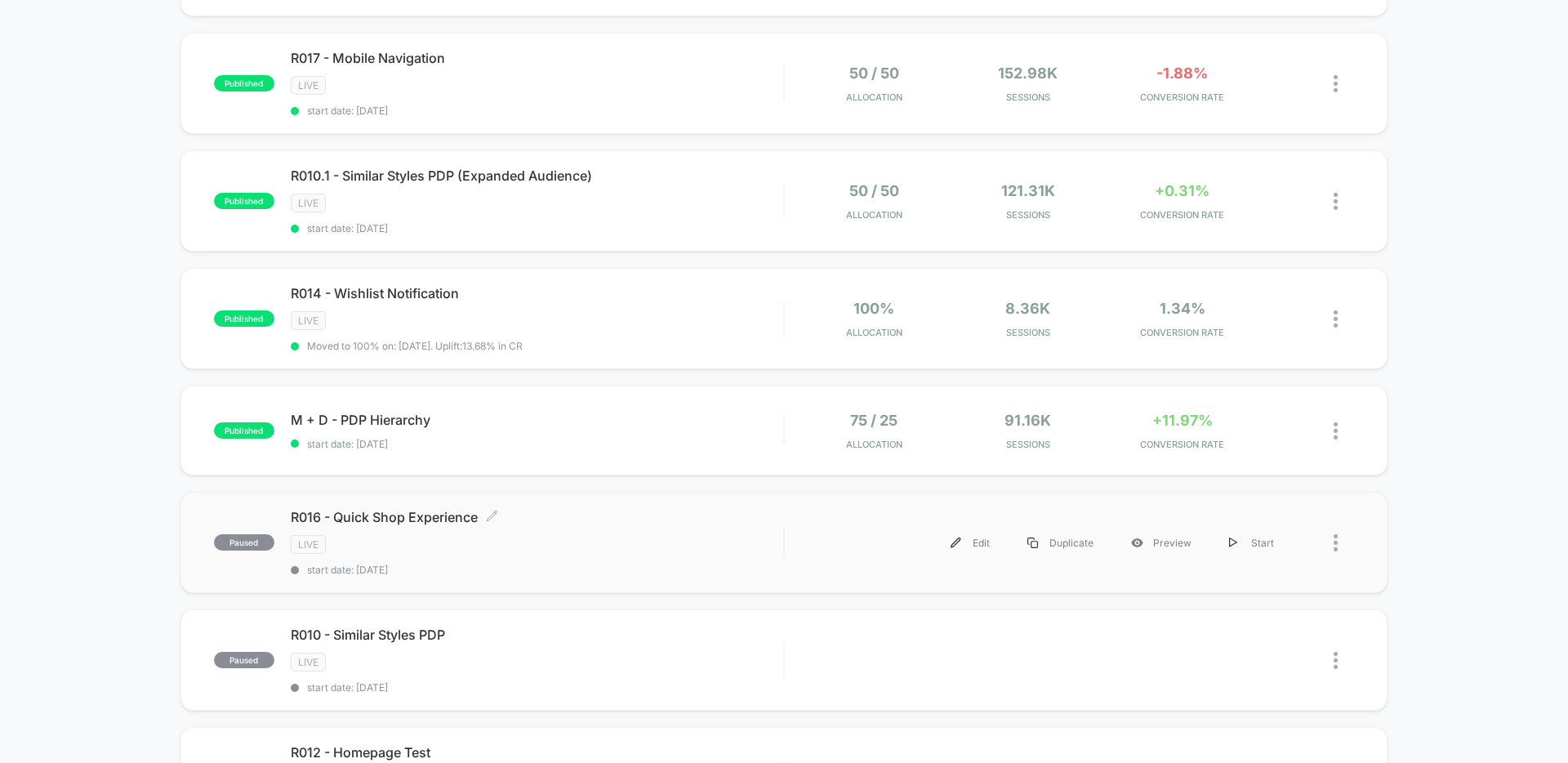
click at [600, 525] on span "R016 - Quick Shop Experience Click to edit experience details" at bounding box center [536, 517] width 492 height 17
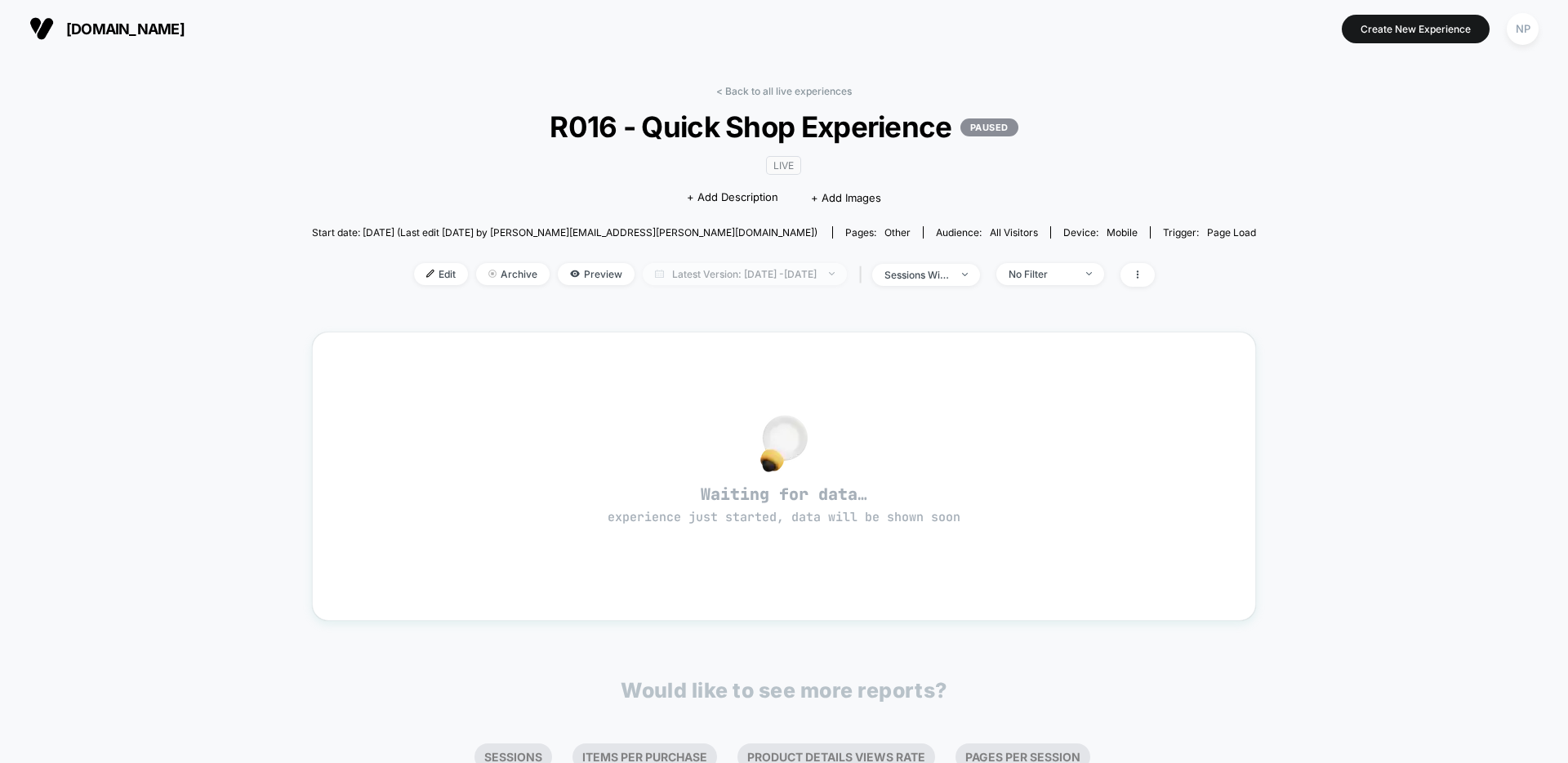
click at [728, 275] on span "Latest Version: [DATE] - [DATE]" at bounding box center [744, 274] width 204 height 22
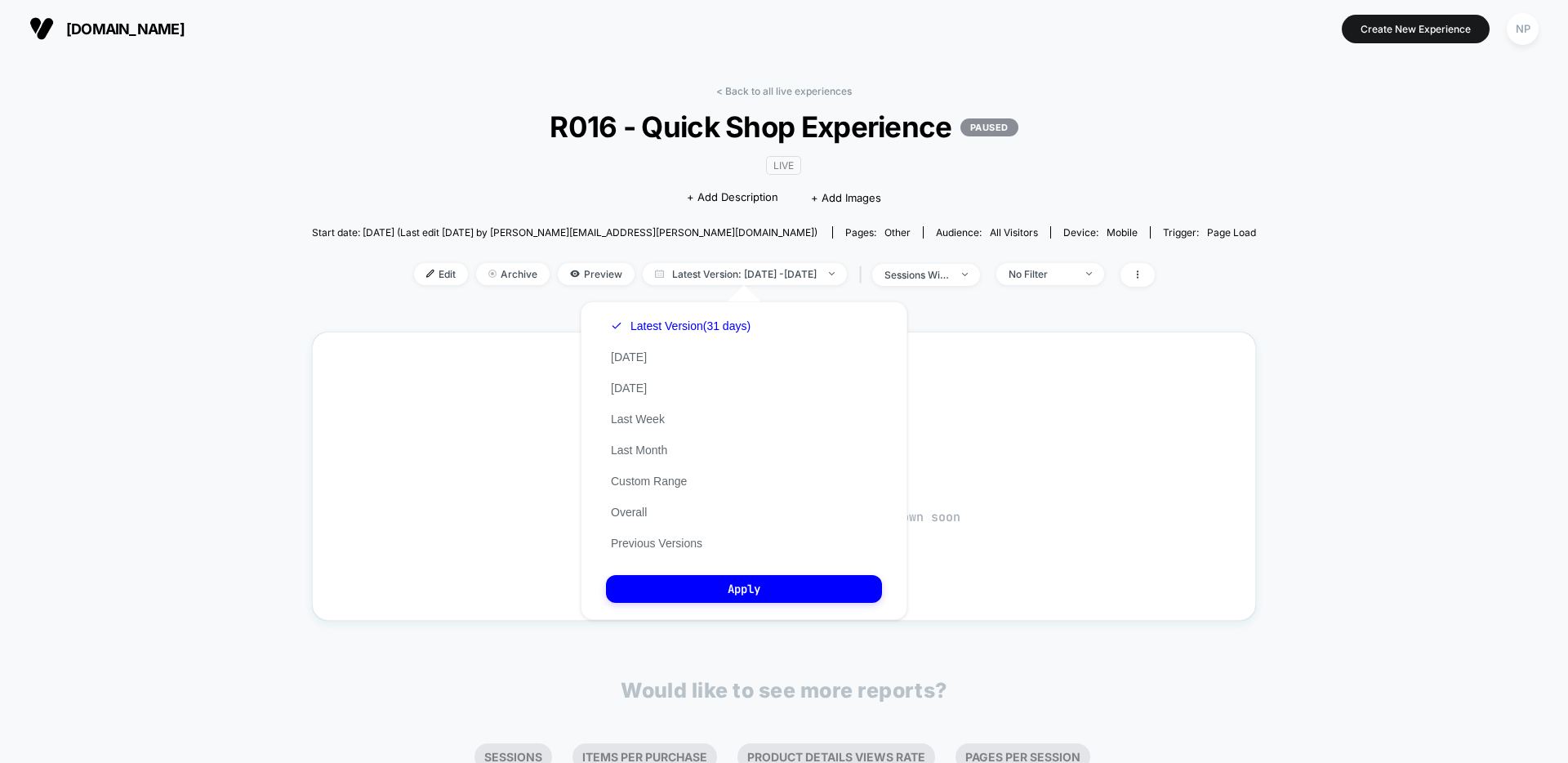
click at [963, 287] on div "< Back to all live experiences R016 - Quick Shop Experience PAUSED LIVE Click t…" at bounding box center [784, 196] width 944 height 222
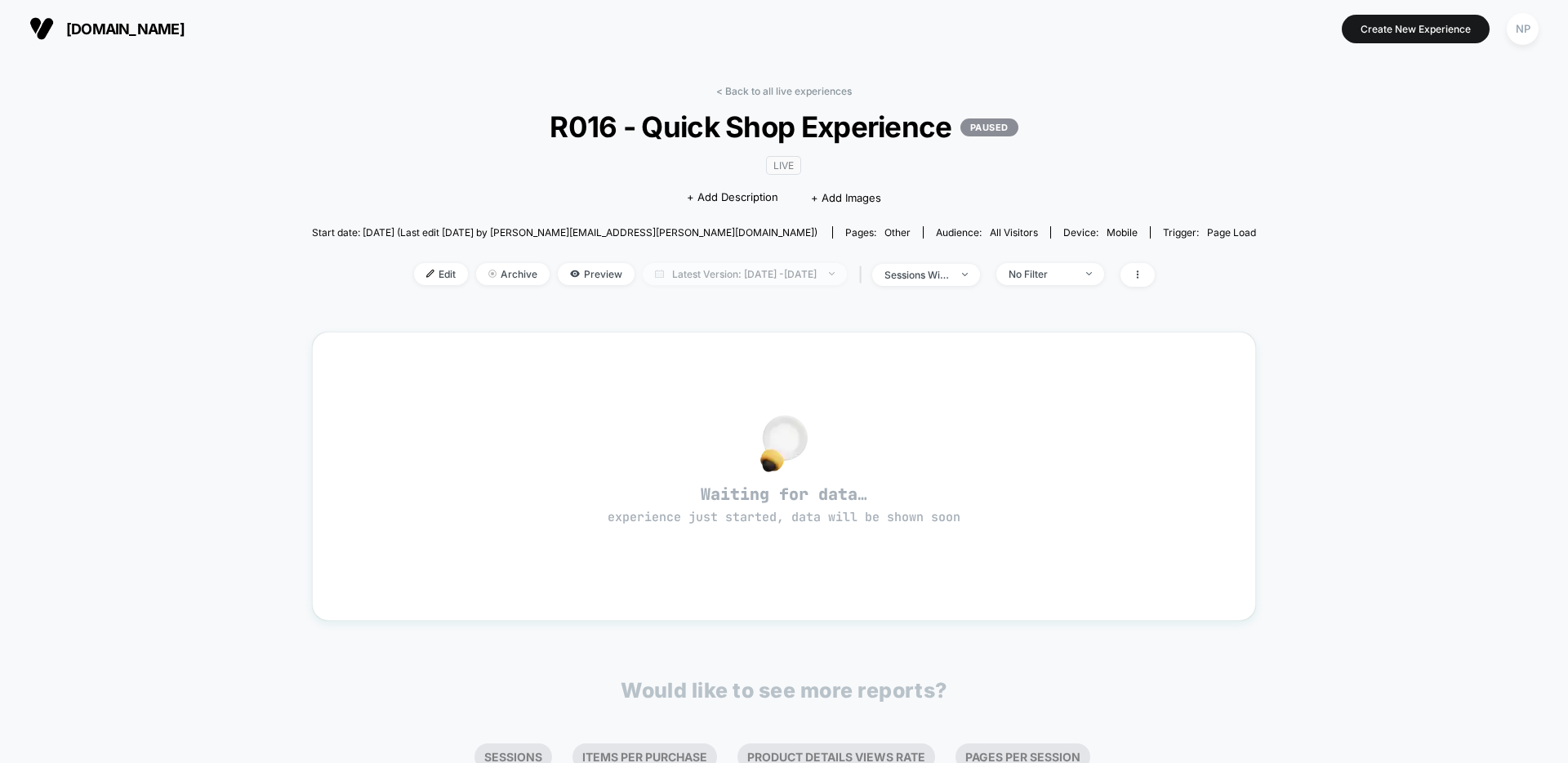
click at [710, 282] on span "Latest Version: [DATE] - [DATE]" at bounding box center [744, 274] width 204 height 22
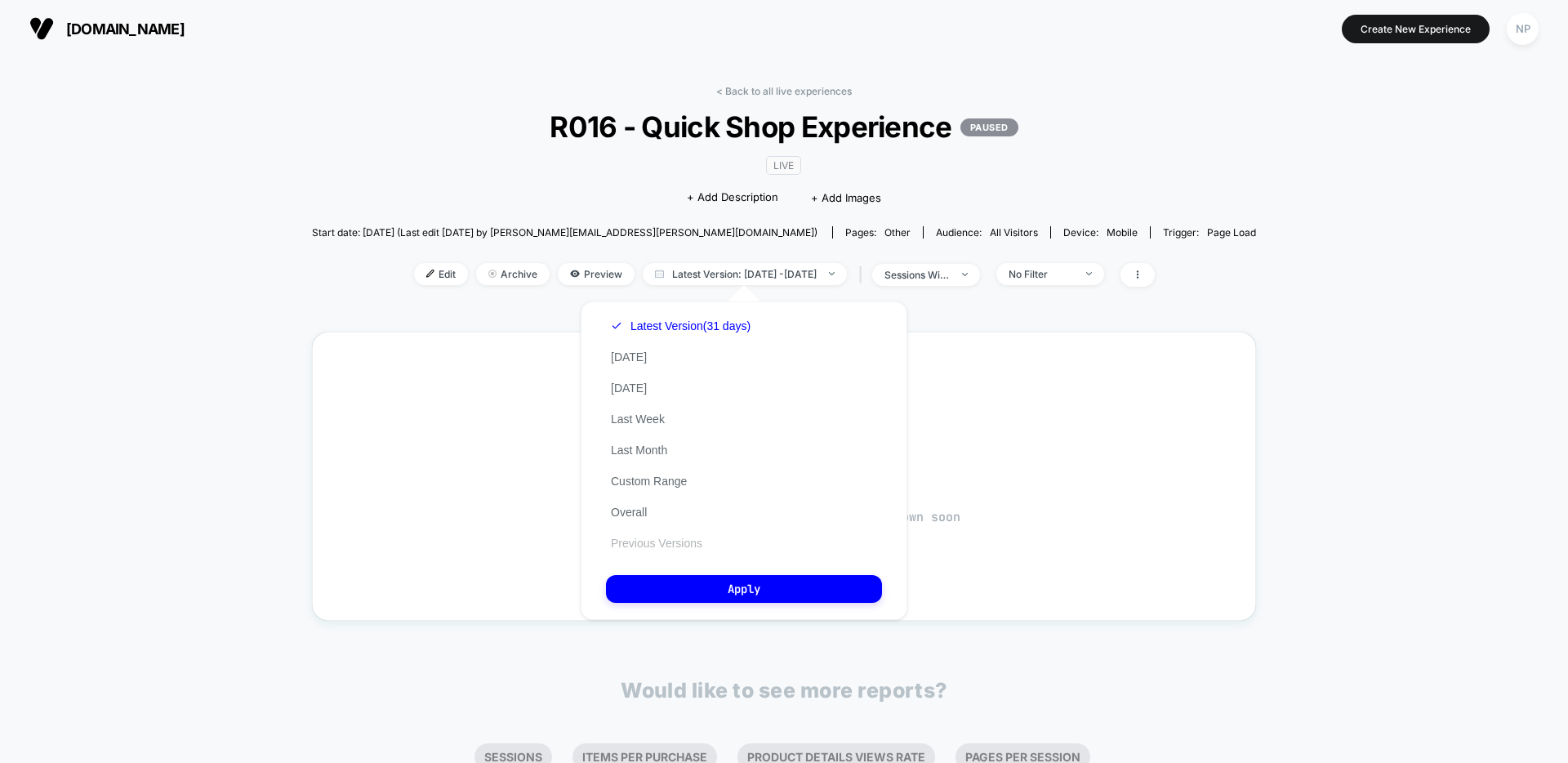
click at [654, 543] on button "Previous Versions" at bounding box center [657, 543] width 102 height 15
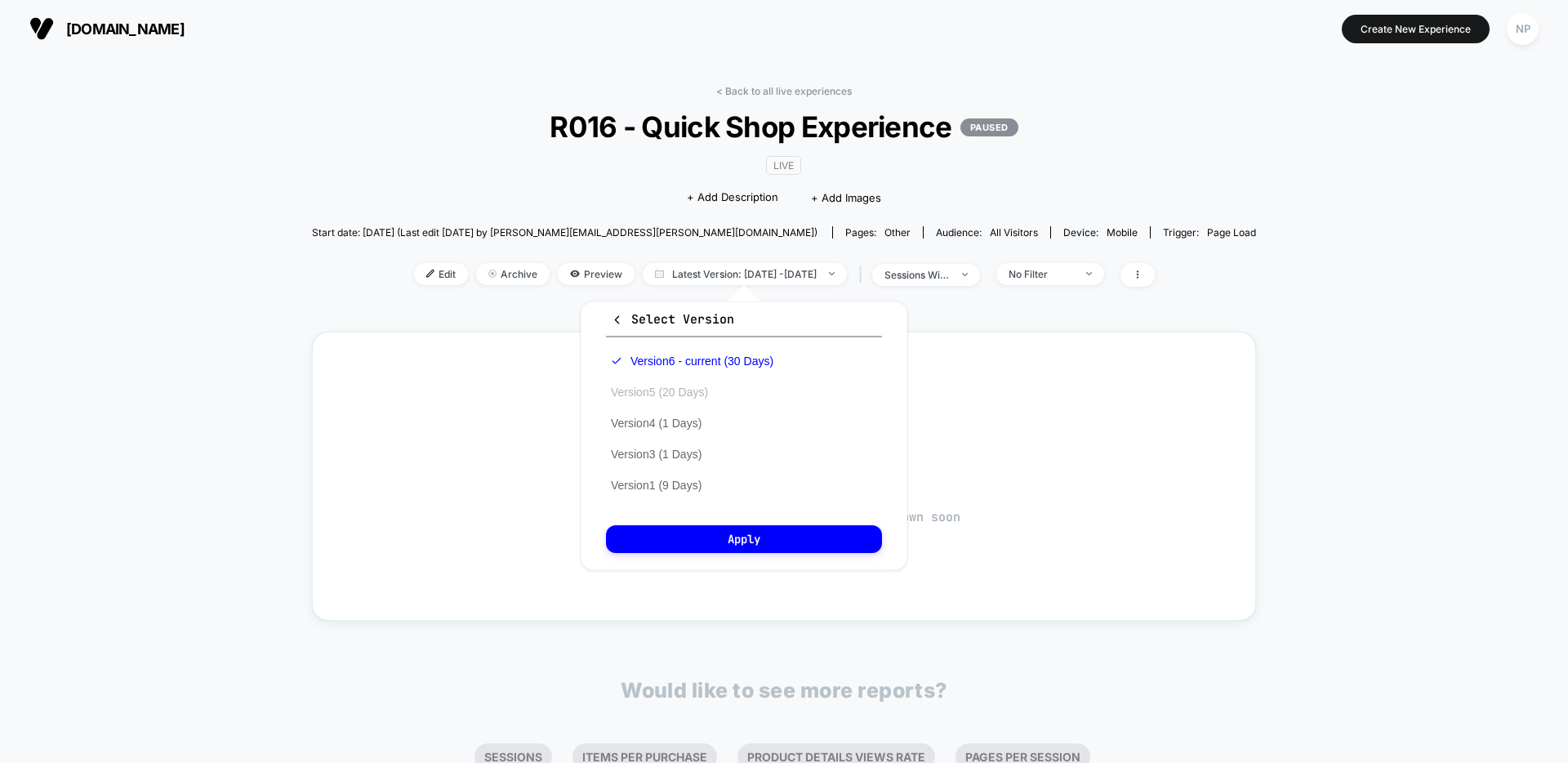
click at [694, 389] on button "Version 5 (20 Days)" at bounding box center [660, 392] width 107 height 15
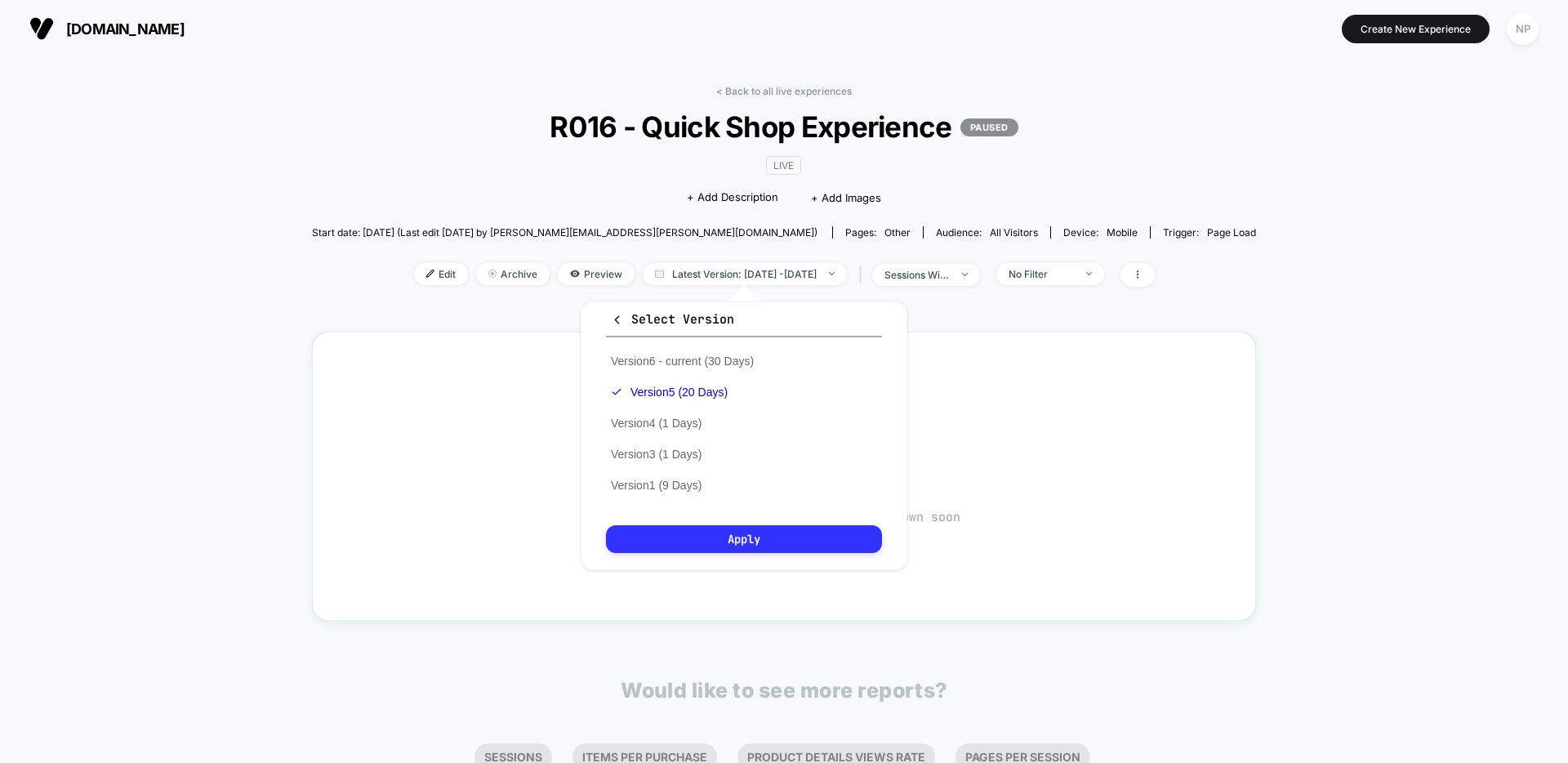
click at [761, 549] on button "Apply" at bounding box center [744, 539] width 276 height 27
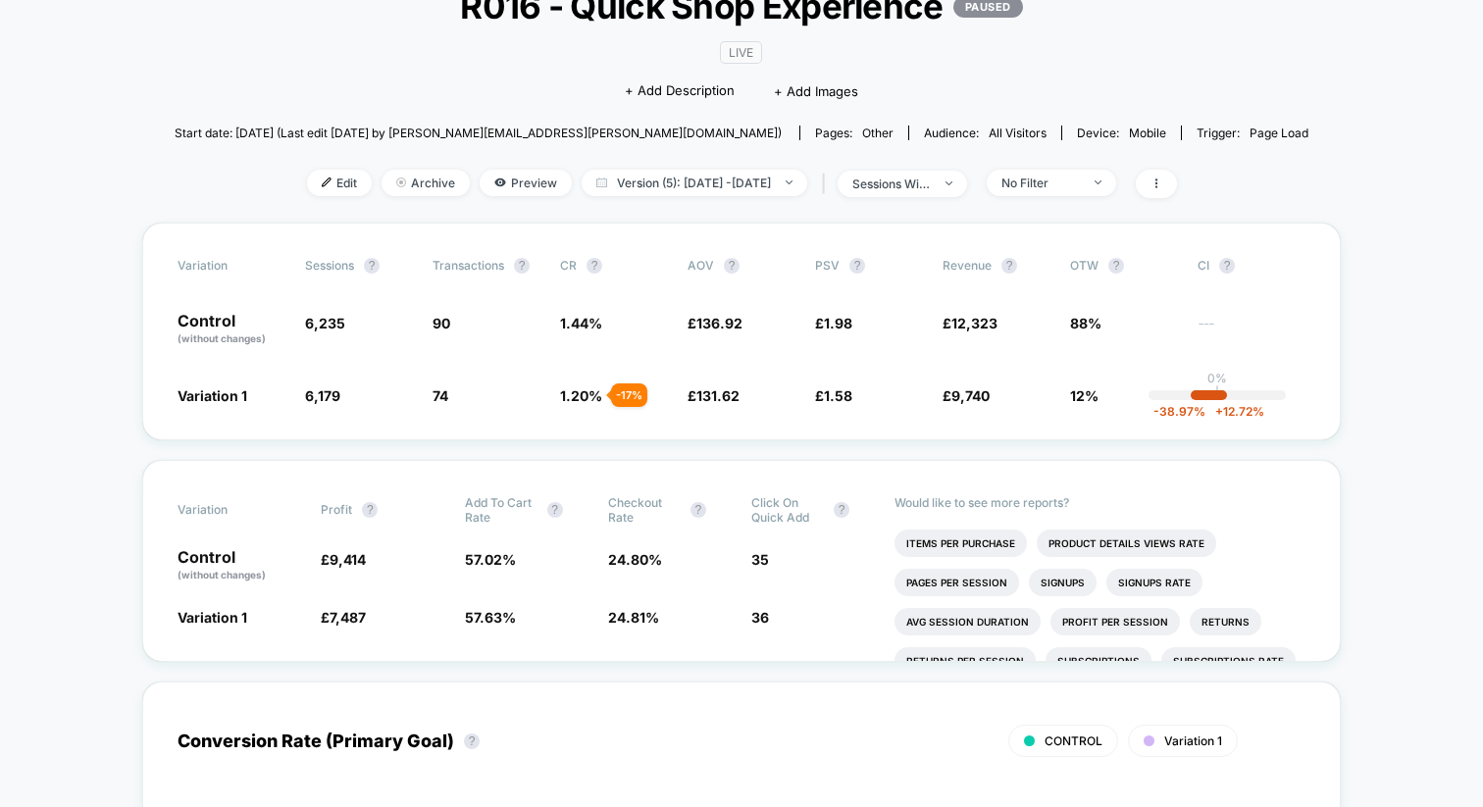
scroll to position [146, 0]
